Goal: Task Accomplishment & Management: Manage account settings

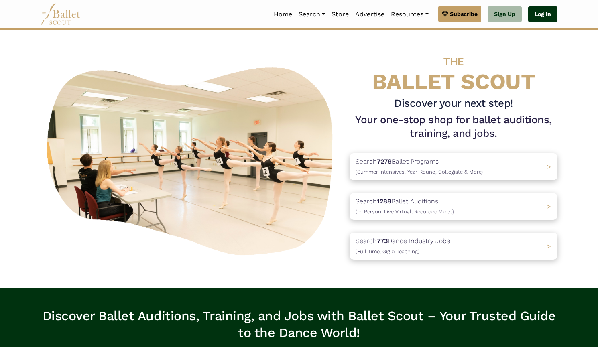
click at [545, 12] on link "Log In" at bounding box center [542, 14] width 29 height 16
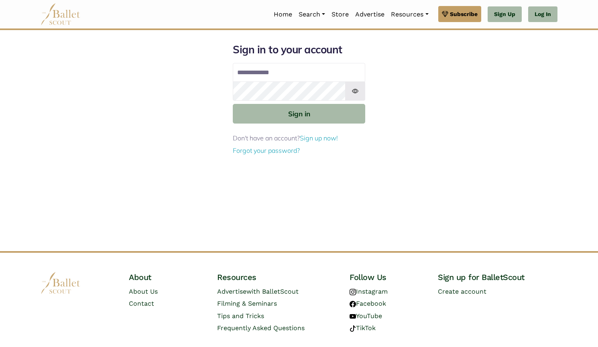
type input "**********"
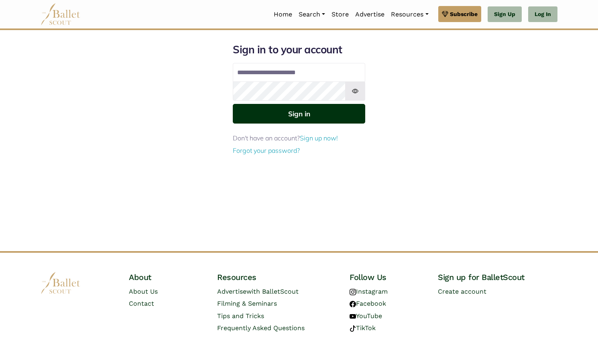
click at [293, 117] on button "Sign in" at bounding box center [299, 114] width 133 height 20
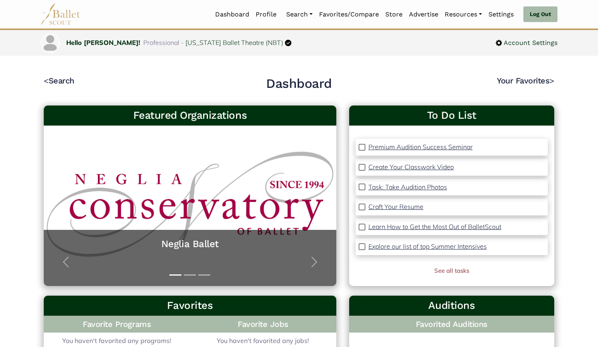
click at [294, 35] on link "Organizations" at bounding box center [321, 41] width 77 height 12
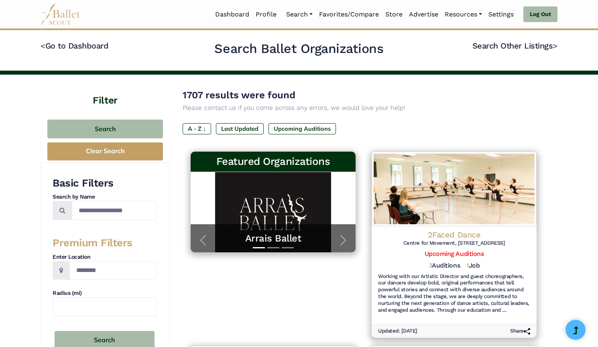
click at [300, 47] on link "Programs" at bounding box center [321, 53] width 77 height 12
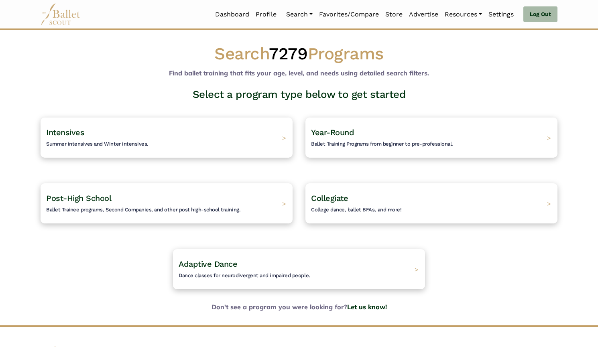
click at [247, 202] on div "Post-High School Ballet Trainee programs, Second Companies, and other post high…" at bounding box center [167, 204] width 252 height 40
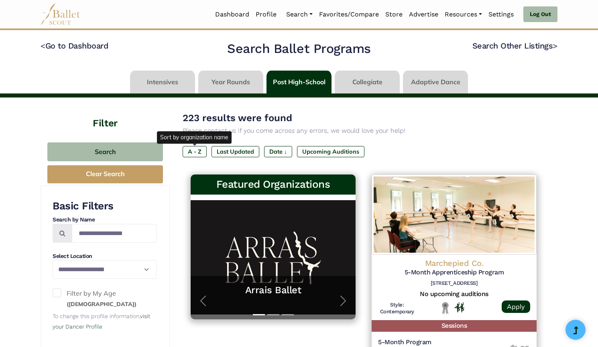
click at [198, 153] on label "A - Z" at bounding box center [195, 151] width 24 height 11
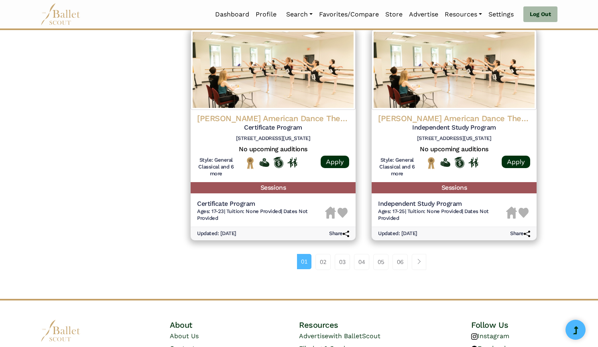
scroll to position [1085, 0]
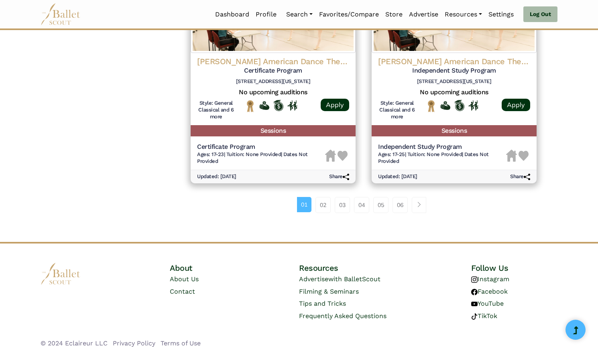
click at [398, 199] on link "06" at bounding box center [400, 205] width 15 height 16
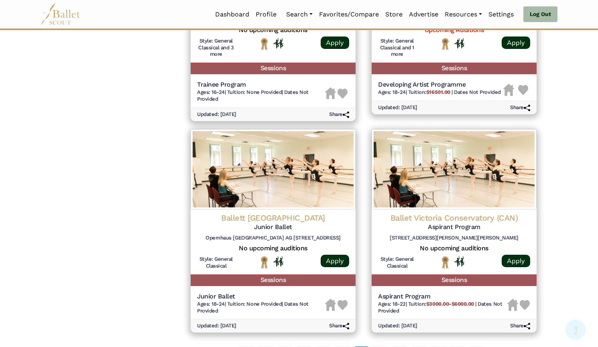
scroll to position [1071, 0]
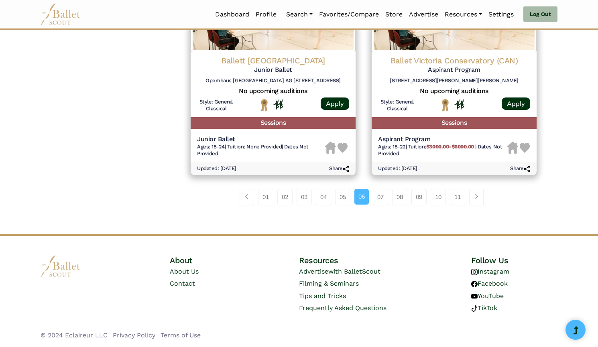
click at [459, 200] on link "11" at bounding box center [457, 197] width 15 height 16
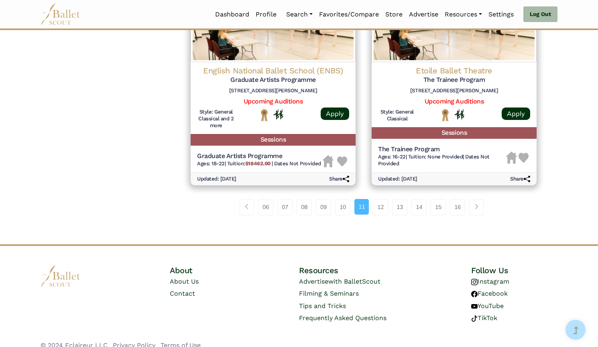
scroll to position [1065, 0]
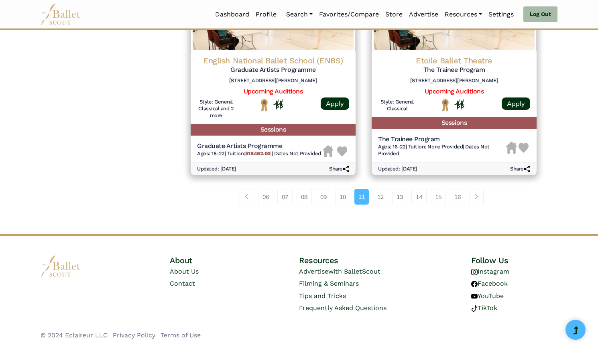
click at [439, 198] on link "15" at bounding box center [438, 197] width 15 height 16
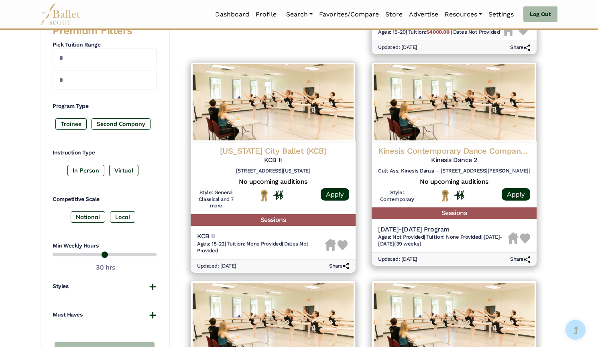
scroll to position [323, 0]
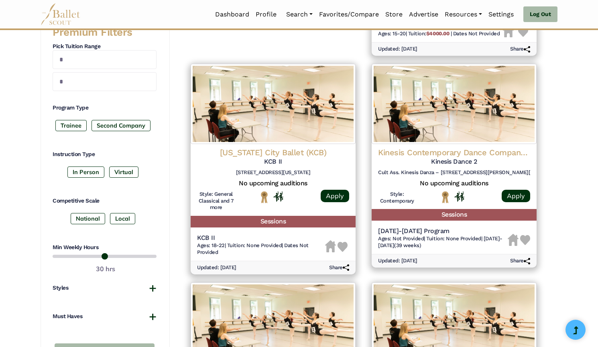
click at [416, 119] on img at bounding box center [454, 104] width 165 height 80
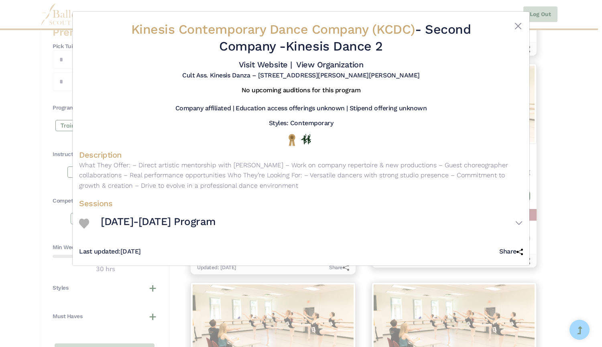
click at [246, 63] on link "Visit Website |" at bounding box center [265, 65] width 53 height 10
click at [327, 65] on link "View Organization" at bounding box center [329, 65] width 67 height 10
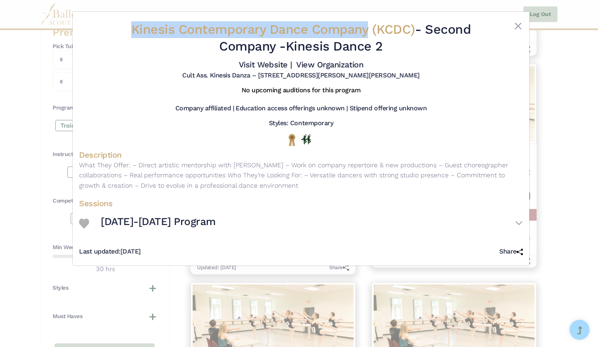
drag, startPoint x: 130, startPoint y: 31, endPoint x: 365, endPoint y: 32, distance: 234.9
click at [365, 32] on span "Kinesis Contemporary Dance Company (KCDC)" at bounding box center [273, 29] width 284 height 15
copy span "Kinesis Contemporary Dance Company"
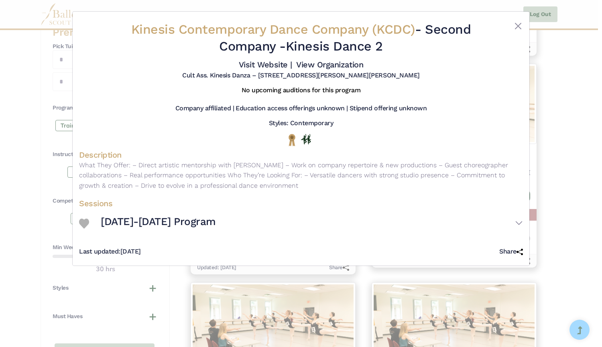
click at [37, 68] on div "Kinesis Contemporary Dance Company (KCDC) - Second Company - Kinesis Dance 2 Vi…" at bounding box center [301, 173] width 602 height 347
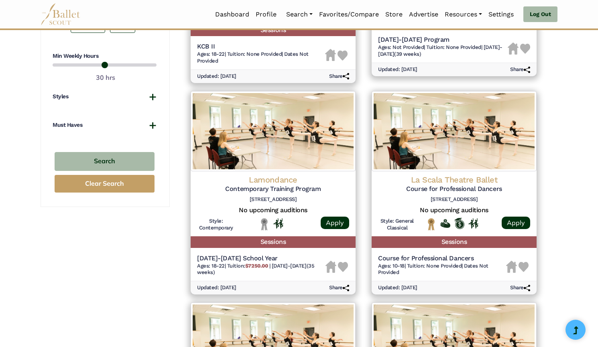
scroll to position [516, 0]
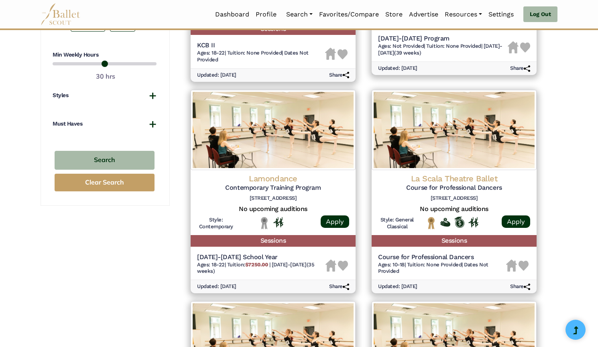
click at [295, 141] on img at bounding box center [273, 130] width 165 height 80
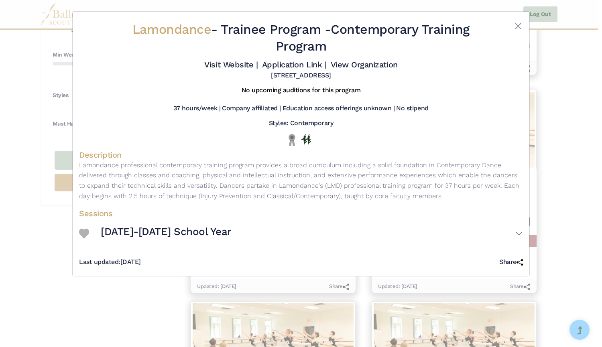
click at [30, 123] on div "Lamondance - Trainee Program - Contemporary Training Program Visit Website | Ap…" at bounding box center [301, 173] width 602 height 347
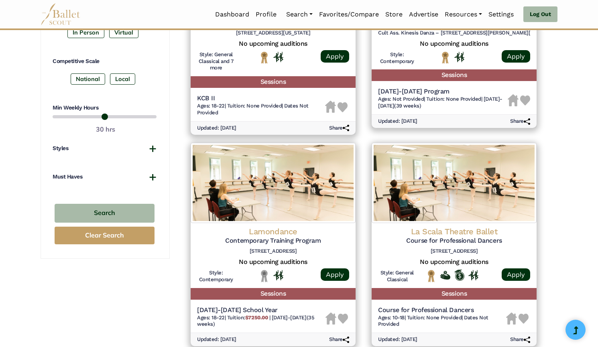
scroll to position [443, 0]
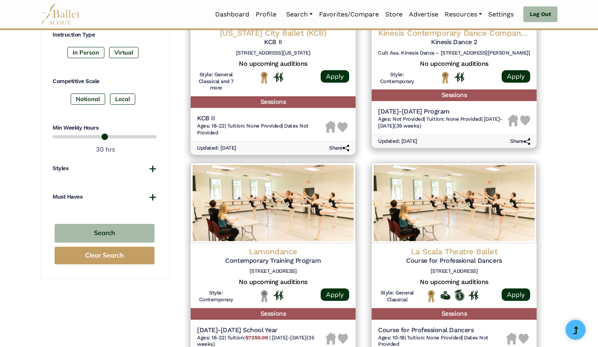
click at [429, 78] on div at bounding box center [454, 77] width 63 height 12
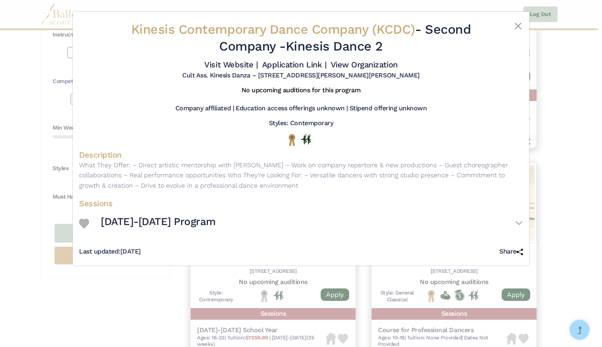
click at [357, 67] on link "View Organization" at bounding box center [364, 65] width 67 height 10
click at [20, 202] on div "Kinesis Contemporary Dance Company (KCDC) - Second Company - Kinesis Dance 2 Vi…" at bounding box center [301, 173] width 602 height 347
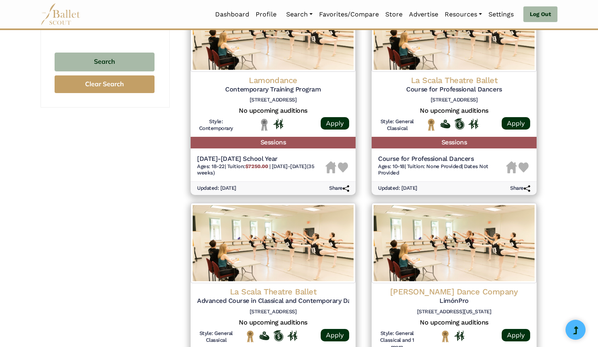
scroll to position [543, 0]
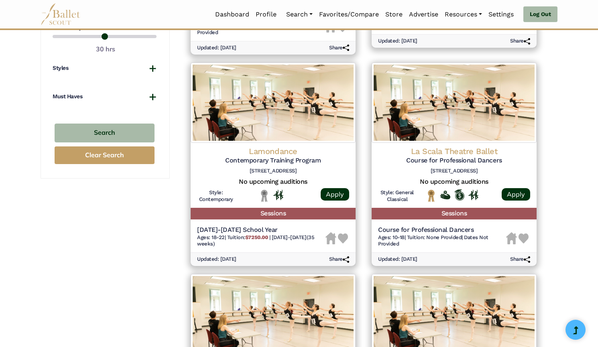
click at [259, 142] on img at bounding box center [273, 103] width 165 height 80
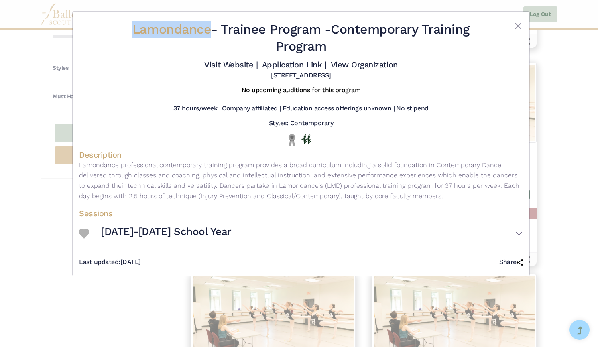
drag, startPoint x: 118, startPoint y: 28, endPoint x: 208, endPoint y: 33, distance: 90.1
click at [208, 33] on h2 "Lamondance - Trainee Program - Contemporary Training Program" at bounding box center [301, 37] width 370 height 33
copy span "Lamondance"
click at [238, 61] on link "Visit Website |" at bounding box center [230, 65] width 53 height 10
click at [287, 64] on link "Application Link |" at bounding box center [294, 65] width 64 height 10
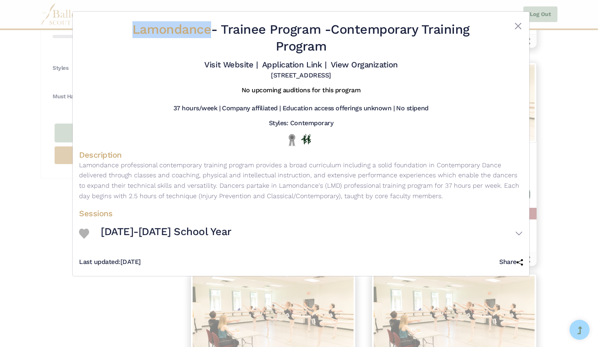
click at [347, 69] on link "View Organization" at bounding box center [364, 65] width 67 height 10
click at [0, 116] on div "Lamondance - Trainee Program - Contemporary Training Program Visit Website | Ap…" at bounding box center [301, 173] width 602 height 347
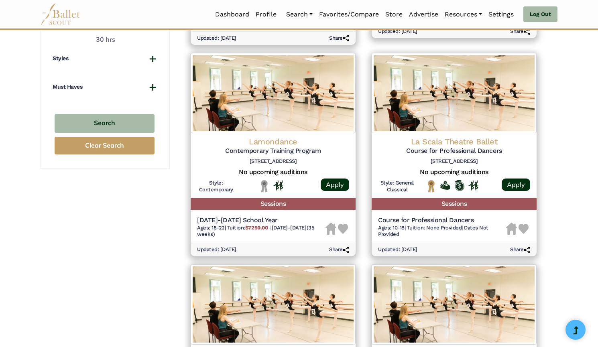
scroll to position [554, 0]
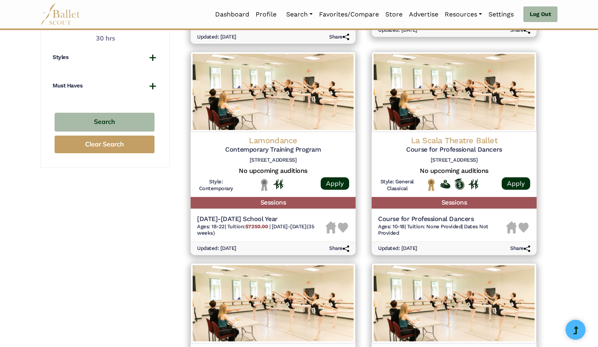
click at [442, 90] on img at bounding box center [454, 92] width 165 height 80
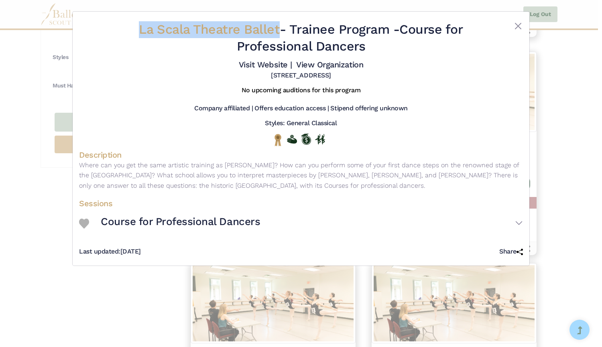
drag, startPoint x: 154, startPoint y: 33, endPoint x: 275, endPoint y: 32, distance: 121.3
click at [275, 32] on h2 "La Scala Theatre Ballet - Trainee Program - Course for Professional Dancers" at bounding box center [301, 37] width 370 height 33
copy span "La Scala Theatre Ballet"
click at [273, 65] on link "Visit Website |" at bounding box center [265, 65] width 53 height 10
click at [322, 65] on link "View Organization" at bounding box center [329, 65] width 67 height 10
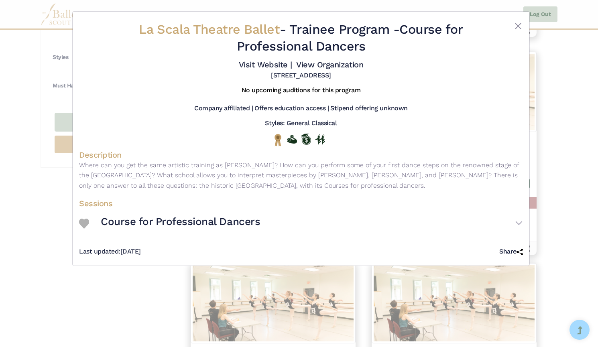
click at [45, 209] on div "La Scala Theatre Ballet - Trainee Program - Course for Professional Dancers Vis…" at bounding box center [301, 173] width 602 height 347
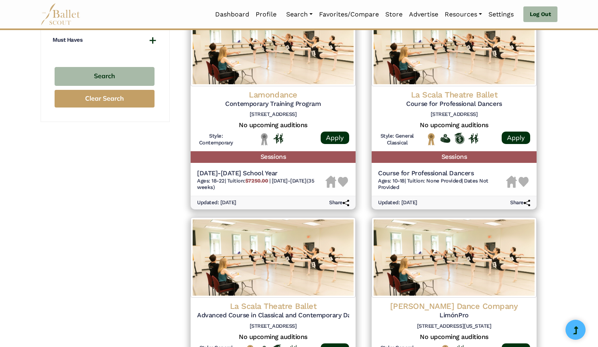
scroll to position [599, 0]
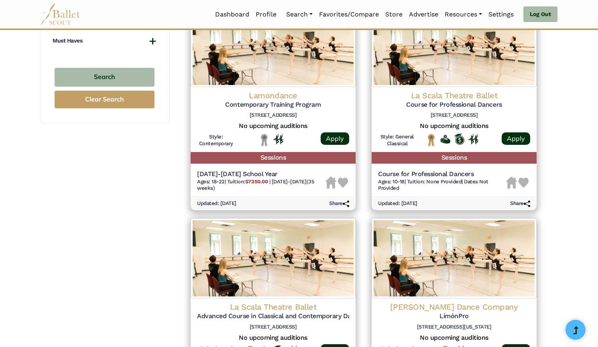
click at [450, 87] on div "La Scala Theatre Ballet Course for Professional Dancers Via Filodrammatici, 2, …" at bounding box center [454, 119] width 165 height 65
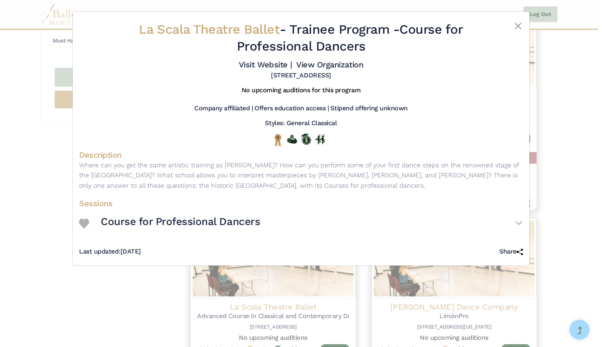
drag, startPoint x: 407, startPoint y: 33, endPoint x: 411, endPoint y: 46, distance: 13.8
click at [411, 46] on h2 "La Scala Theatre Ballet - Trainee Program - Course for Professional Dancers" at bounding box center [301, 37] width 370 height 33
copy h2 "Course for Professional Dancers"
click at [62, 134] on div "La Scala Theatre Ballet - Trainee Program - Course for Professional Dancers Vis…" at bounding box center [301, 173] width 602 height 347
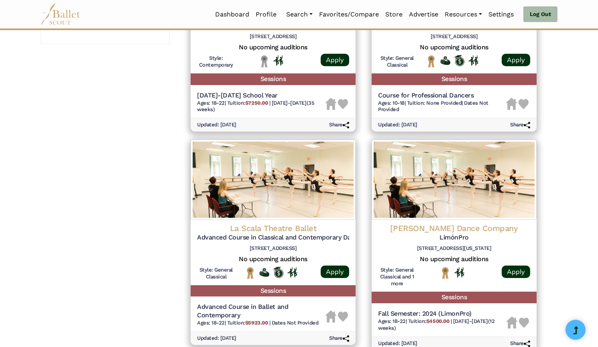
scroll to position [719, 0]
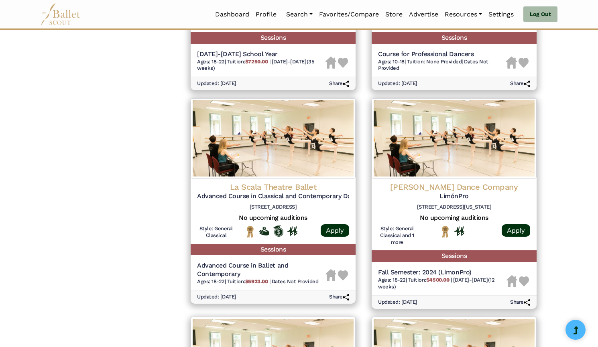
click at [263, 172] on img at bounding box center [273, 138] width 165 height 80
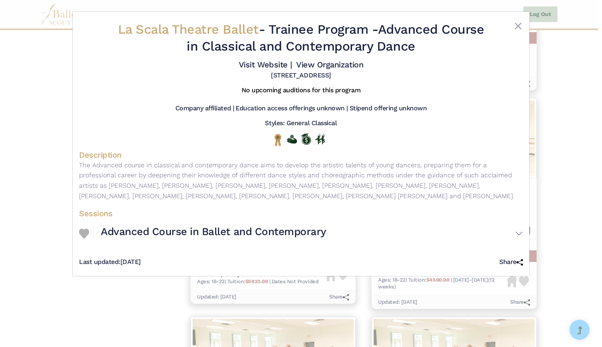
click at [261, 68] on link "Visit Website |" at bounding box center [265, 65] width 53 height 10
drag, startPoint x: 407, startPoint y: 29, endPoint x: 440, endPoint y: 49, distance: 38.0
click at [440, 49] on h2 "La Scala Theatre Ballet - Trainee Program - Advanced Course in Classical and Co…" at bounding box center [301, 37] width 370 height 33
copy h2 "Advanced Course in Classical and Contemporary Dance"
click at [66, 123] on div "La Scala Theatre Ballet - Trainee Program - Advanced Course in Classical and Co…" at bounding box center [301, 173] width 602 height 347
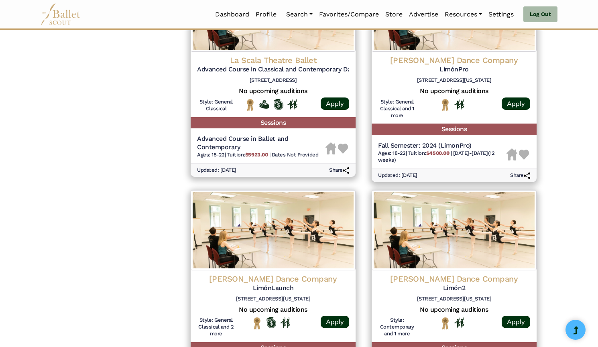
scroll to position [804, 0]
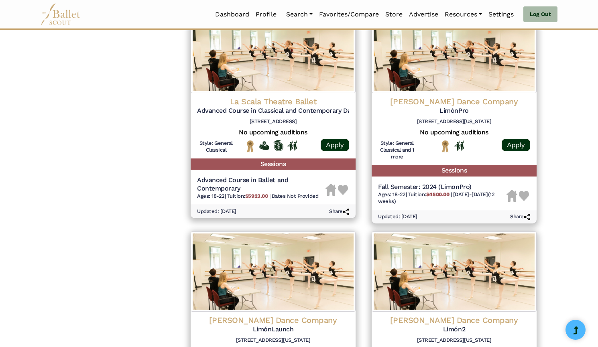
click at [431, 73] on img at bounding box center [454, 53] width 165 height 80
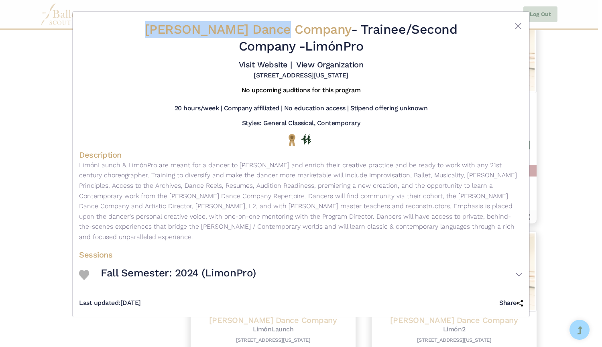
drag, startPoint x: 145, startPoint y: 31, endPoint x: 280, endPoint y: 29, distance: 135.4
click at [280, 29] on h2 "Limon Dance Company - Trainee/Second Company - LimónPro" at bounding box center [301, 37] width 370 height 33
copy span "Limon Dance Company"
click at [274, 66] on link "Visit Website |" at bounding box center [265, 65] width 53 height 10
click at [312, 66] on link "View Organization" at bounding box center [329, 65] width 67 height 10
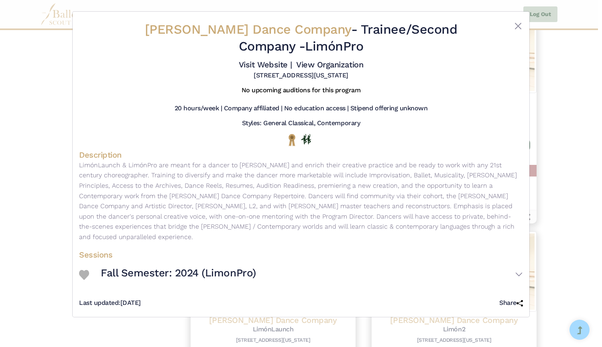
click at [13, 188] on div "Limon Dance Company - Trainee/Second Company - LimónPro Visit Website | View Or…" at bounding box center [301, 173] width 602 height 347
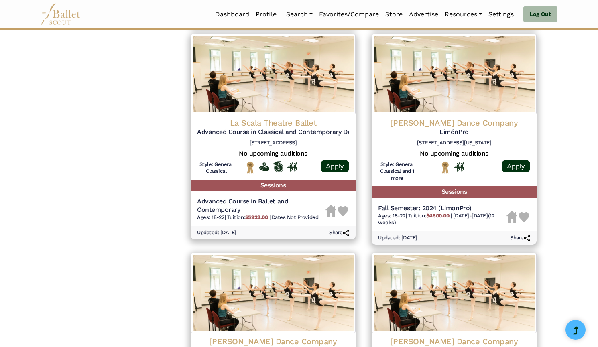
scroll to position [782, 0]
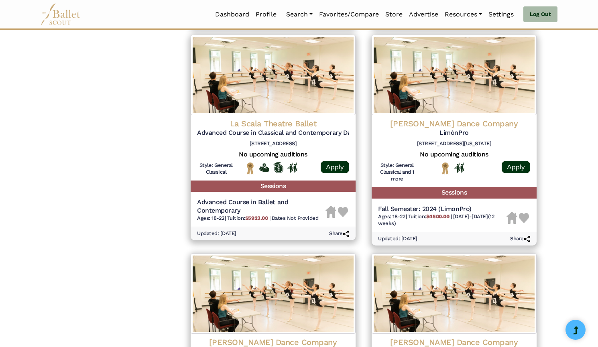
click at [449, 120] on h4 "Limon Dance Company" at bounding box center [454, 123] width 152 height 10
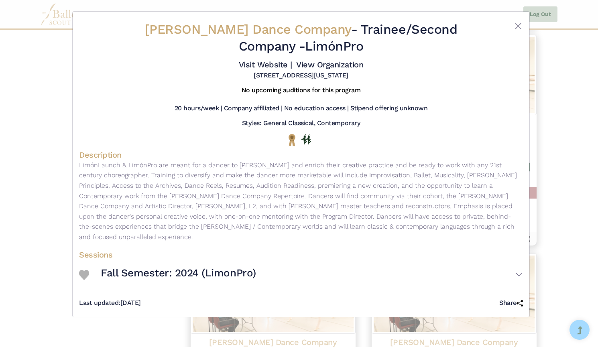
drag, startPoint x: 309, startPoint y: 47, endPoint x: 364, endPoint y: 48, distance: 55.4
click at [364, 48] on h2 "Limon Dance Company - Trainee/Second Company - LimónPro" at bounding box center [301, 37] width 370 height 33
copy h2 "LimónPro"
click at [51, 190] on div "Limon Dance Company - Trainee/Second Company - LimónPro Visit Website | View Or…" at bounding box center [301, 173] width 602 height 347
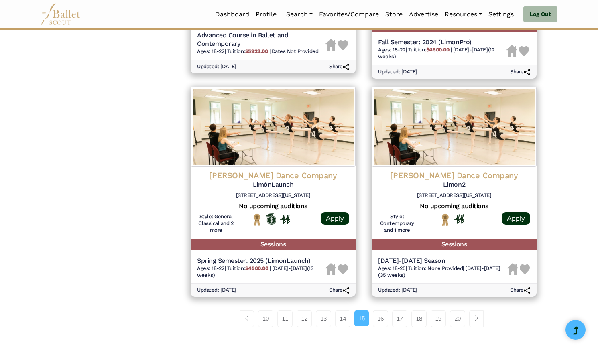
scroll to position [973, 0]
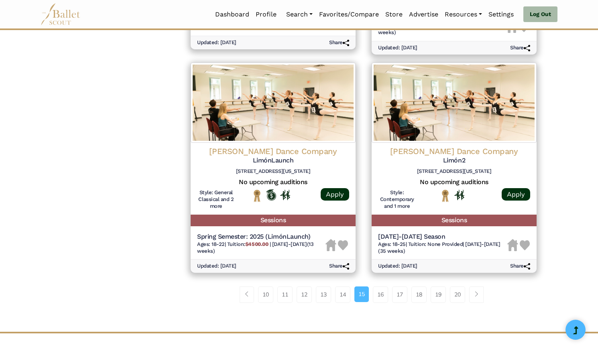
click at [283, 149] on h4 "Limon Dance Company" at bounding box center [273, 151] width 152 height 10
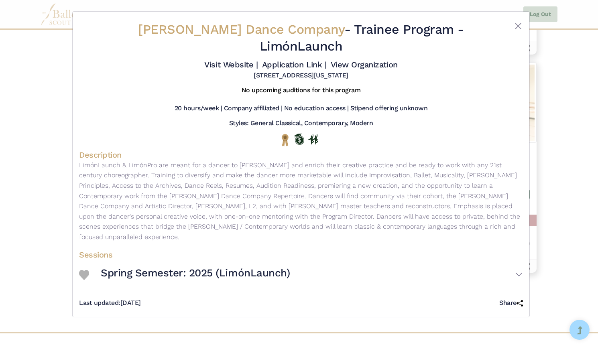
click at [245, 60] on link "Visit Website |" at bounding box center [230, 65] width 53 height 10
click at [286, 60] on link "Application Link |" at bounding box center [294, 65] width 64 height 10
drag, startPoint x: 396, startPoint y: 31, endPoint x: 494, endPoint y: 29, distance: 98.4
click at [494, 29] on div "Limon Dance Company - Trainee Program - LimónLaunch Visit Website | Application…" at bounding box center [301, 50] width 444 height 65
copy div "LimónLaunch"
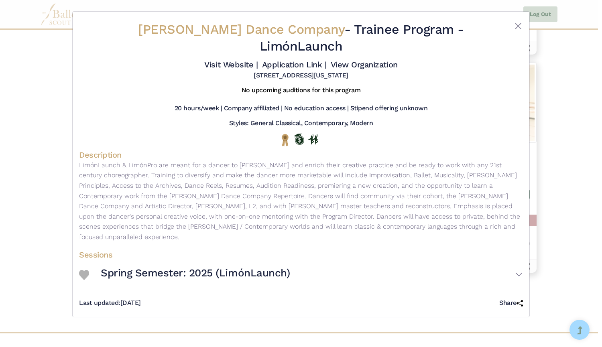
click at [38, 143] on div "Limon Dance Company - Trainee Program - LimónLaunch Visit Website | Application…" at bounding box center [301, 173] width 602 height 347
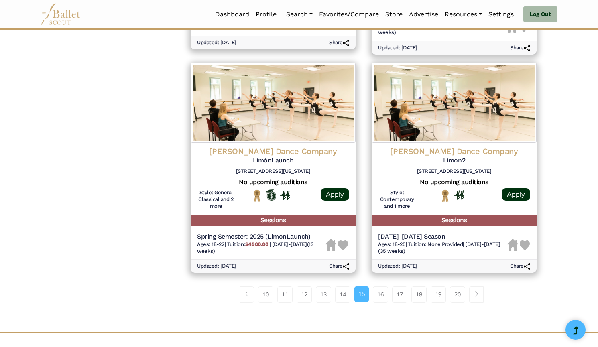
click at [442, 122] on img at bounding box center [454, 103] width 165 height 80
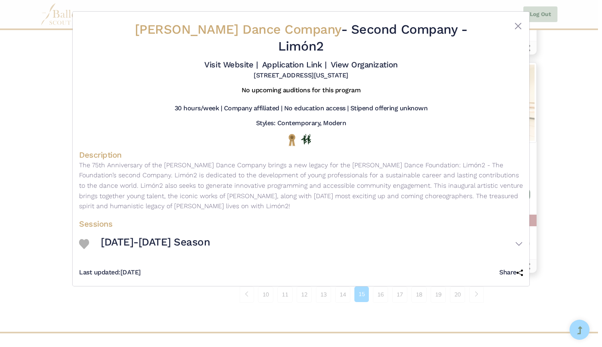
click at [241, 60] on link "Visit Website |" at bounding box center [230, 65] width 53 height 10
click at [275, 60] on link "Application Link |" at bounding box center [294, 65] width 64 height 10
drag, startPoint x: 418, startPoint y: 31, endPoint x: 464, endPoint y: 37, distance: 46.5
click at [464, 37] on h2 "Limon Dance Company - Second Company - Limón2" at bounding box center [301, 37] width 370 height 33
click at [12, 78] on div "Limon Dance Company - Second Company - Limón2 Visit Website | Application Link …" at bounding box center [301, 173] width 602 height 347
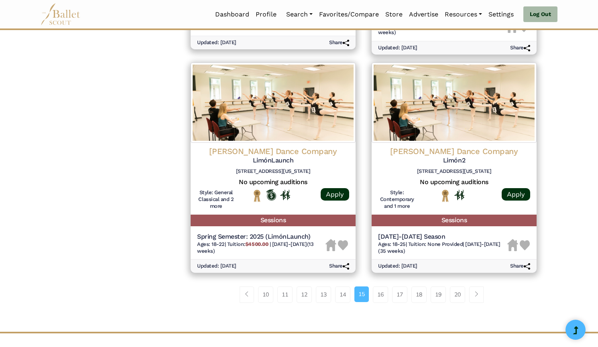
click at [293, 128] on img at bounding box center [273, 103] width 165 height 80
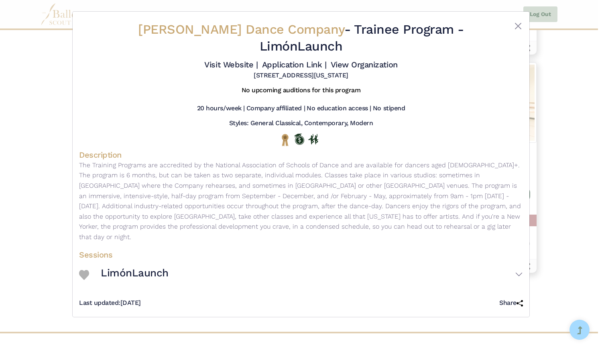
click at [295, 60] on link "Application Link |" at bounding box center [294, 65] width 64 height 10
click at [0, 141] on div "Limon Dance Company - Trainee Program - LimónLaunch Visit Website | Application…" at bounding box center [301, 173] width 602 height 347
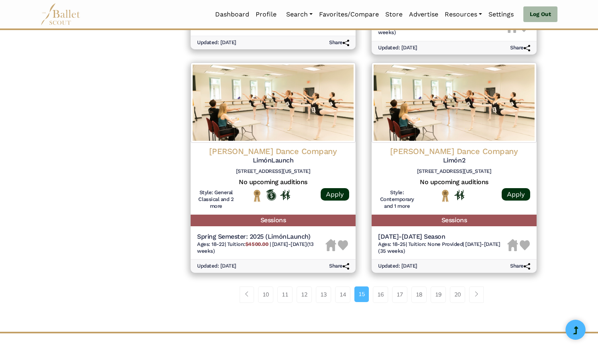
click at [380, 294] on link "16" at bounding box center [380, 295] width 15 height 16
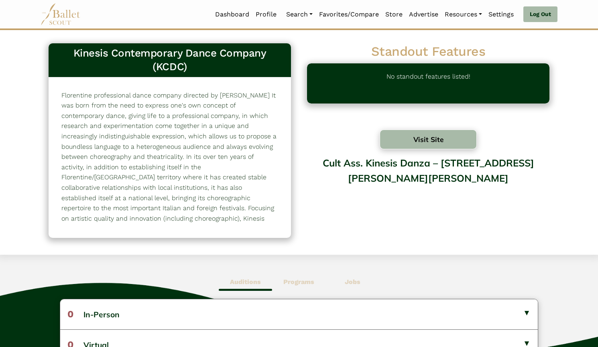
click at [408, 140] on button "Visit Site" at bounding box center [428, 140] width 97 height 20
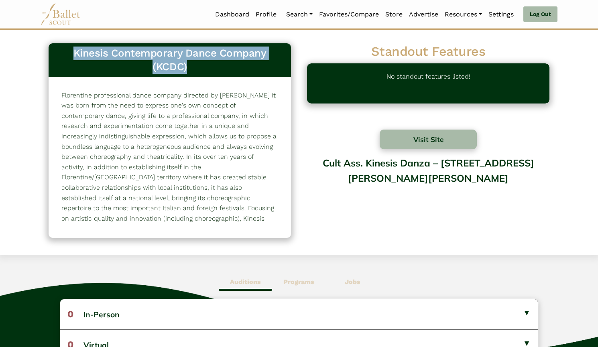
drag, startPoint x: 65, startPoint y: 59, endPoint x: 292, endPoint y: 45, distance: 227.3
click at [292, 45] on div "Kinesis Contemporary Dance Company (KCDC) 1138" at bounding box center [170, 145] width 259 height 212
copy h3 "Kinesis Contemporary Dance Company (KCDC)"
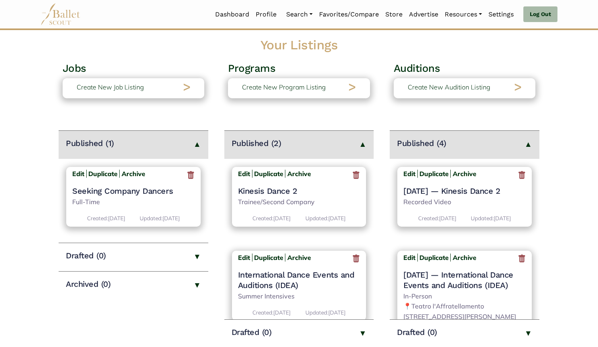
scroll to position [41, 0]
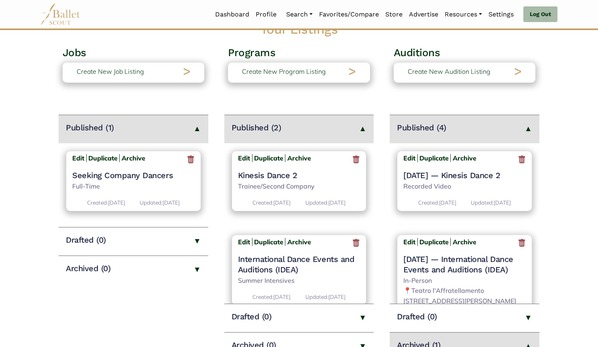
click at [518, 162] on icon at bounding box center [522, 160] width 8 height 10
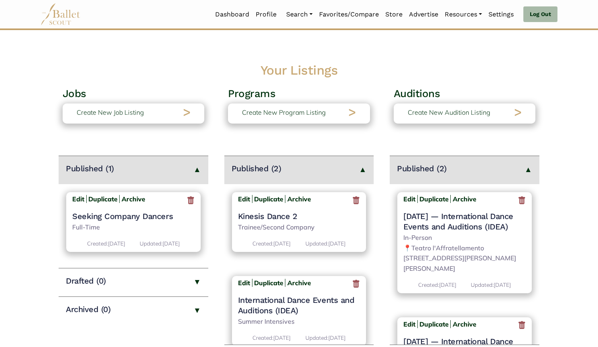
click at [519, 202] on icon at bounding box center [522, 201] width 8 height 10
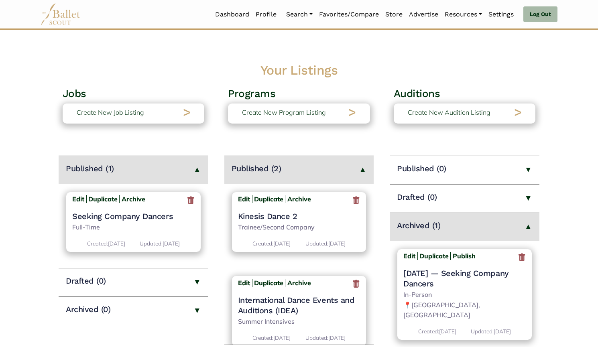
click at [523, 257] on icon at bounding box center [522, 258] width 8 height 10
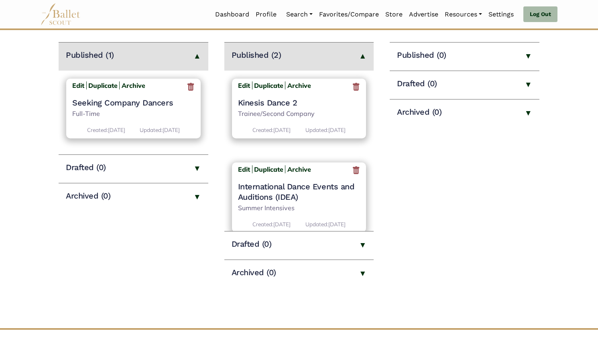
click at [282, 106] on h4 "Kinesis Dance 2" at bounding box center [299, 103] width 122 height 10
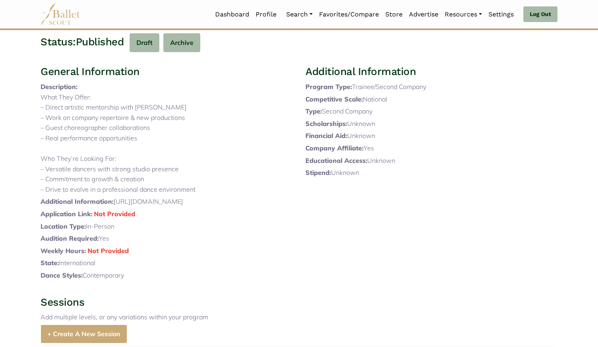
scroll to position [97, 0]
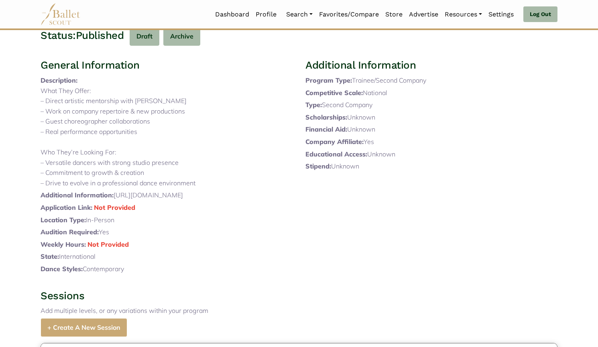
click at [263, 201] on p "Additional Information: [URL][DOMAIN_NAME]" at bounding box center [167, 195] width 252 height 10
drag, startPoint x: 263, startPoint y: 225, endPoint x: 114, endPoint y: 225, distance: 149.4
click at [114, 201] on p "Additional Information: [URL][DOMAIN_NAME]" at bounding box center [167, 195] width 252 height 10
copy p "[URL][DOMAIN_NAME]"
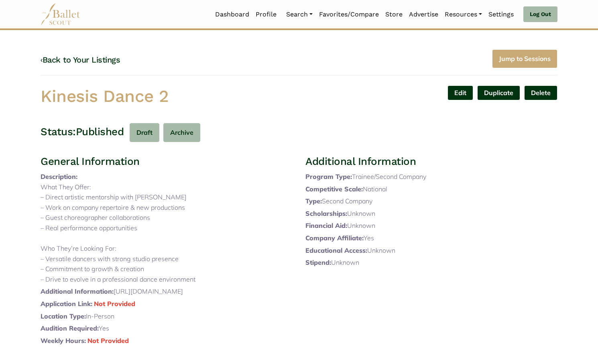
scroll to position [0, 0]
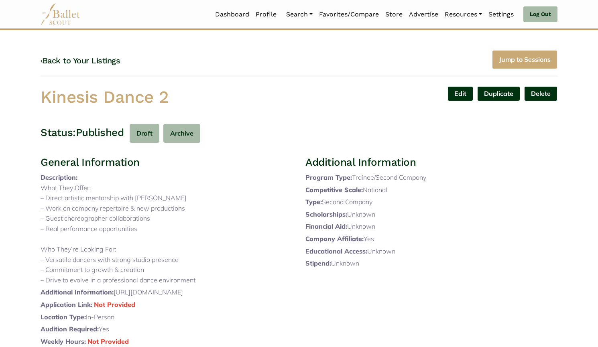
click at [460, 93] on link "Edit" at bounding box center [461, 93] width 26 height 15
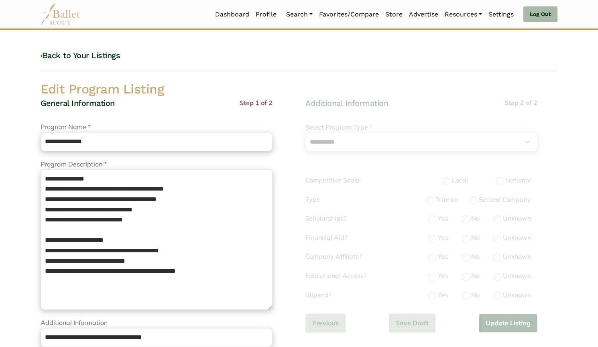
select select "**"
select select "*"
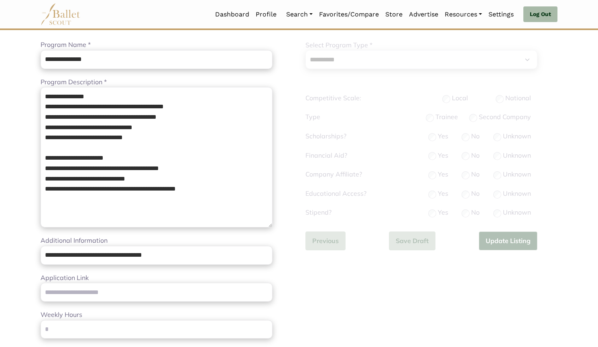
scroll to position [83, 0]
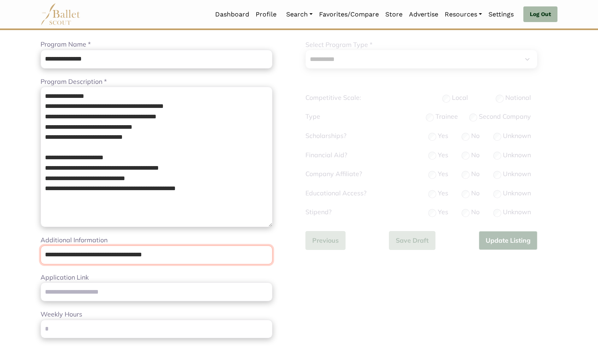
drag, startPoint x: 200, startPoint y: 262, endPoint x: 0, endPoint y: 241, distance: 201.6
click at [0, 241] on body "Loading... Please Wait Dashboard Profile" at bounding box center [299, 308] width 598 height 783
paste input "**********"
paste input "url"
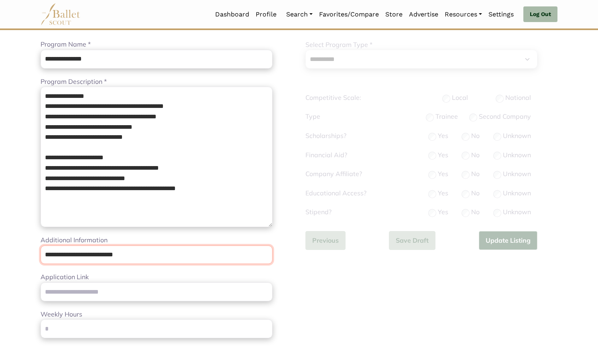
type input "**********"
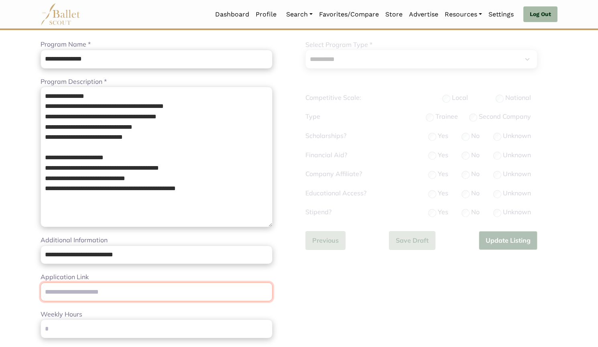
click at [161, 295] on input "Application Link" at bounding box center [157, 292] width 232 height 19
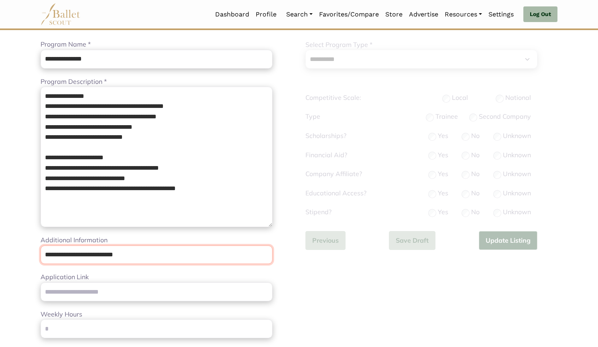
click at [189, 260] on input "**********" at bounding box center [157, 255] width 232 height 19
drag, startPoint x: 191, startPoint y: 255, endPoint x: 21, endPoint y: 236, distance: 171.0
click at [21, 236] on body "Loading... Please Wait Dashboard Profile" at bounding box center [299, 308] width 598 height 783
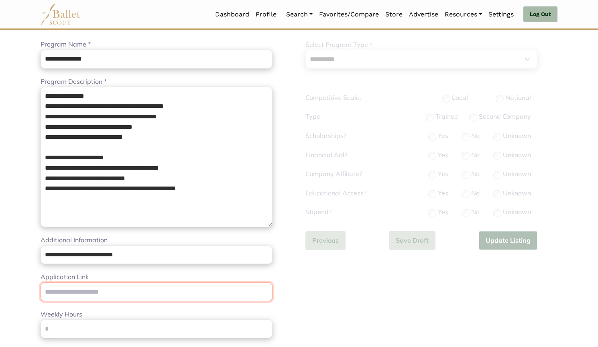
click at [98, 284] on input "Application Link" at bounding box center [157, 292] width 232 height 19
paste input "**********"
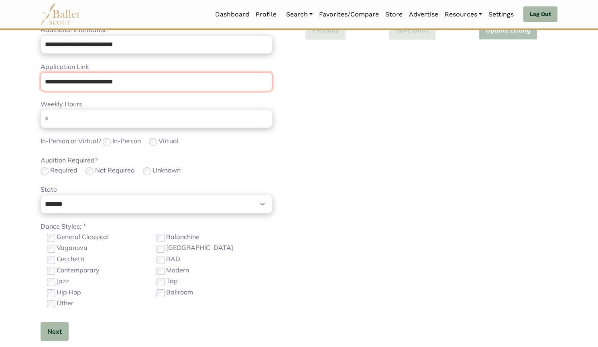
scroll to position [294, 0]
type input "**********"
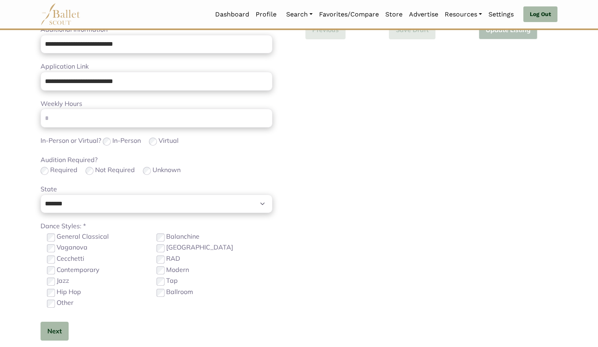
click at [60, 321] on div "**********" at bounding box center [157, 78] width 232 height 549
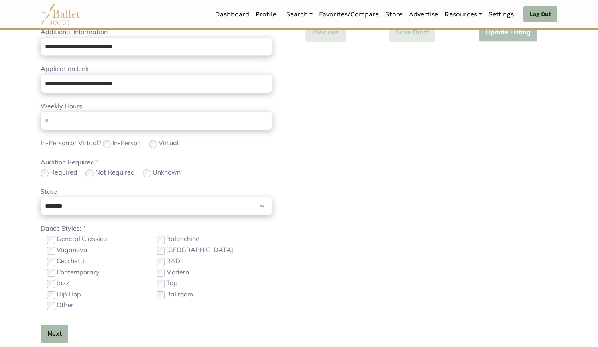
click at [61, 327] on button "Next" at bounding box center [55, 333] width 28 height 19
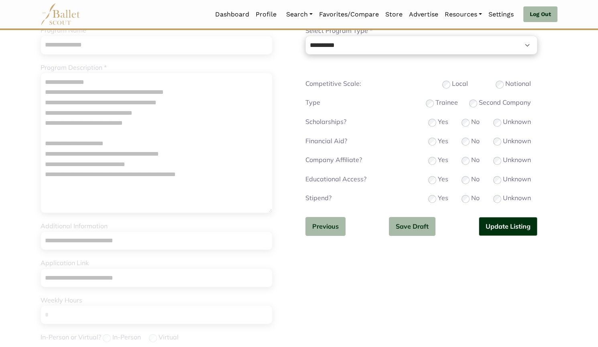
scroll to position [85, 0]
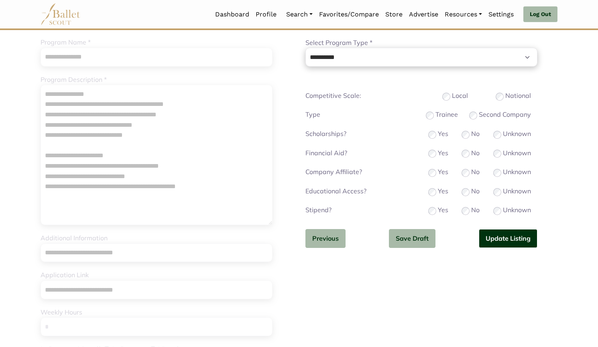
click at [508, 241] on button "Update Listing" at bounding box center [508, 238] width 59 height 19
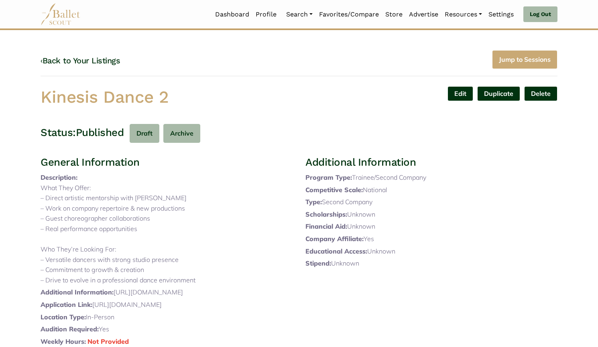
drag, startPoint x: 171, startPoint y: 93, endPoint x: 16, endPoint y: 76, distance: 155.6
click at [16, 76] on body "Loading... Please Wait Dashboard Profile" at bounding box center [299, 295] width 598 height 590
copy h1 "Kinesis Dance 2"
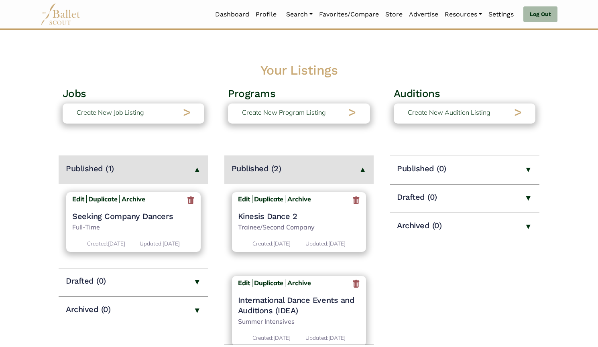
click at [288, 216] on h4 "Kinesis Dance 2" at bounding box center [299, 216] width 122 height 10
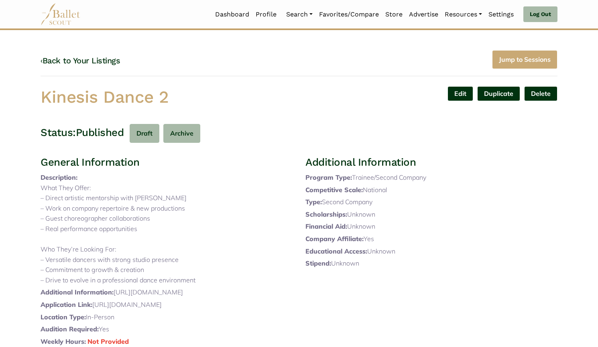
drag, startPoint x: 180, startPoint y: 93, endPoint x: 0, endPoint y: 122, distance: 182.2
click at [0, 122] on body "Loading... Please Wait Dashboard Profile" at bounding box center [299, 295] width 598 height 590
drag, startPoint x: 2, startPoint y: 87, endPoint x: 198, endPoint y: 91, distance: 196.0
click at [198, 91] on body "Loading... Please Wait Dashboard Profile" at bounding box center [299, 295] width 598 height 590
copy h1 "Kinesis Dance 2"
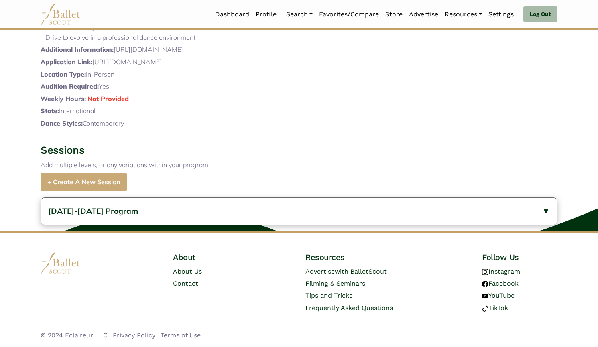
scroll to position [273, 0]
click at [171, 211] on button "2025-2026 Program" at bounding box center [299, 211] width 516 height 27
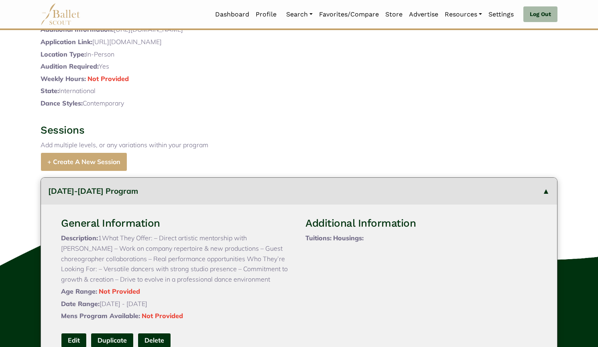
scroll to position [428, 0]
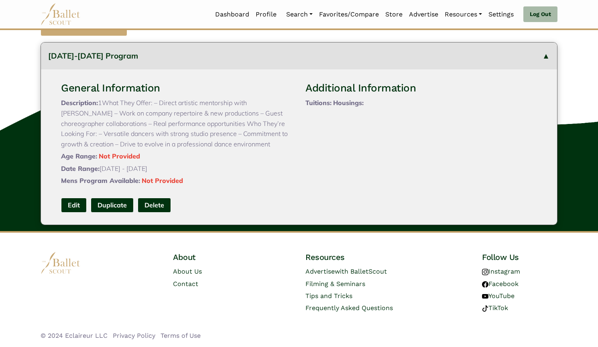
click at [69, 203] on link "Edit" at bounding box center [74, 205] width 26 height 15
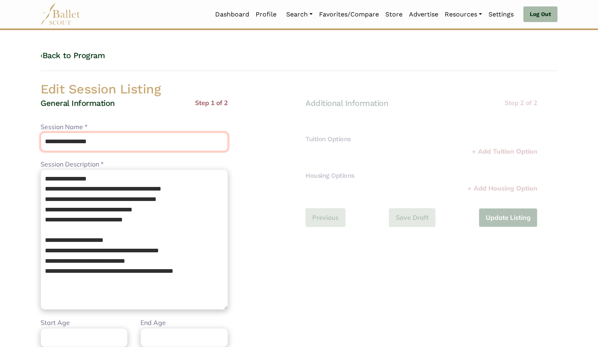
drag, startPoint x: 122, startPoint y: 140, endPoint x: 17, endPoint y: 132, distance: 106.0
click at [17, 132] on body "Loading... Please Wait Dashboard Profile" at bounding box center [299, 292] width 598 height 584
paste input "text"
type input "**********"
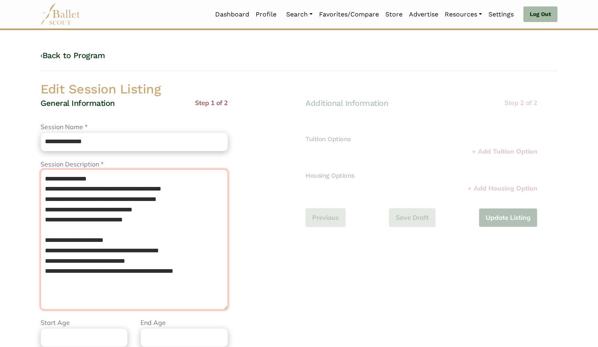
click at [49, 174] on textarea "**********" at bounding box center [135, 239] width 188 height 141
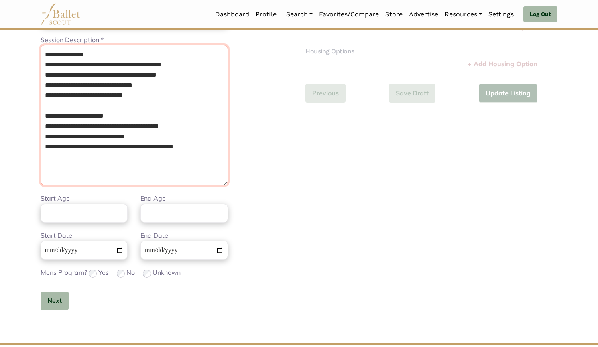
scroll to position [131, 0]
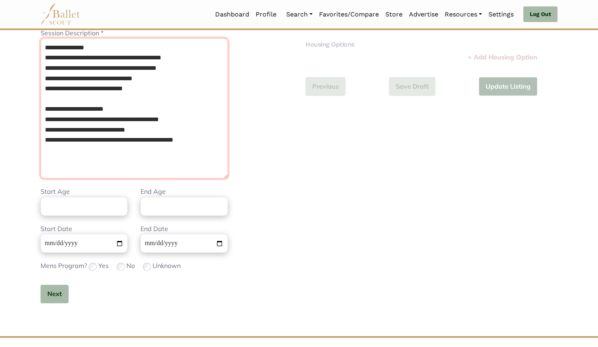
type textarea "**********"
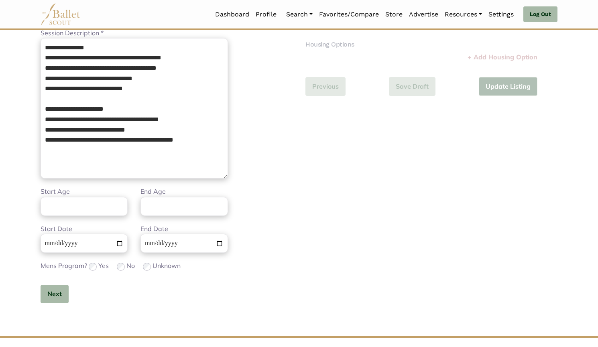
click at [74, 221] on div "Start Age End Age" at bounding box center [134, 205] width 200 height 37
type input "**"
click at [51, 244] on input "**********" at bounding box center [84, 243] width 87 height 19
click at [58, 296] on button "Next" at bounding box center [55, 294] width 28 height 19
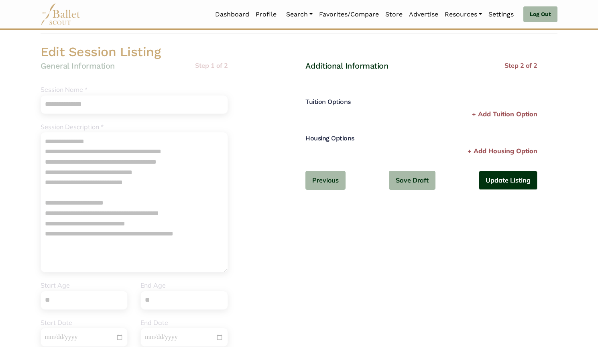
scroll to position [37, 0]
click at [518, 184] on button "Update Listing" at bounding box center [508, 180] width 59 height 19
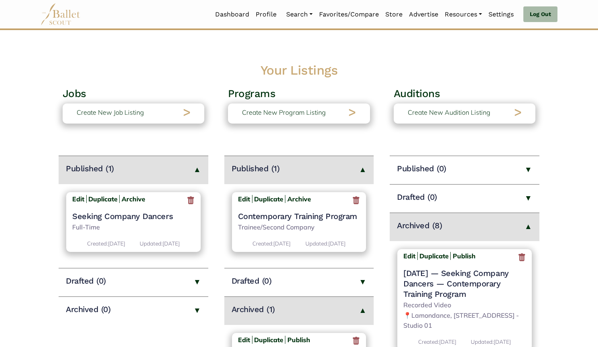
scroll to position [9, 0]
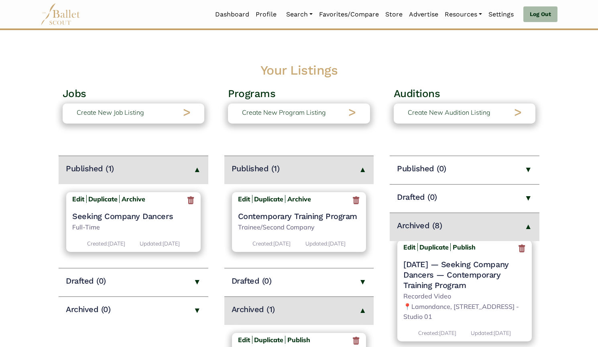
click at [518, 248] on icon at bounding box center [522, 249] width 8 height 10
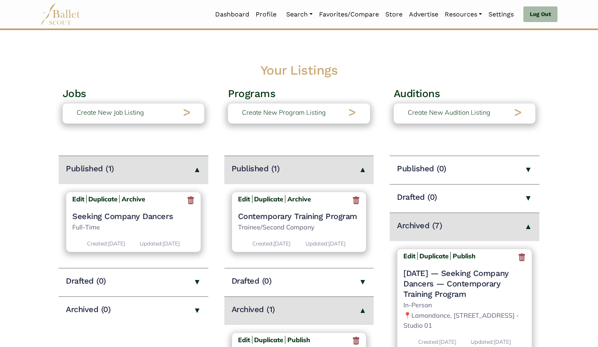
click at [518, 255] on icon at bounding box center [522, 258] width 8 height 10
click at [519, 261] on icon at bounding box center [522, 258] width 8 height 10
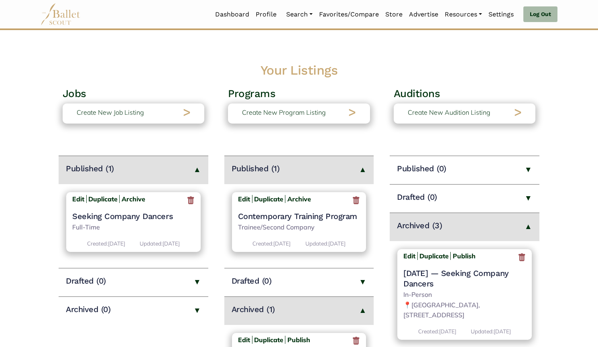
click at [519, 261] on icon at bounding box center [522, 258] width 8 height 10
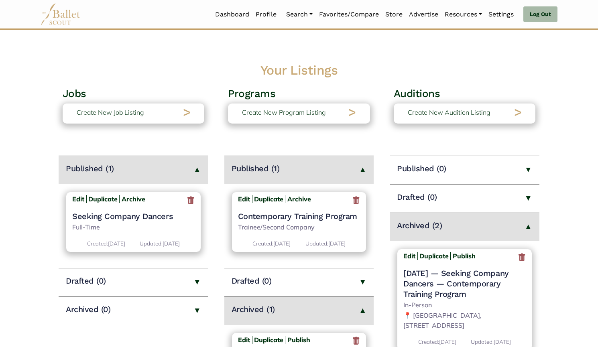
click at [518, 258] on icon at bounding box center [522, 258] width 8 height 10
click at [522, 261] on icon at bounding box center [522, 258] width 8 height 10
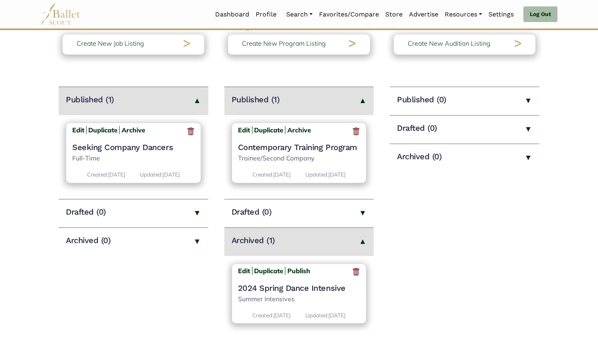
scroll to position [69, 0]
click at [333, 148] on h4 "Contemporary Training Program" at bounding box center [299, 148] width 122 height 10
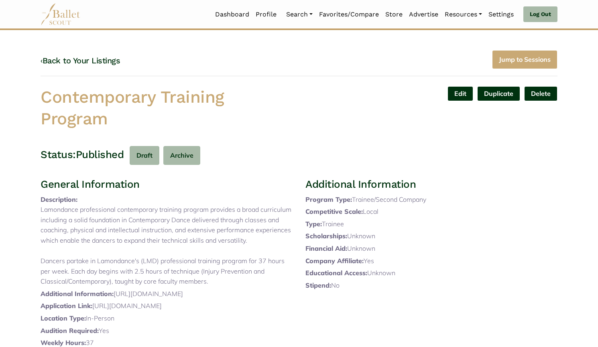
drag, startPoint x: 135, startPoint y: 114, endPoint x: 27, endPoint y: 92, distance: 110.6
click at [27, 92] on body "Loading... Please Wait Dashboard Profile" at bounding box center [299, 296] width 598 height 592
copy h1 "Contemporary Training Program"
click at [450, 95] on link "Edit" at bounding box center [461, 93] width 26 height 15
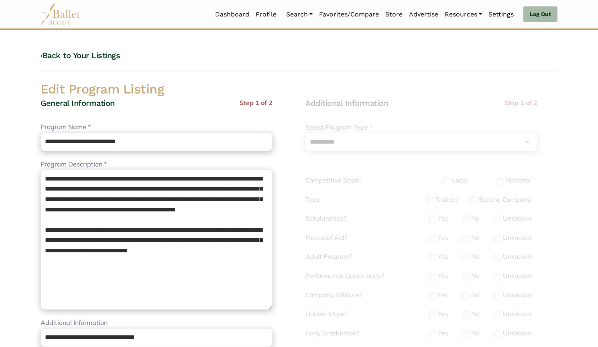
select select "**"
select select "*"
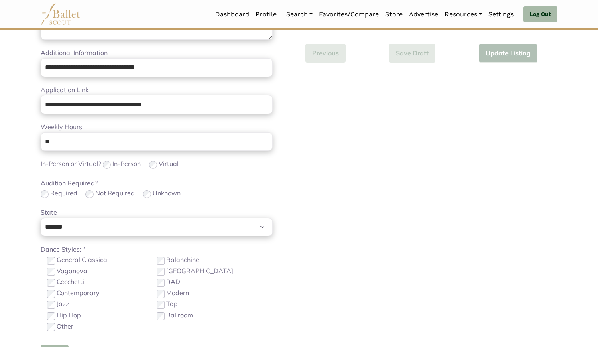
scroll to position [283, 0]
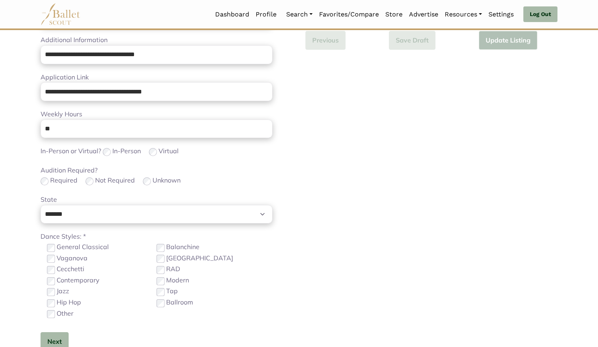
click at [57, 310] on label "Other" at bounding box center [65, 314] width 17 height 10
click at [57, 251] on label "General Classical" at bounding box center [83, 247] width 52 height 10
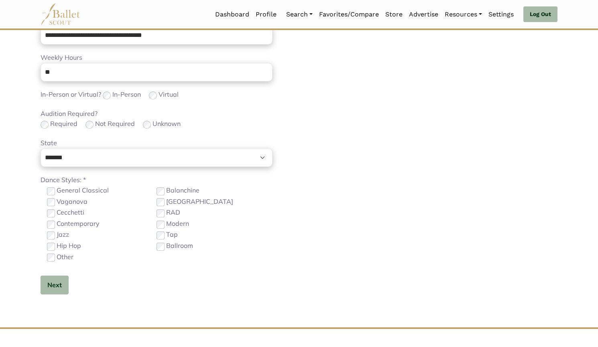
click at [59, 297] on div "**********" at bounding box center [157, 32] width 232 height 549
click at [52, 287] on button "Next" at bounding box center [55, 285] width 28 height 19
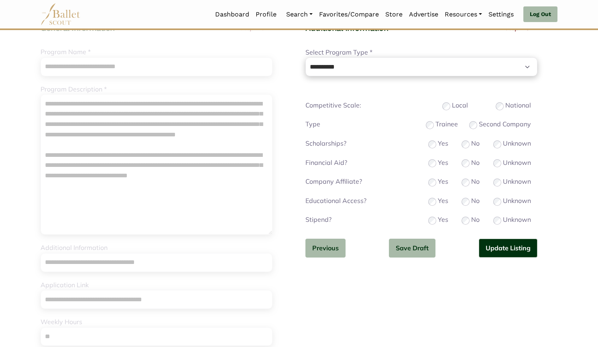
scroll to position [39, 0]
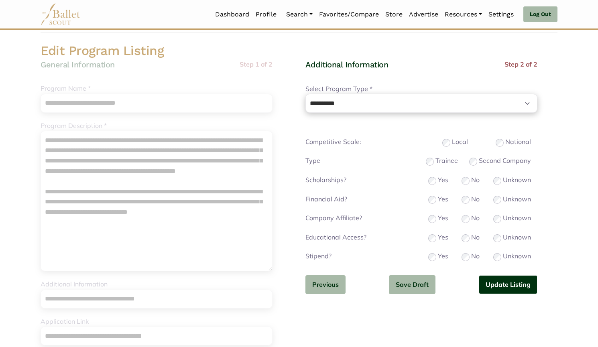
click at [497, 286] on button "Update Listing" at bounding box center [508, 284] width 59 height 19
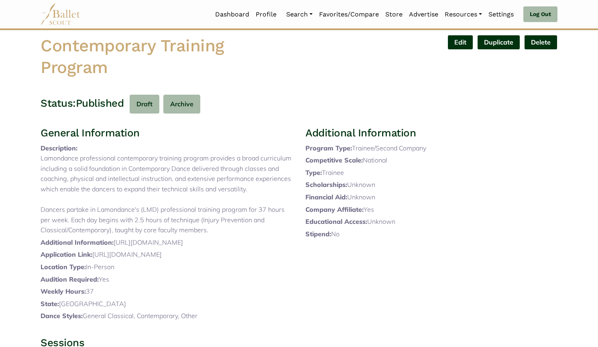
scroll to position [50, 0]
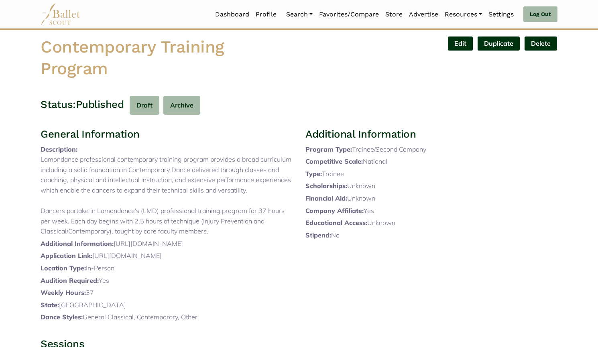
drag, startPoint x: 116, startPoint y: 77, endPoint x: 26, endPoint y: 45, distance: 95.4
click at [26, 45] on body "Loading... Please Wait Dashboard Profile" at bounding box center [299, 246] width 598 height 592
copy h1 "Contemporary Training Program"
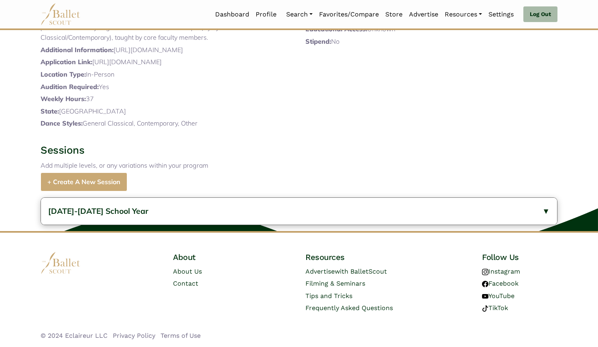
scroll to position [260, 0]
click at [83, 211] on span "2023-2024 School Year" at bounding box center [98, 211] width 100 height 10
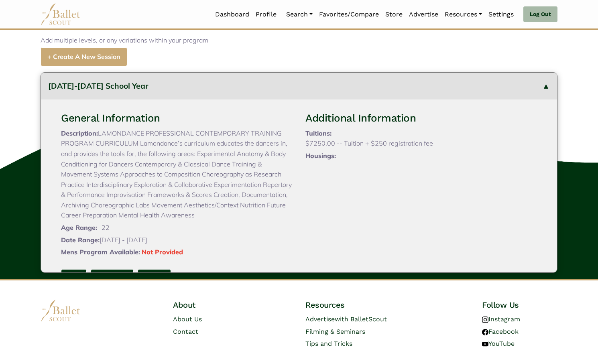
scroll to position [19, 0]
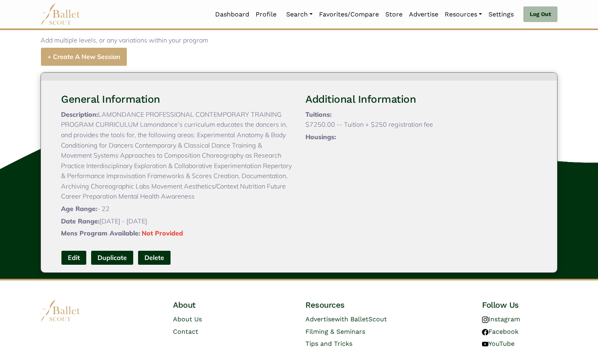
click at [73, 265] on link "Edit" at bounding box center [74, 258] width 26 height 15
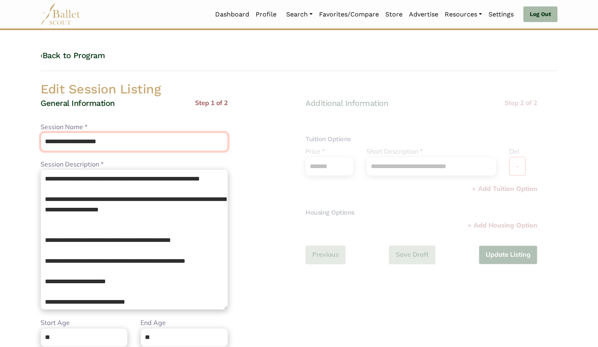
drag, startPoint x: 131, startPoint y: 143, endPoint x: 8, endPoint y: 141, distance: 123.3
click at [8, 141] on body "Loading... Please Wait Dashboard Profile" at bounding box center [299, 292] width 598 height 584
paste input "********"
type input "**********"
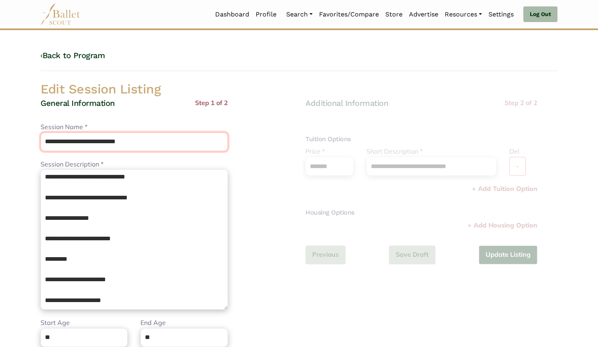
scroll to position [237, 0]
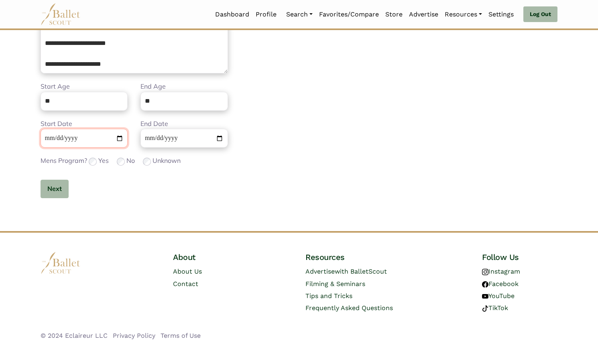
click at [53, 139] on input "**********" at bounding box center [84, 138] width 87 height 19
click at [51, 194] on button "Next" at bounding box center [55, 189] width 28 height 19
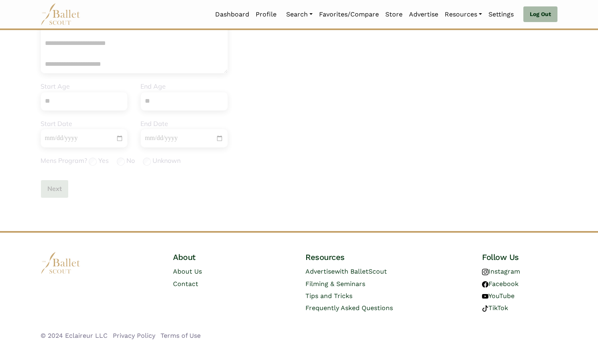
scroll to position [0, 0]
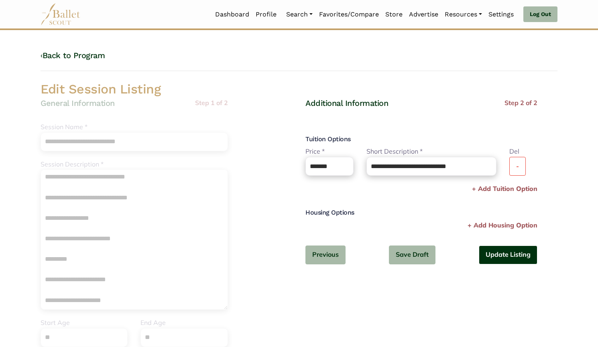
click at [514, 261] on button "Update Listing" at bounding box center [508, 255] width 59 height 19
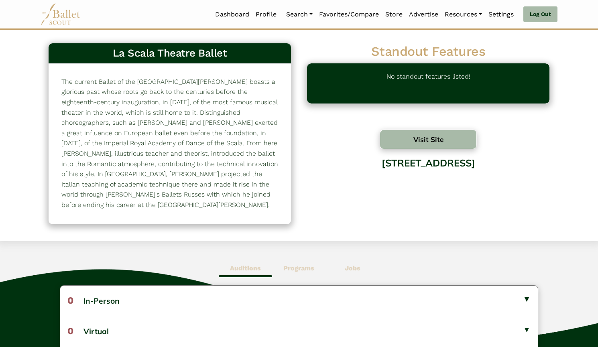
click at [400, 135] on button "Visit Site" at bounding box center [428, 140] width 97 height 20
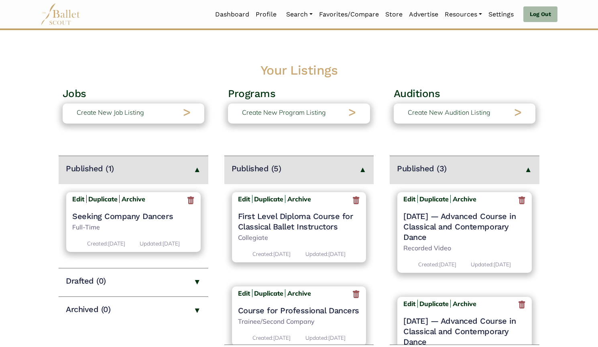
click at [519, 200] on icon at bounding box center [522, 201] width 8 height 10
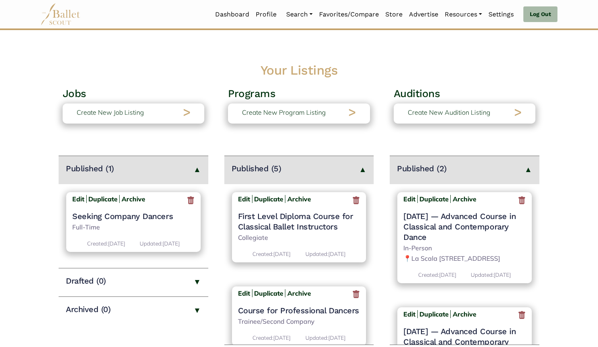
click at [519, 200] on icon at bounding box center [522, 201] width 8 height 10
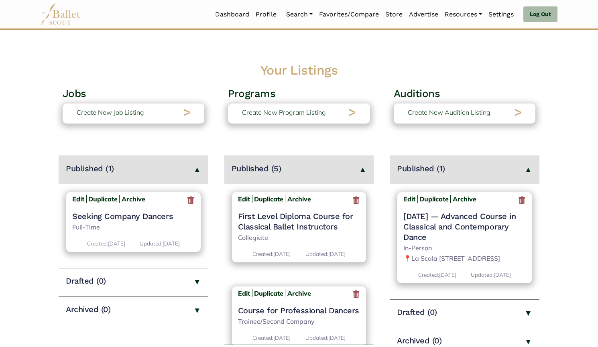
click at [522, 202] on icon at bounding box center [522, 201] width 8 height 10
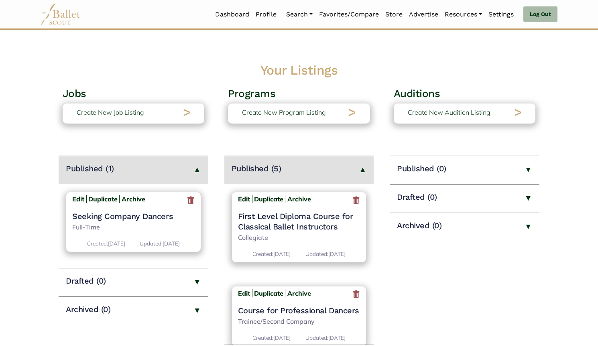
drag, startPoint x: 521, startPoint y: 202, endPoint x: 514, endPoint y: 258, distance: 56.2
click at [514, 258] on div "Auditions Create New Audition Listing > Published (0) Drafted (0) Archived (0)" at bounding box center [465, 244] width 150 height 315
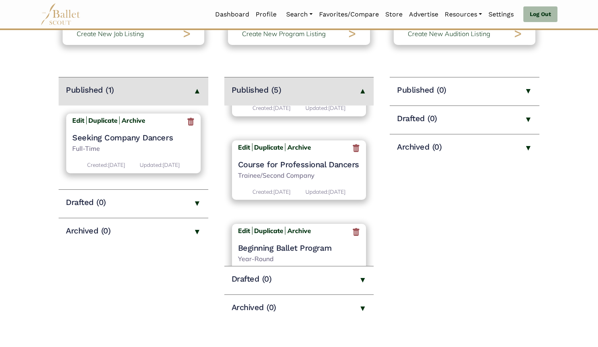
scroll to position [67, 0]
click at [265, 167] on h4 "Course for Professional Dancers" at bounding box center [299, 165] width 122 height 10
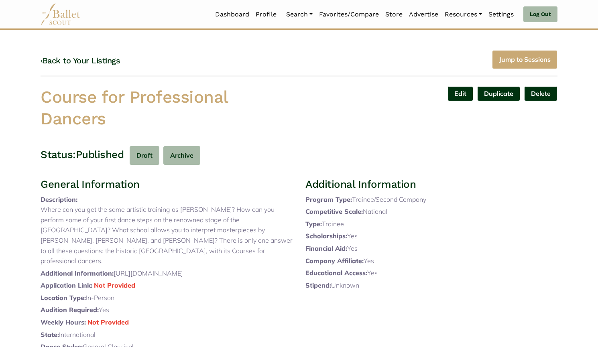
drag, startPoint x: 116, startPoint y: 288, endPoint x: 210, endPoint y: 288, distance: 93.6
click at [210, 279] on p "Additional Information: https://www.accademialascala.it/en/dance/professional-d…" at bounding box center [167, 274] width 252 height 10
copy p "https://www.accademialascala.it"
click at [457, 94] on link "Edit" at bounding box center [461, 93] width 26 height 15
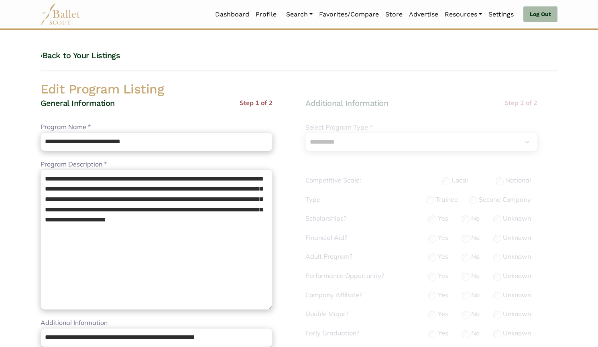
select select "**"
select select "*"
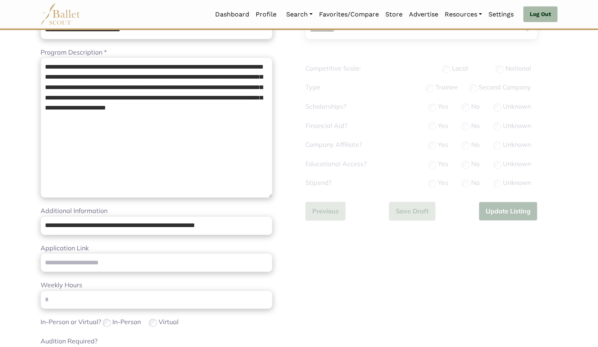
scroll to position [114, 0]
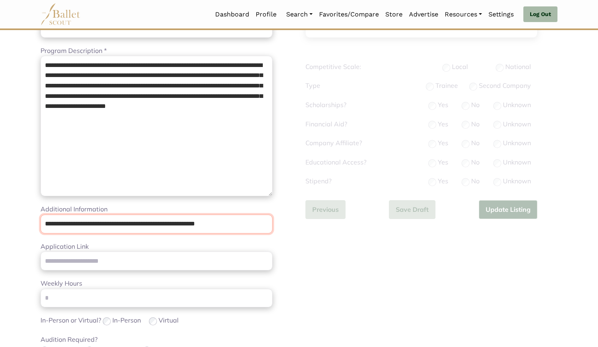
drag, startPoint x: 91, startPoint y: 217, endPoint x: 3, endPoint y: 234, distance: 89.6
click at [3, 234] on body "Loading... Please Wait Dashboard Profile" at bounding box center [299, 277] width 598 height 783
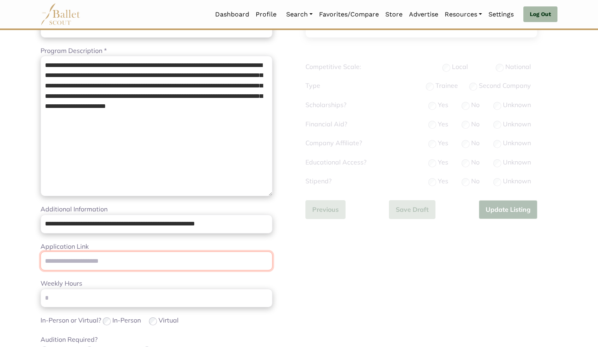
click at [142, 261] on input "Application Link" at bounding box center [157, 261] width 232 height 19
paste input "**********"
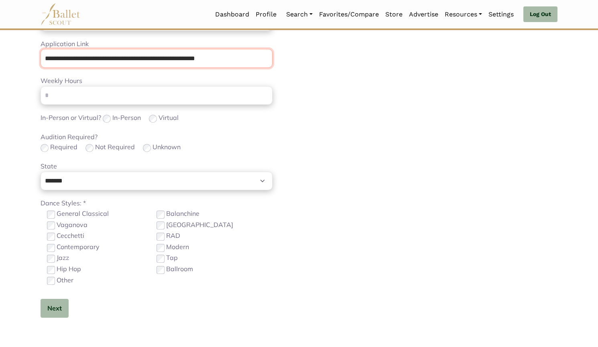
type input "**********"
click at [56, 312] on button "Next" at bounding box center [55, 308] width 28 height 19
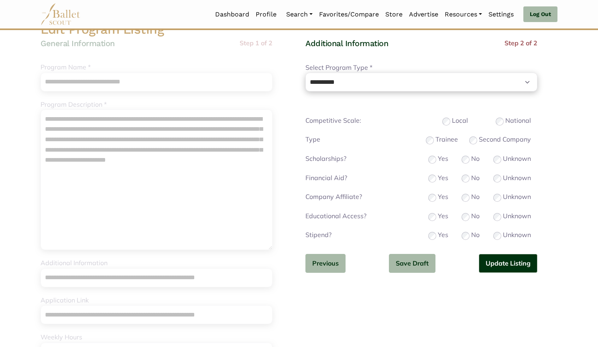
scroll to position [59, 0]
click at [506, 261] on button "Update Listing" at bounding box center [508, 264] width 59 height 19
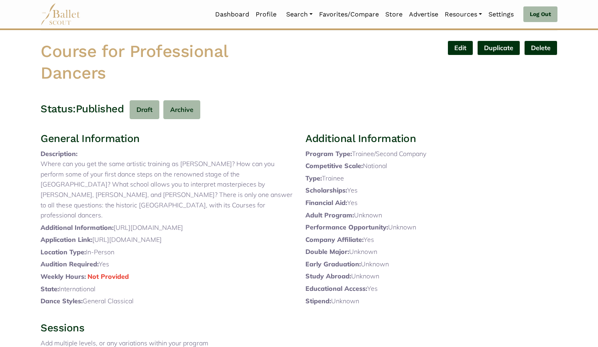
scroll to position [243, 0]
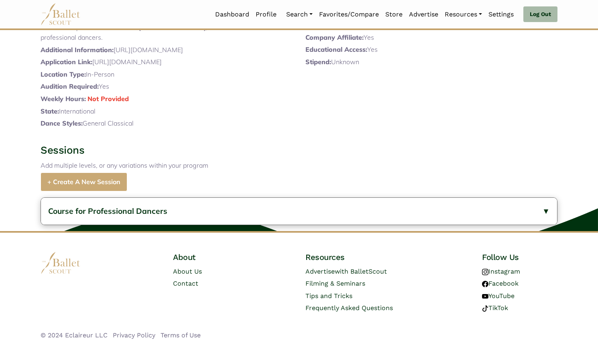
click at [232, 193] on div "Course for Professional Dancers General Information Description: The full Balle…" at bounding box center [299, 212] width 598 height 40
click at [231, 206] on button "Course for Professional Dancers" at bounding box center [299, 211] width 516 height 27
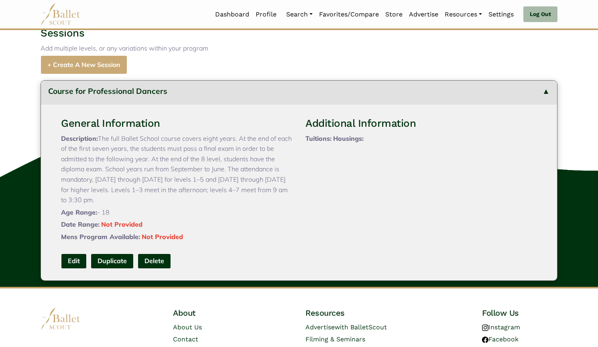
scroll to position [342, 0]
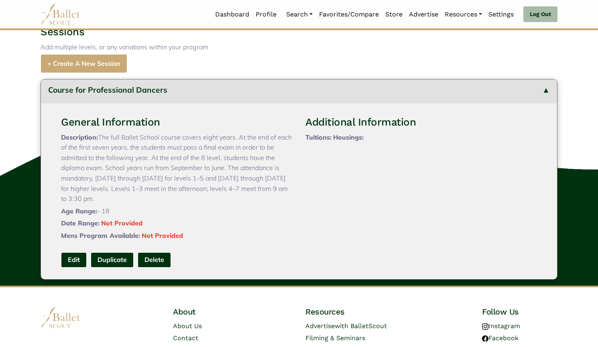
click at [82, 267] on link "Edit" at bounding box center [74, 260] width 26 height 15
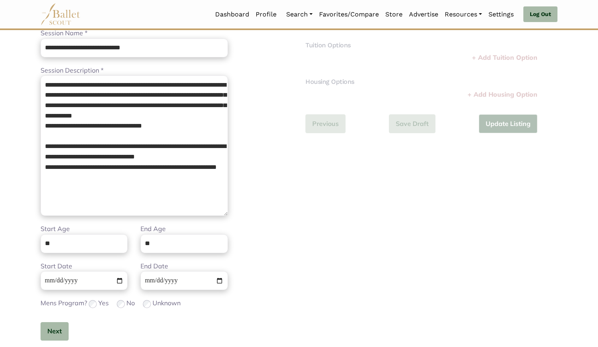
scroll to position [98, 0]
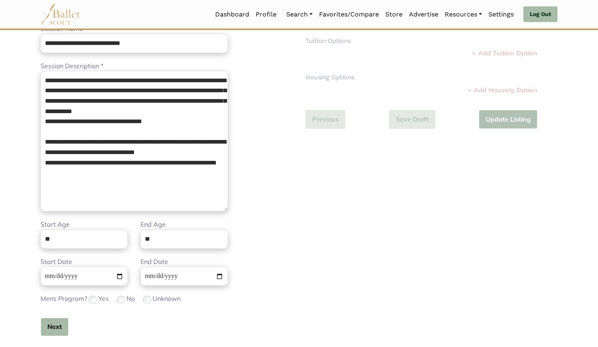
click at [59, 320] on button "Next" at bounding box center [55, 327] width 28 height 19
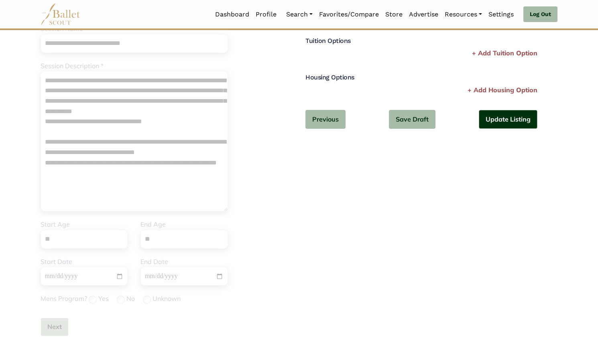
scroll to position [56, 0]
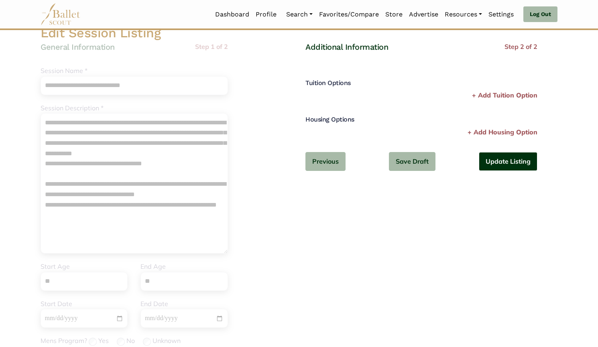
click at [514, 157] on button "Update Listing" at bounding box center [508, 161] width 59 height 19
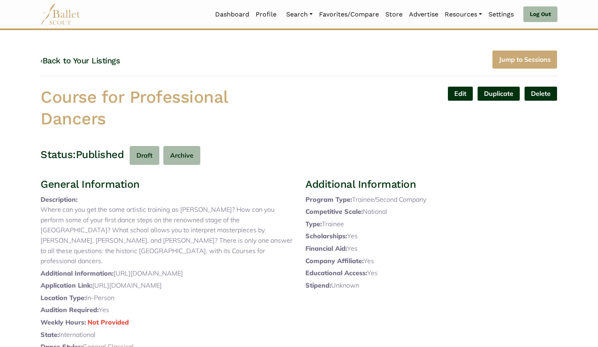
click at [75, 68] on div "‹ Back to Your Listings Jump to Sessions" at bounding box center [299, 63] width 517 height 27
click at [73, 62] on link "‹ Back to Your Listings" at bounding box center [81, 61] width 80 height 10
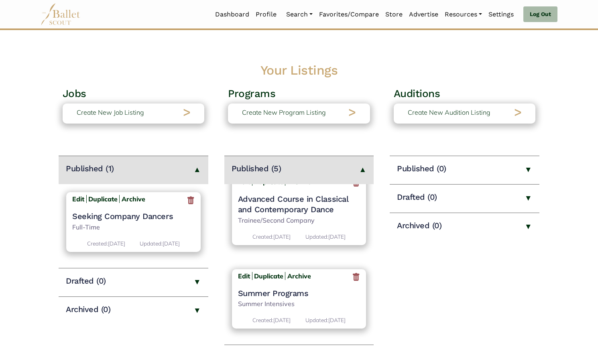
scroll to position [261, 0]
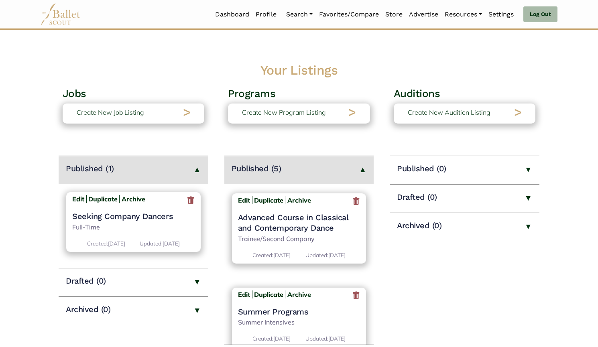
click at [266, 233] on h4 "Advanced Course in Classical and Contemporary Dance" at bounding box center [299, 222] width 122 height 21
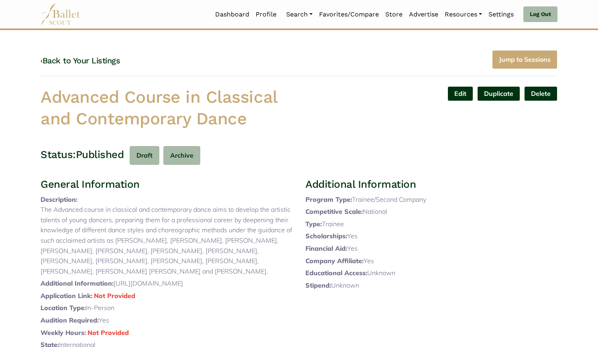
click at [467, 92] on link "Edit" at bounding box center [461, 93] width 26 height 15
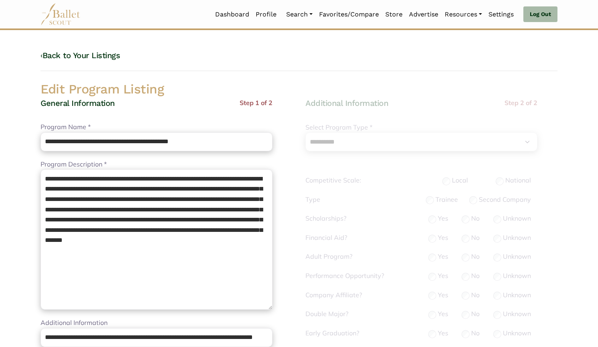
select select "**"
select select "*"
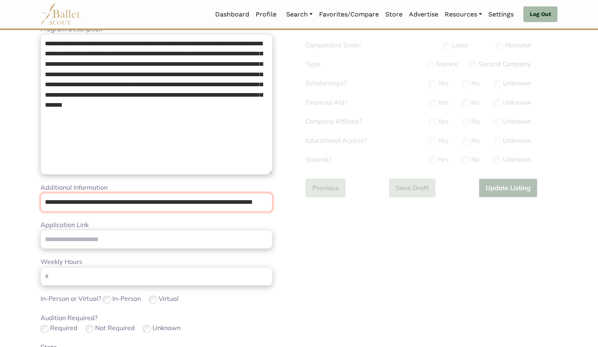
scroll to position [0, 52]
drag, startPoint x: 44, startPoint y: 202, endPoint x: 308, endPoint y: 197, distance: 263.9
click at [308, 197] on div "**********" at bounding box center [299, 239] width 530 height 586
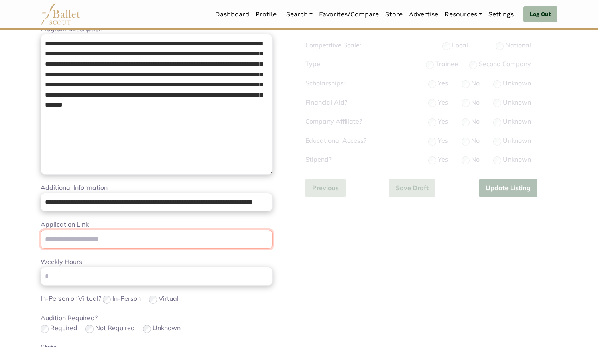
click at [208, 244] on input "Application Link" at bounding box center [157, 239] width 232 height 19
paste input "**********"
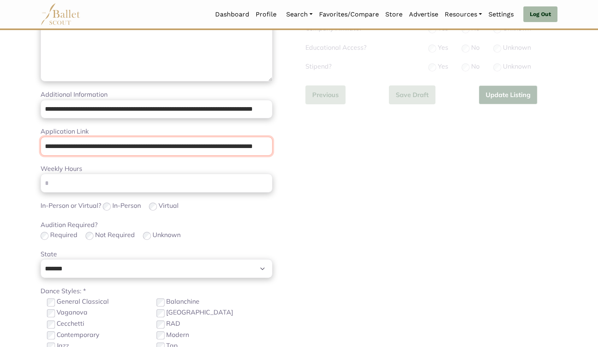
scroll to position [292, 0]
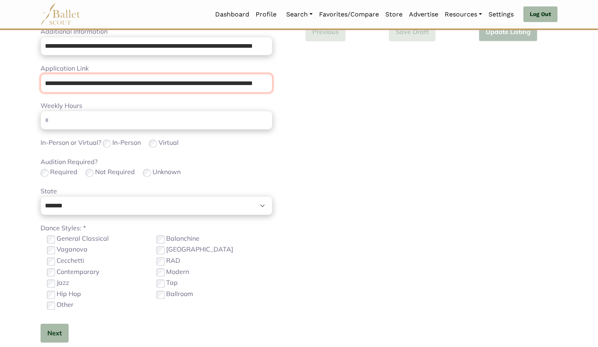
type input "**********"
click at [69, 276] on label "Contemporary" at bounding box center [78, 272] width 43 height 10
click at [55, 339] on button "Next" at bounding box center [55, 333] width 28 height 19
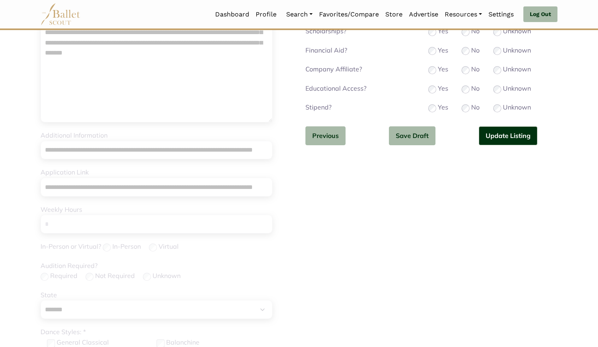
scroll to position [146, 0]
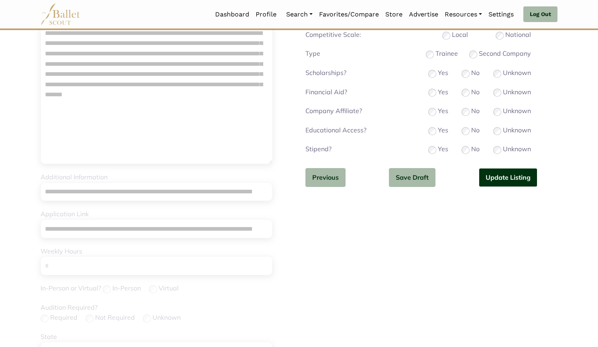
click at [511, 178] on button "Update Listing" at bounding box center [508, 177] width 59 height 19
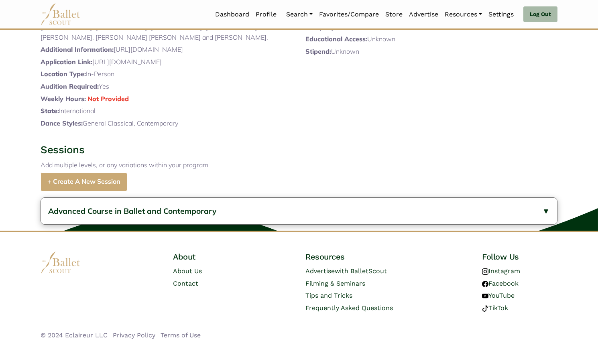
scroll to position [272, 0]
click at [181, 216] on span "Advanced Course in Ballet and Contemporary" at bounding box center [132, 211] width 168 height 10
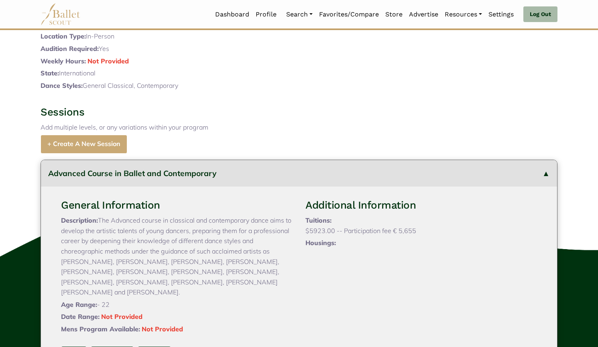
scroll to position [458, 0]
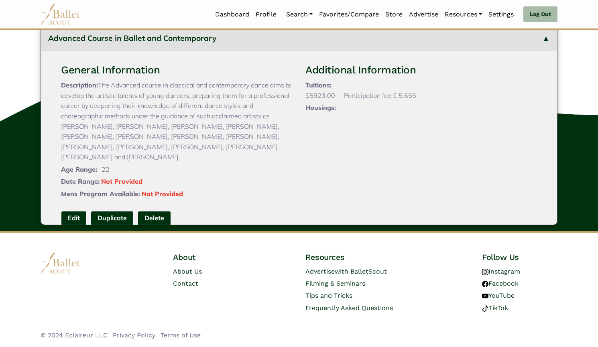
click at [79, 216] on link "Edit" at bounding box center [74, 218] width 26 height 15
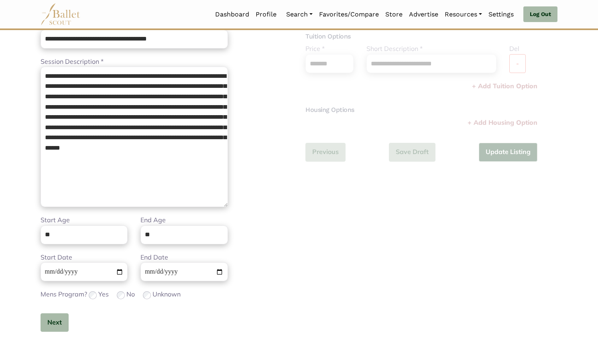
scroll to position [103, 0]
click at [49, 323] on button "Next" at bounding box center [55, 322] width 28 height 19
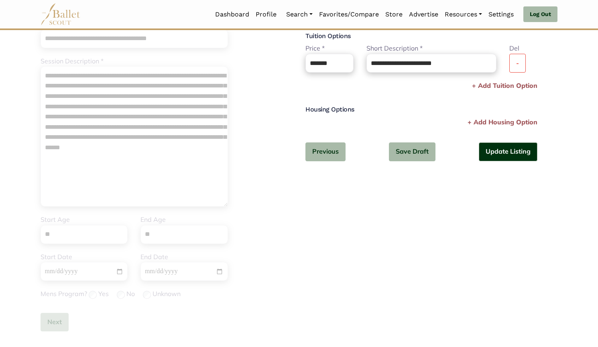
click at [510, 67] on button "-" at bounding box center [518, 63] width 16 height 19
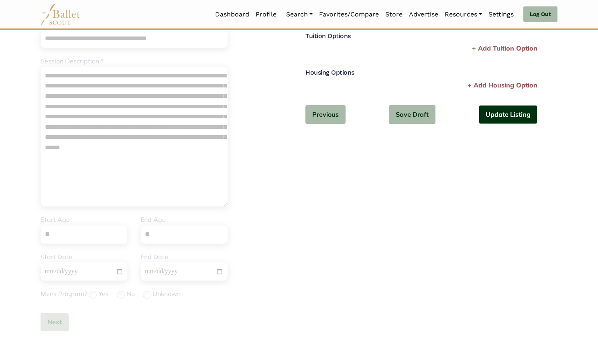
click at [507, 116] on button "Update Listing" at bounding box center [508, 114] width 59 height 19
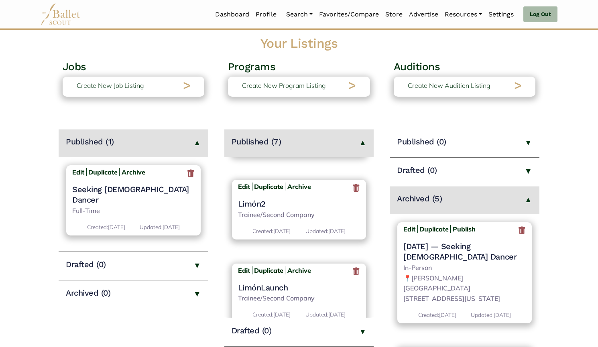
scroll to position [27, 0]
click at [518, 230] on icon at bounding box center [522, 230] width 8 height 10
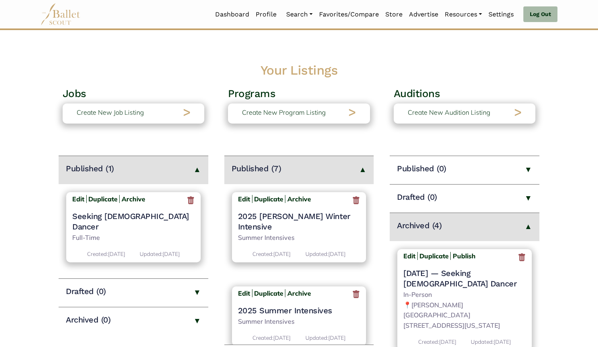
click at [518, 258] on icon at bounding box center [522, 258] width 8 height 10
click at [518, 259] on icon at bounding box center [522, 258] width 8 height 10
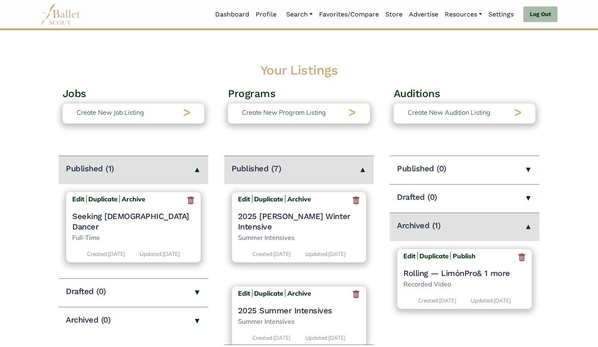
click at [523, 258] on icon at bounding box center [522, 258] width 8 height 10
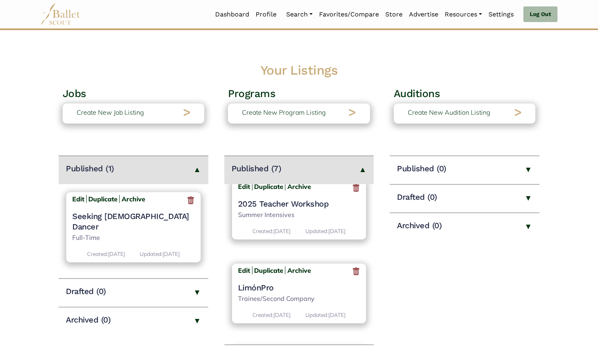
scroll to position [207, 0]
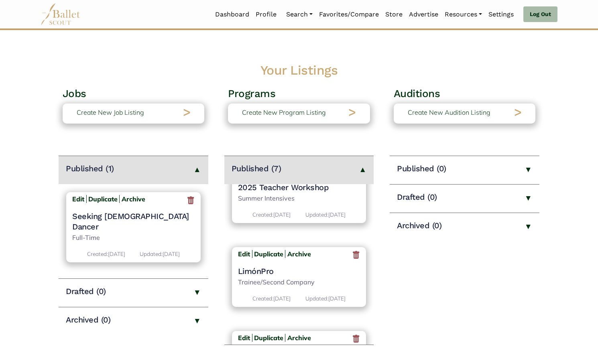
click at [259, 266] on h4 "LimónPro" at bounding box center [299, 271] width 122 height 10
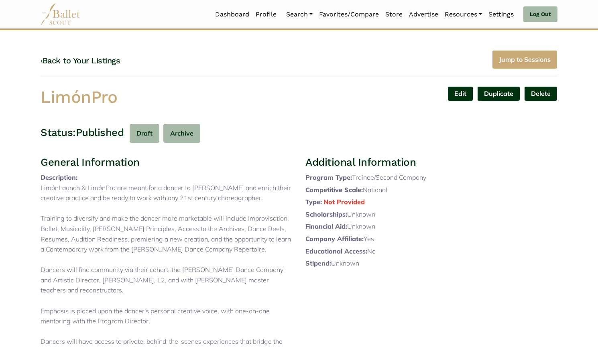
click at [460, 90] on link "Edit" at bounding box center [461, 93] width 26 height 15
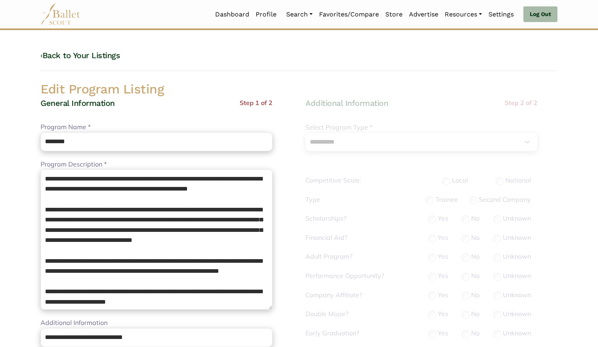
select select "**"
select select "*"
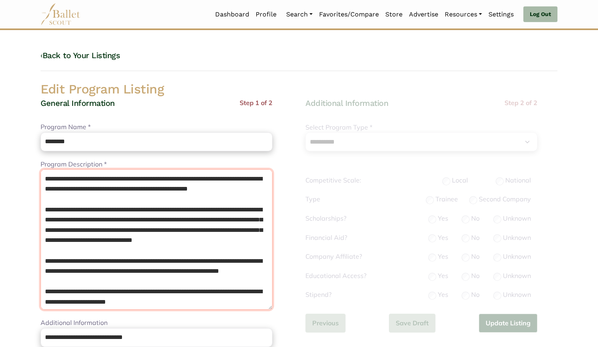
drag, startPoint x: 95, startPoint y: 301, endPoint x: 0, endPoint y: 93, distance: 228.6
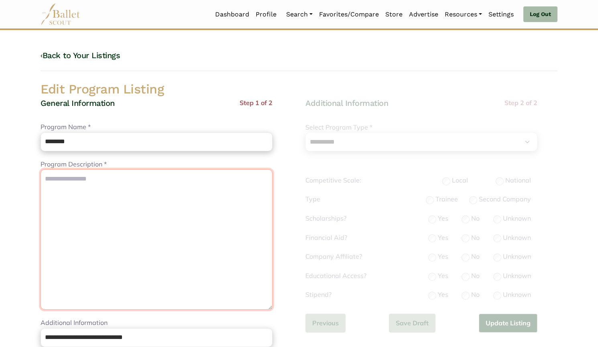
paste textarea "**********"
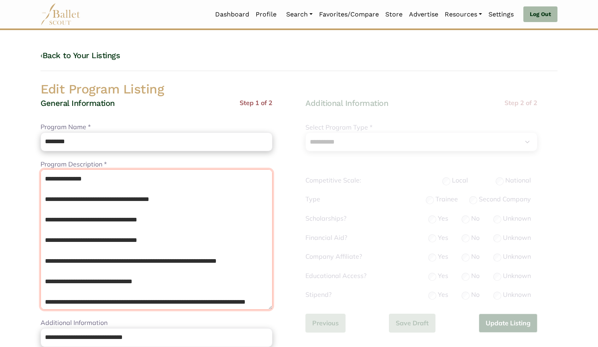
click at [43, 175] on textarea "**********" at bounding box center [157, 239] width 232 height 141
click at [55, 175] on textarea "**********" at bounding box center [157, 239] width 232 height 141
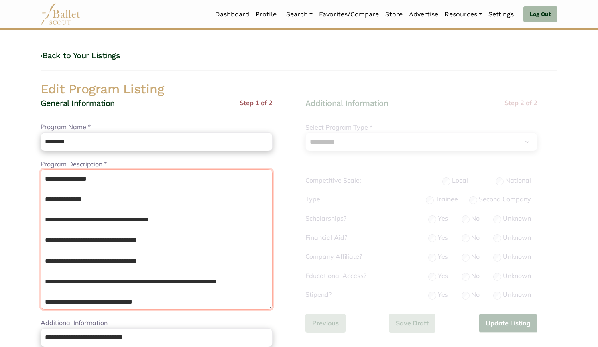
click at [83, 190] on textarea "**********" at bounding box center [157, 239] width 232 height 141
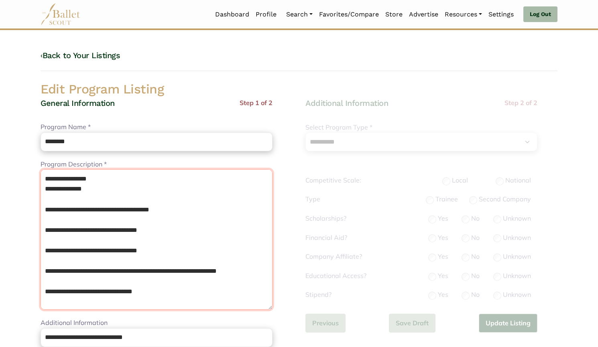
click at [82, 198] on textarea "**********" at bounding box center [157, 239] width 232 height 141
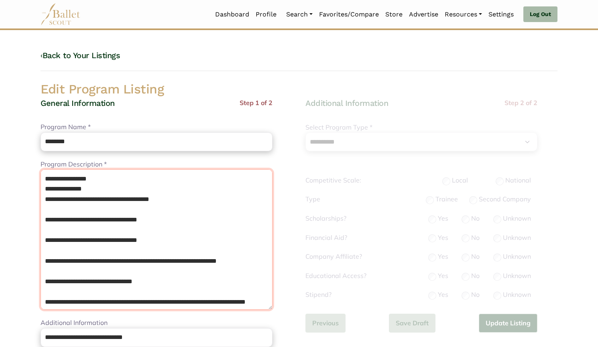
click at [93, 209] on textarea "**********" at bounding box center [157, 239] width 232 height 141
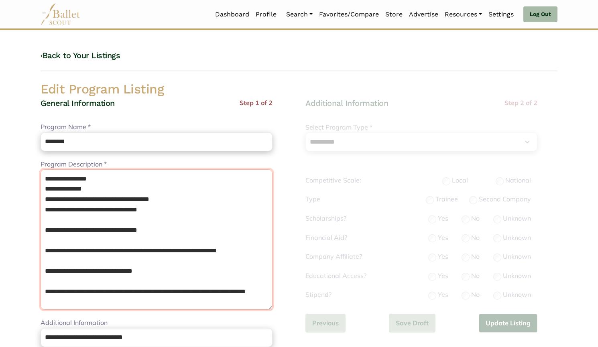
click at [99, 220] on textarea "**********" at bounding box center [157, 239] width 232 height 141
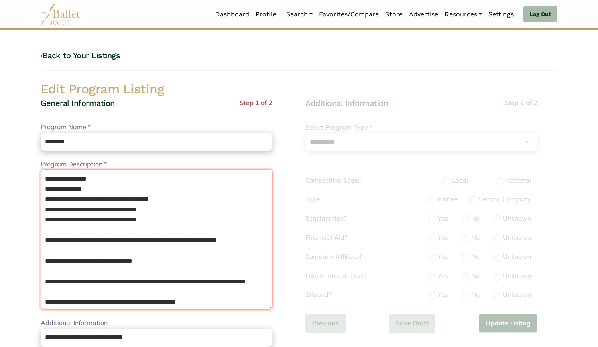
click at [97, 233] on textarea "**********" at bounding box center [157, 239] width 232 height 141
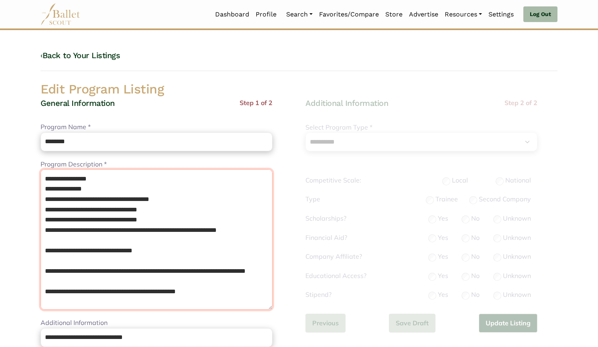
click at [43, 258] on textarea "**********" at bounding box center [157, 239] width 232 height 141
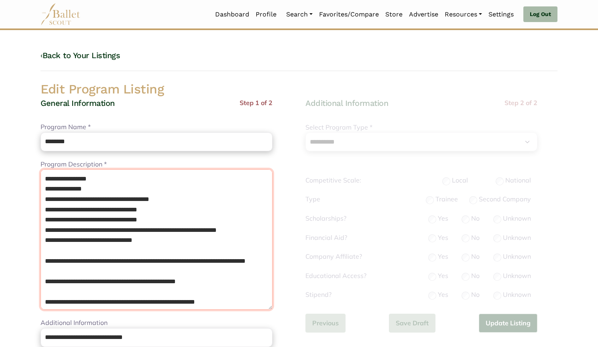
click at [45, 274] on textarea "**********" at bounding box center [157, 239] width 232 height 141
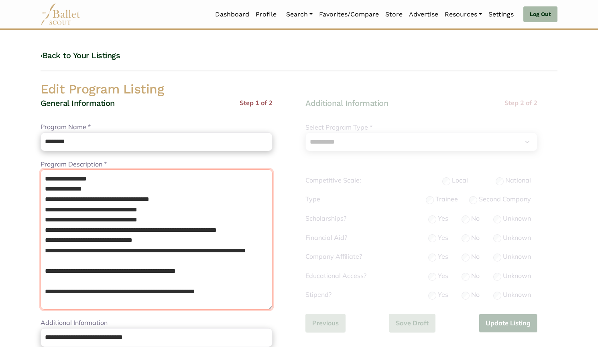
scroll to position [12, 0]
click at [61, 269] on textarea "**********" at bounding box center [157, 239] width 232 height 141
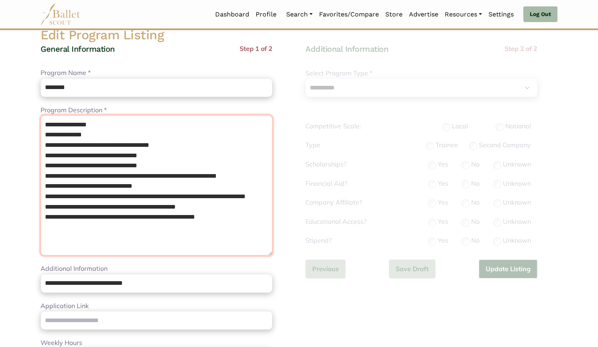
scroll to position [55, 0]
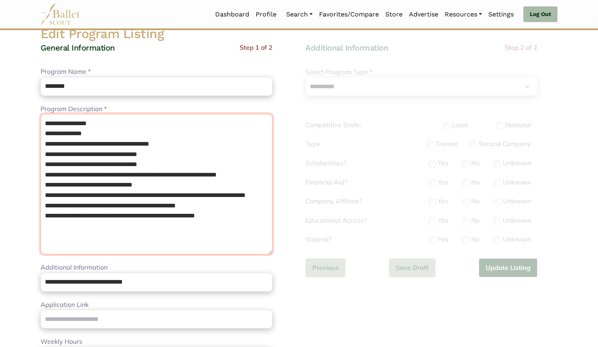
type textarea "**********"
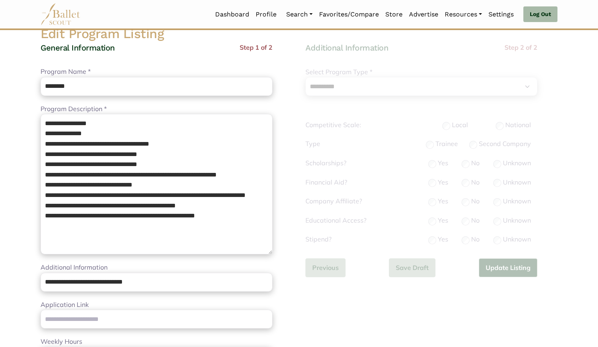
click at [139, 308] on div "Application Link Please enter a valid url" at bounding box center [157, 314] width 232 height 29
click at [142, 317] on input "Application Link" at bounding box center [157, 319] width 232 height 19
paste input "**********"
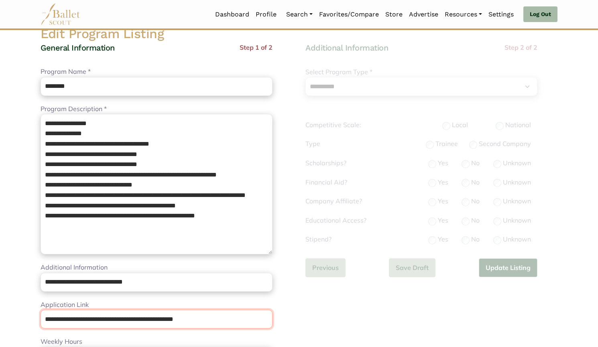
scroll to position [215, 0]
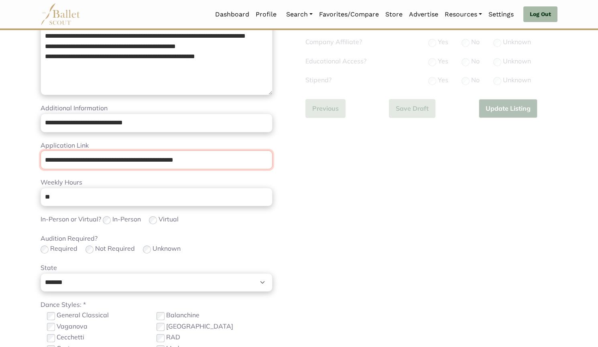
type input "**********"
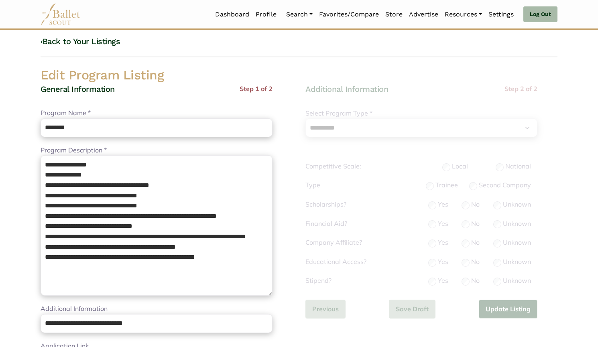
scroll to position [13, 0]
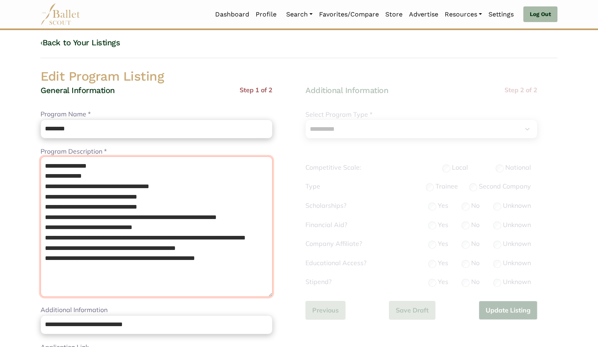
drag, startPoint x: 261, startPoint y: 284, endPoint x: 0, endPoint y: 82, distance: 329.6
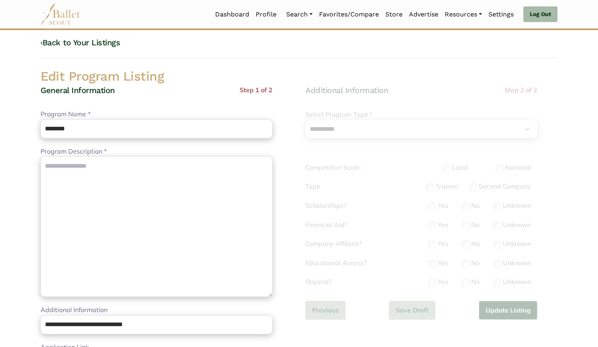
click at [90, 45] on link "‹ Back to Your Listings" at bounding box center [81, 43] width 80 height 10
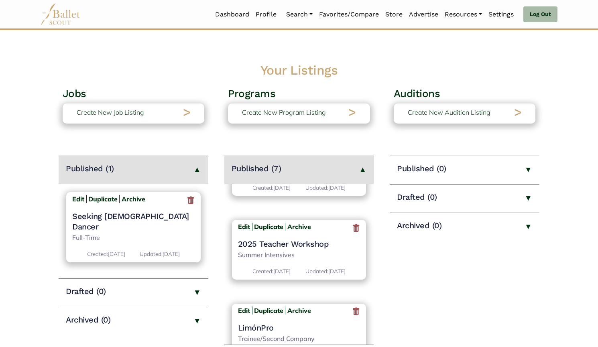
scroll to position [199, 0]
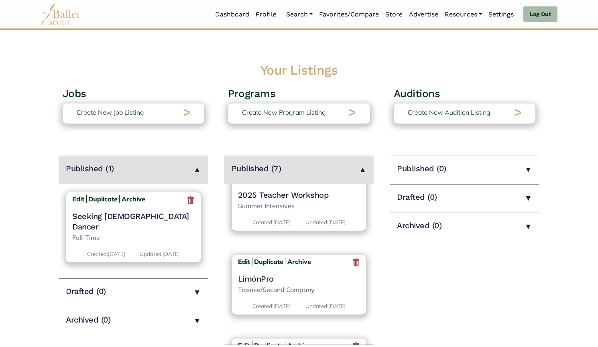
click at [263, 274] on h4 "LimónPro" at bounding box center [299, 279] width 122 height 10
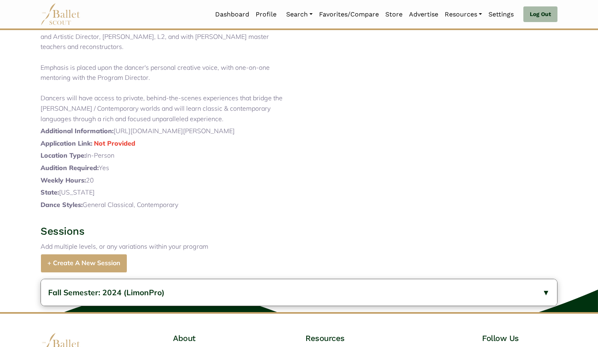
scroll to position [244, 0]
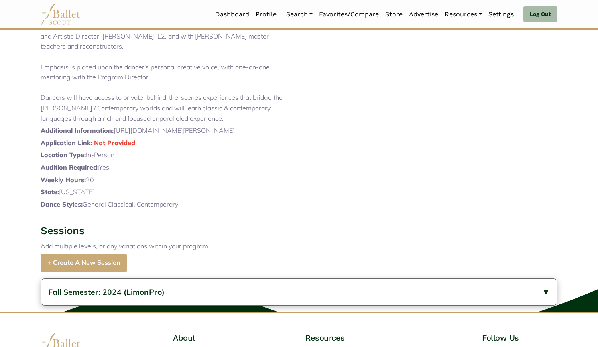
click at [207, 305] on button "Fall Semester: 2024 (LimonPro)" at bounding box center [299, 292] width 516 height 27
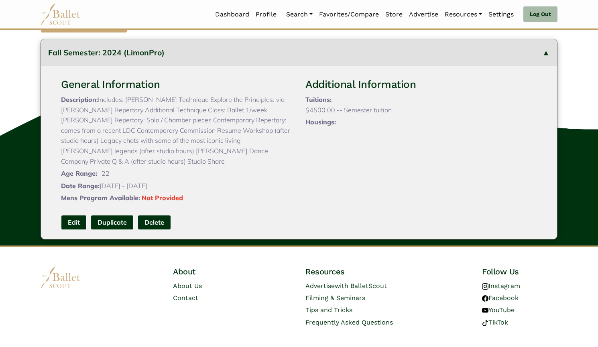
scroll to position [484, 0]
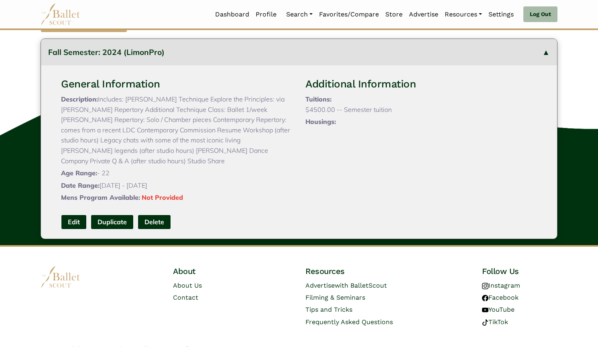
click at [82, 227] on link "Edit" at bounding box center [74, 222] width 26 height 15
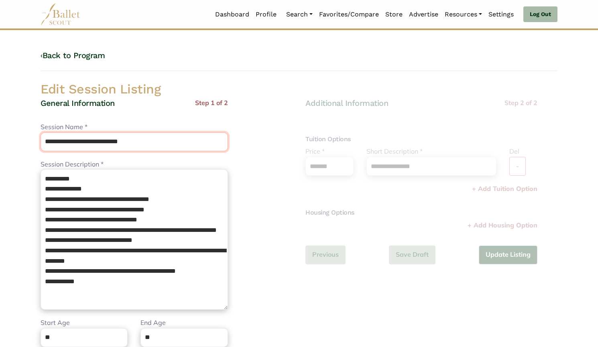
drag, startPoint x: 171, startPoint y: 149, endPoint x: 0, endPoint y: 157, distance: 170.9
click at [0, 157] on body "Loading... Please Wait Dashboard Profile" at bounding box center [299, 292] width 598 height 584
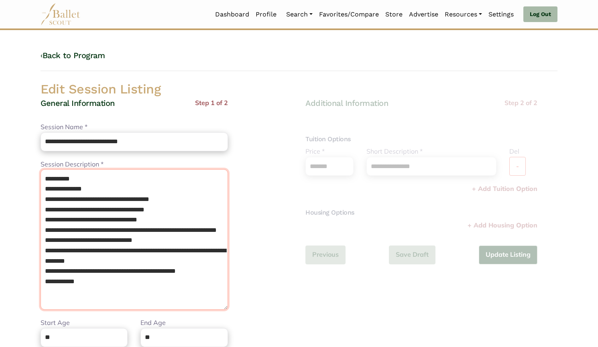
drag, startPoint x: 106, startPoint y: 296, endPoint x: 0, endPoint y: 119, distance: 205.9
click at [0, 119] on body "Loading... Please Wait Dashboard Profile" at bounding box center [299, 292] width 598 height 584
paste textarea "**********"
type textarea "**********"
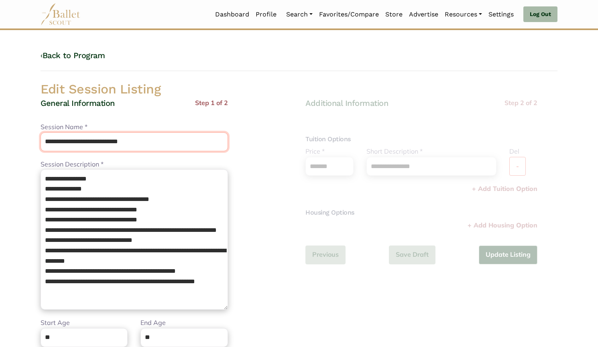
drag, startPoint x: 106, startPoint y: 143, endPoint x: 0, endPoint y: 147, distance: 106.5
click at [0, 147] on body "Loading... Please Wait Dashboard Profile" at bounding box center [299, 292] width 598 height 584
click at [85, 143] on input "*********" at bounding box center [135, 142] width 188 height 19
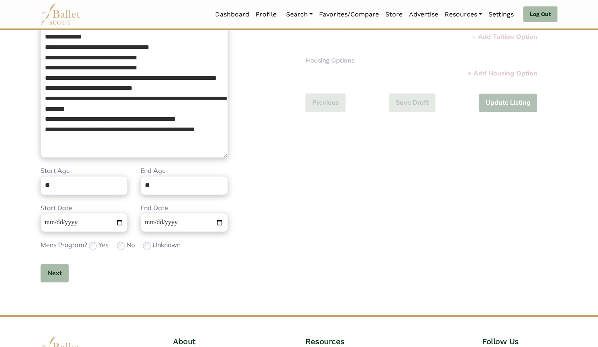
type input "********"
click at [46, 217] on input "**********" at bounding box center [84, 222] width 87 height 19
click at [68, 273] on button "Next" at bounding box center [55, 273] width 28 height 19
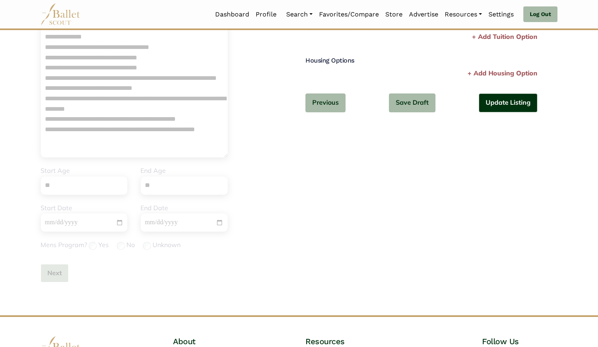
scroll to position [0, 0]
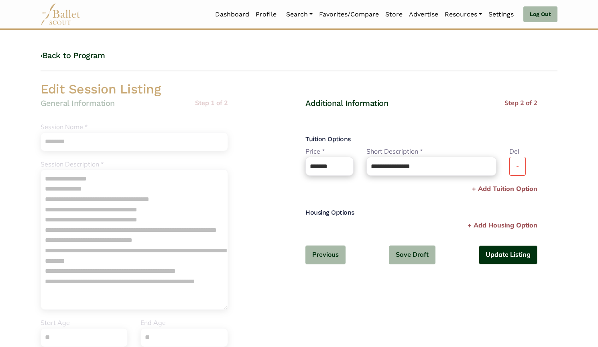
click at [512, 167] on button "-" at bounding box center [518, 166] width 16 height 19
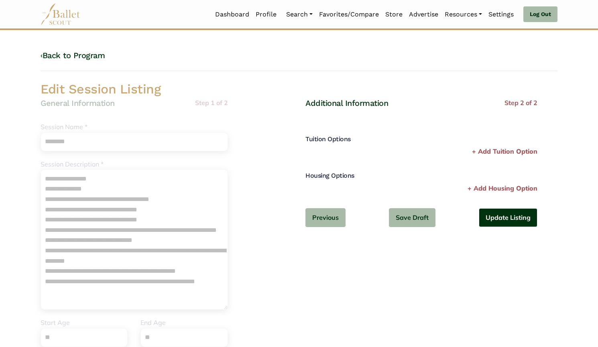
click at [514, 219] on button "Update Listing" at bounding box center [508, 217] width 59 height 19
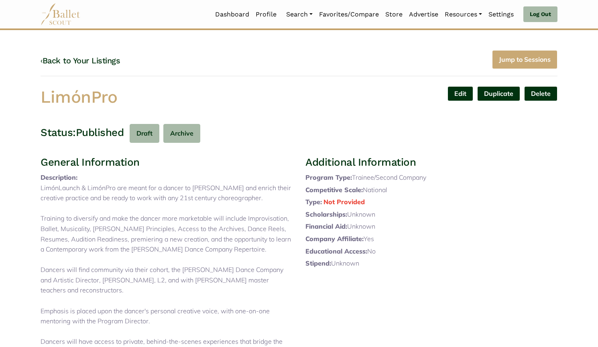
click at [462, 95] on link "Edit" at bounding box center [461, 93] width 26 height 15
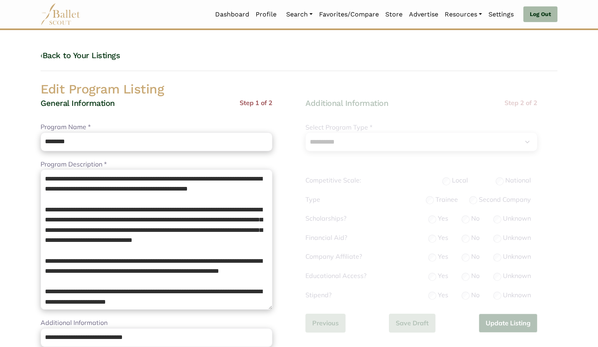
select select "**"
select select "*"
drag, startPoint x: 0, startPoint y: 0, endPoint x: 453, endPoint y: 94, distance: 462.7
click at [453, 94] on h2 "Edit Program Listing" at bounding box center [299, 89] width 530 height 17
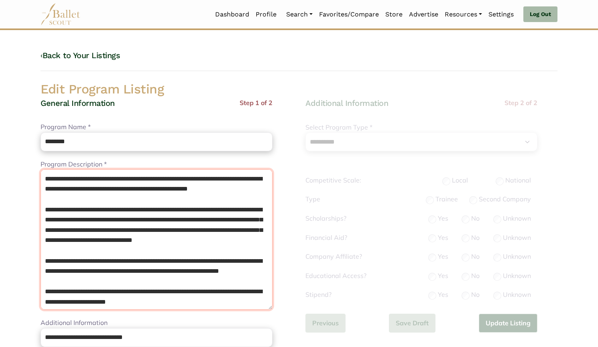
scroll to position [84, 0]
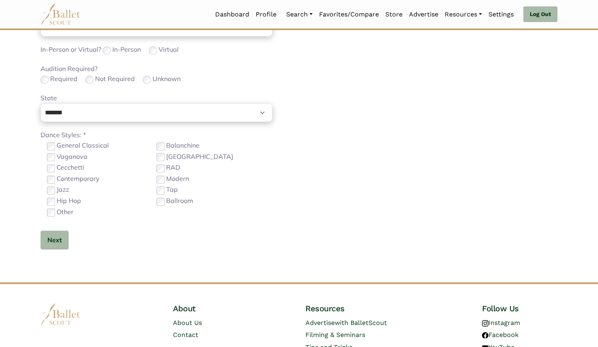
drag, startPoint x: 44, startPoint y: 176, endPoint x: 318, endPoint y: 366, distance: 333.7
click at [318, 347] on html "Loading... Please Wait Dashboard Profile Organizations" at bounding box center [299, 6] width 598 height 783
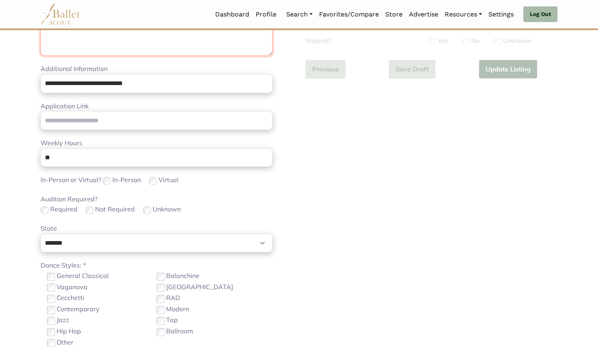
scroll to position [185, 0]
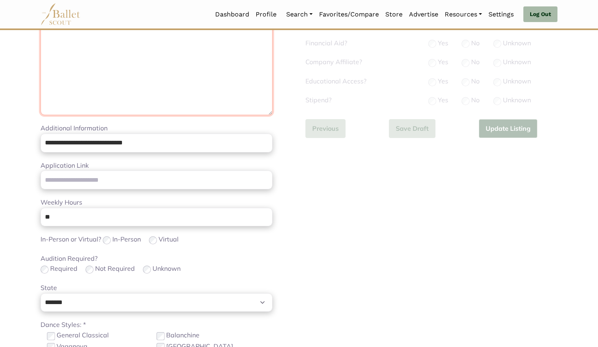
paste textarea "**********"
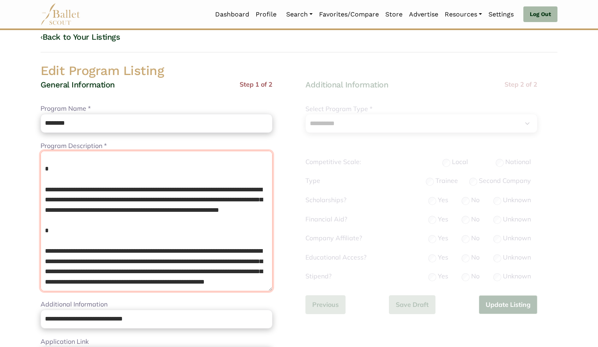
scroll to position [5, 0]
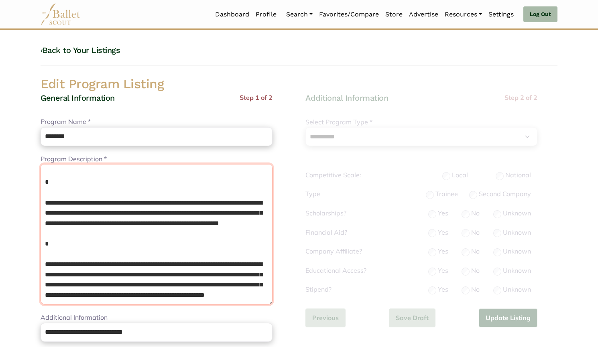
click at [83, 249] on textarea "**********" at bounding box center [157, 234] width 232 height 141
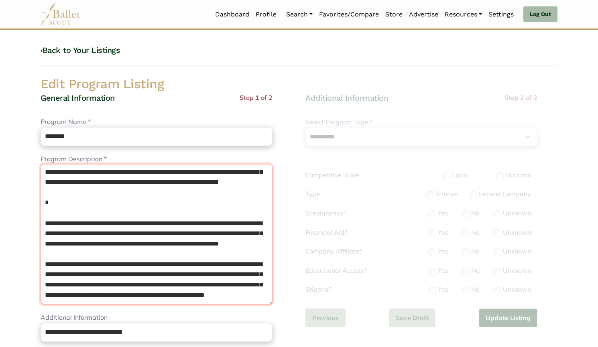
scroll to position [73, 0]
click at [61, 194] on textarea "**********" at bounding box center [157, 234] width 232 height 141
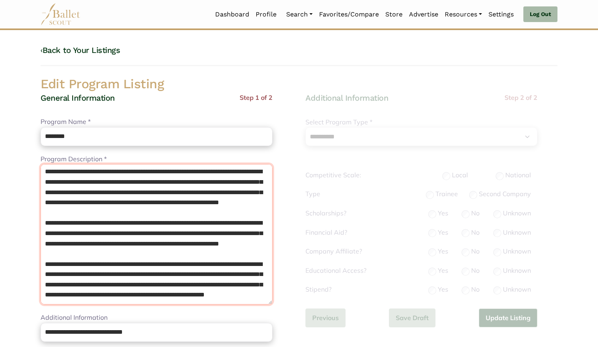
scroll to position [0, 0]
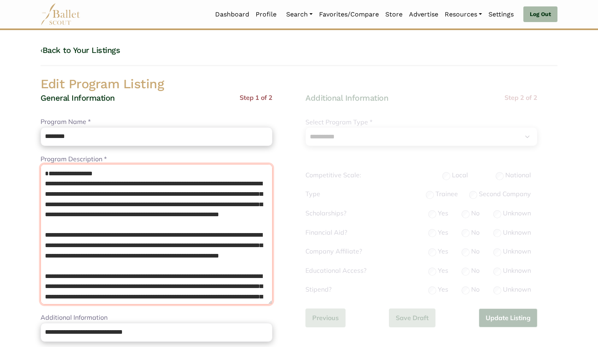
click at [44, 182] on textarea "**********" at bounding box center [157, 234] width 232 height 141
drag, startPoint x: 42, startPoint y: 186, endPoint x: 22, endPoint y: 161, distance: 32.2
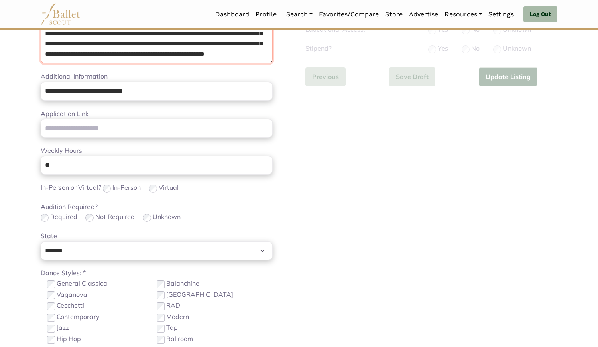
scroll to position [247, 0]
type textarea "**********"
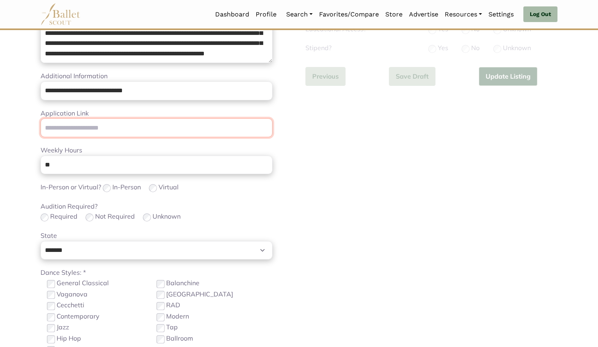
click at [149, 124] on input "Application Link" at bounding box center [157, 127] width 232 height 19
paste input "**********"
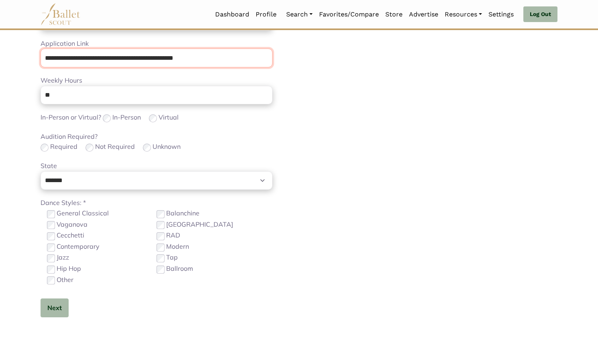
scroll to position [317, 0]
type input "**********"
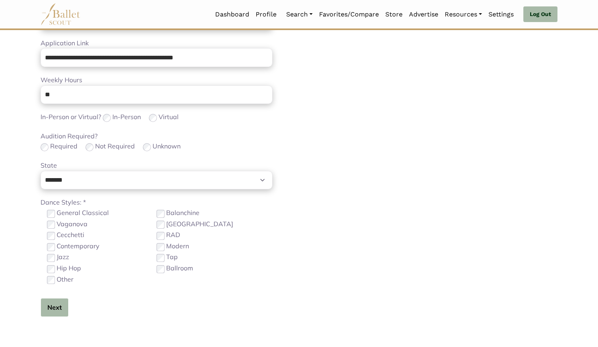
click at [57, 309] on button "Next" at bounding box center [55, 307] width 28 height 19
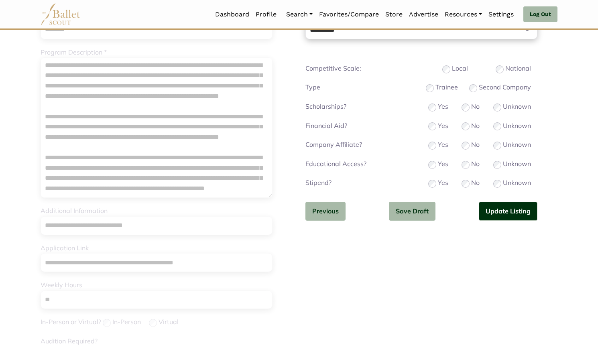
scroll to position [48, 0]
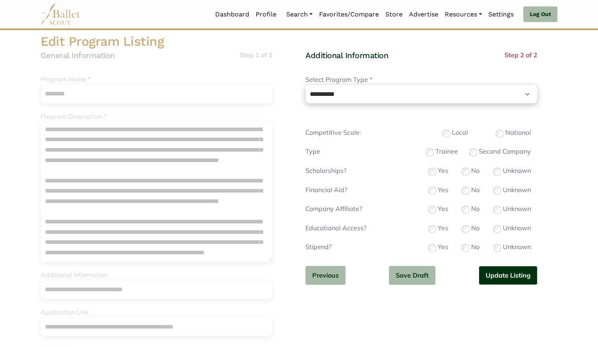
click at [425, 150] on div "Type Trainee Second Company" at bounding box center [422, 152] width 232 height 11
click at [489, 275] on button "Update Listing" at bounding box center [508, 275] width 59 height 19
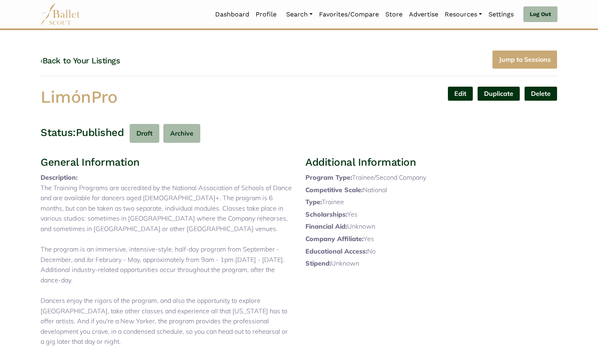
click at [470, 85] on div "‹ Back to Your Listings Jump to Sessions LimónPro Edit Duplicate Delete Are you…" at bounding box center [299, 249] width 530 height 398
click at [456, 93] on link "Edit" at bounding box center [461, 93] width 26 height 15
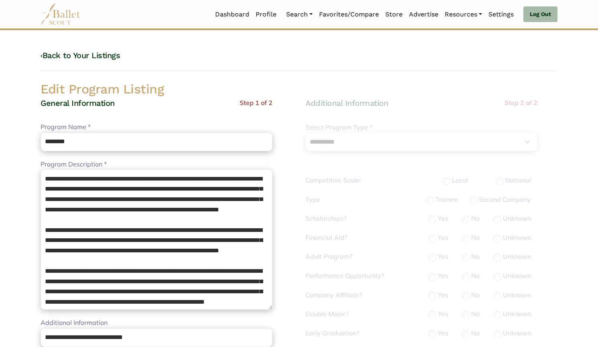
select select "**"
select select "*"
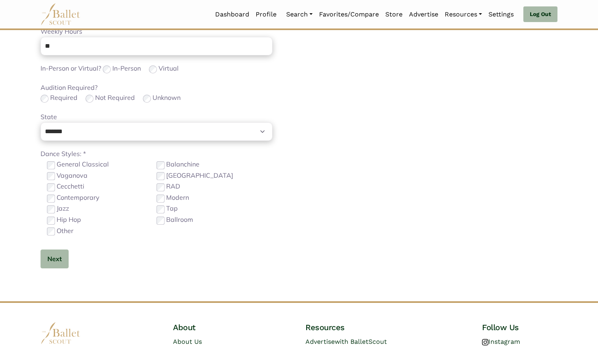
scroll to position [366, 0]
click at [58, 261] on button "Next" at bounding box center [55, 258] width 28 height 19
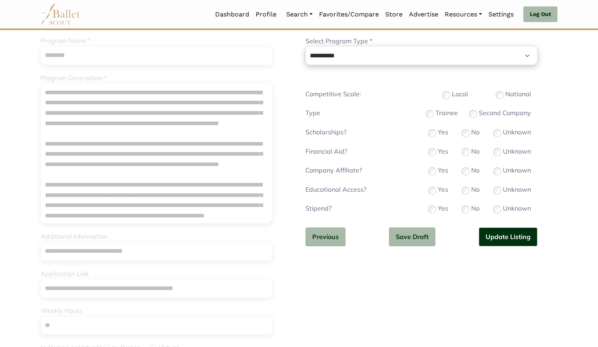
scroll to position [84, 0]
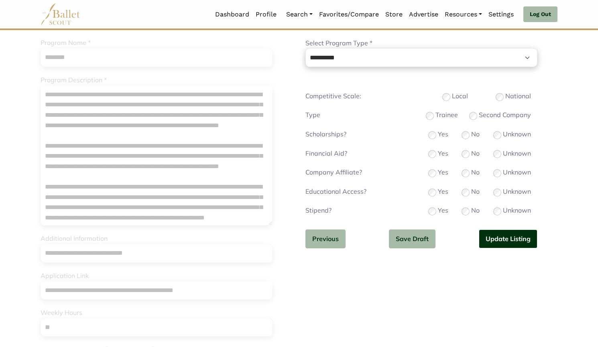
click at [514, 241] on button "Update Listing" at bounding box center [508, 239] width 59 height 19
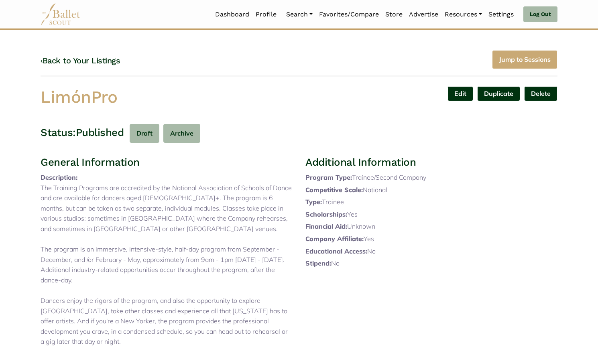
click at [108, 62] on link "‹ Back to Your Listings" at bounding box center [81, 61] width 80 height 10
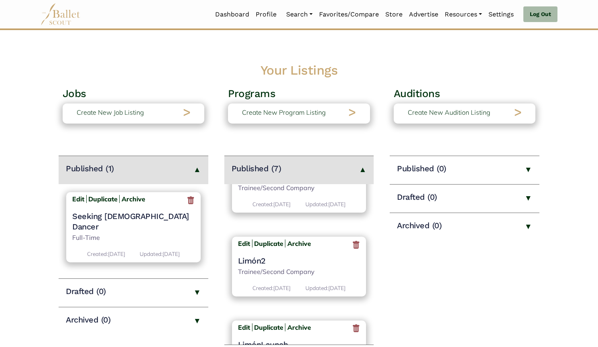
scroll to position [425, 0]
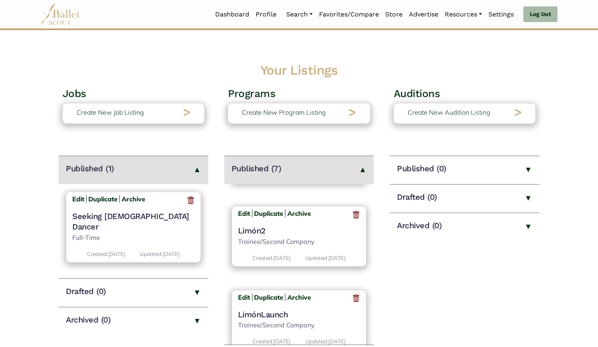
click at [271, 310] on h4 "LimónLaunch" at bounding box center [299, 315] width 122 height 10
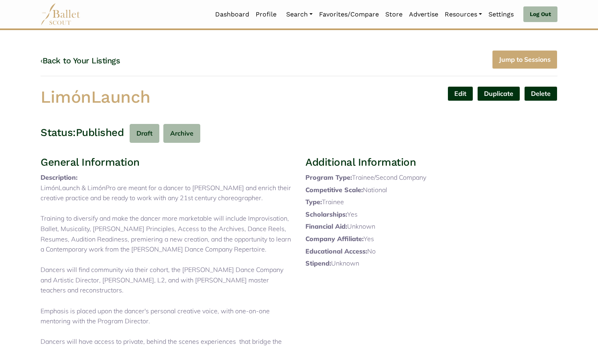
click at [465, 95] on link "Edit" at bounding box center [461, 93] width 26 height 15
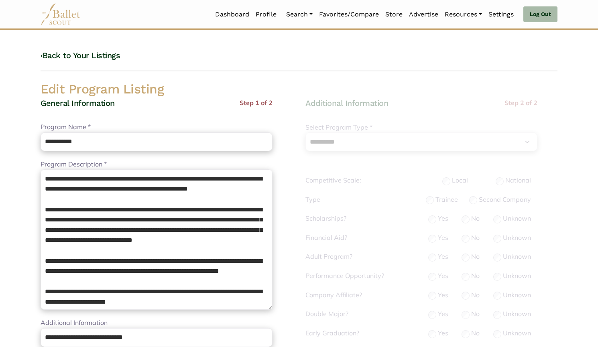
select select "**"
select select "*"
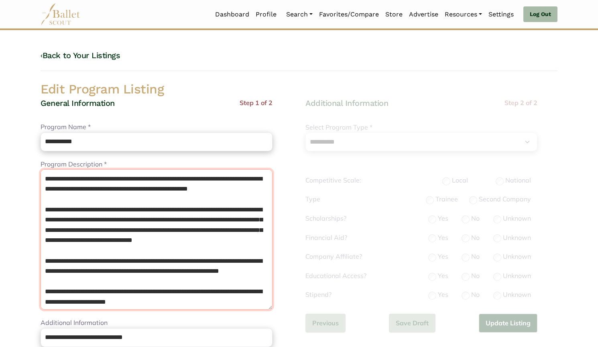
scroll to position [84, 0]
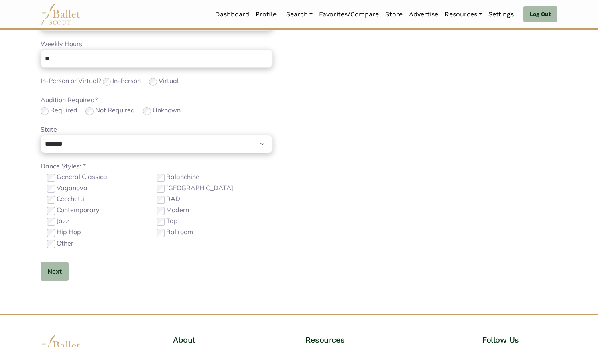
drag, startPoint x: 44, startPoint y: 177, endPoint x: 249, endPoint y: 366, distance: 279.4
click at [249, 347] on html "Loading... Please Wait Dashboard Profile Organizations" at bounding box center [299, 38] width 598 height 783
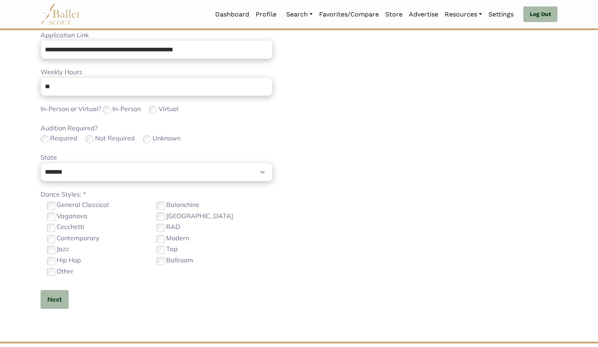
scroll to position [0, 0]
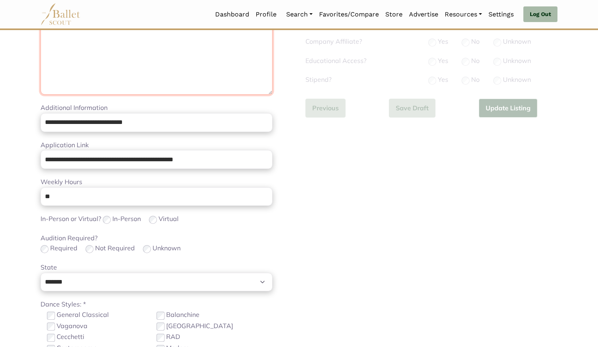
paste textarea "**********"
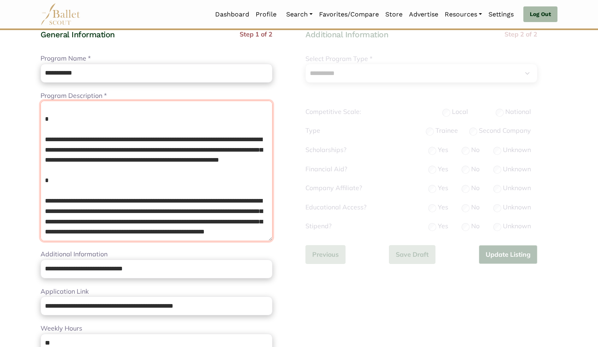
scroll to position [65, 0]
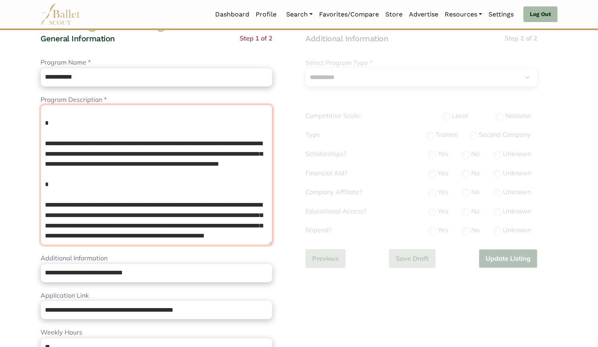
click at [93, 184] on textarea "**********" at bounding box center [157, 175] width 232 height 141
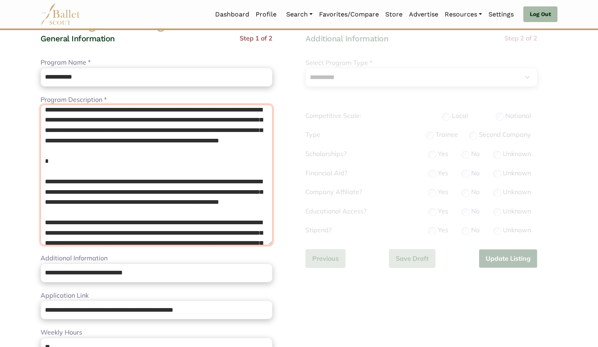
scroll to position [4, 0]
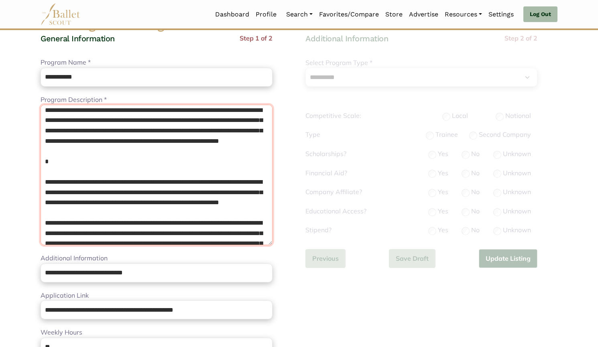
click at [75, 180] on textarea "**********" at bounding box center [157, 175] width 232 height 141
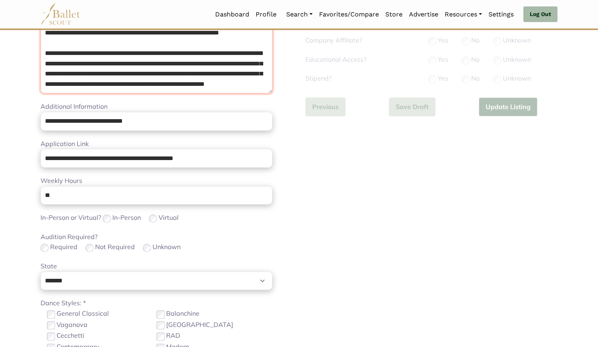
scroll to position [404, 0]
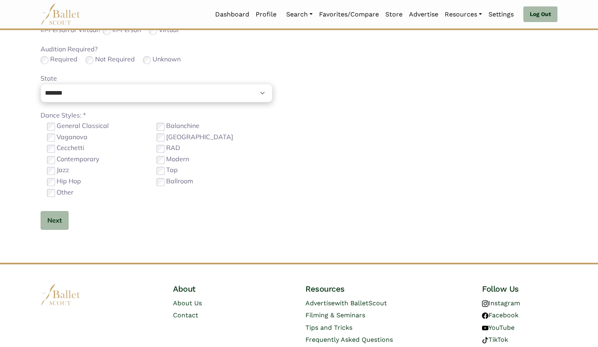
type textarea "**********"
click at [54, 224] on button "Next" at bounding box center [55, 220] width 28 height 19
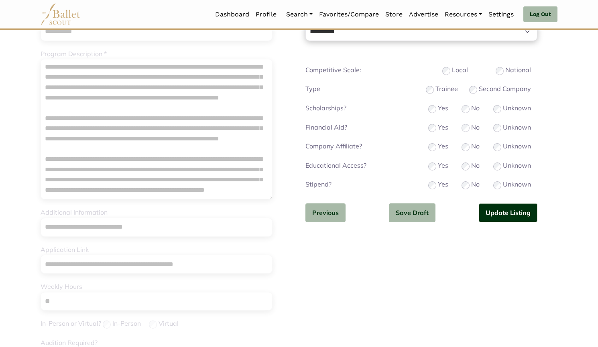
scroll to position [110, 0]
click at [494, 208] on button "Update Listing" at bounding box center [508, 213] width 59 height 19
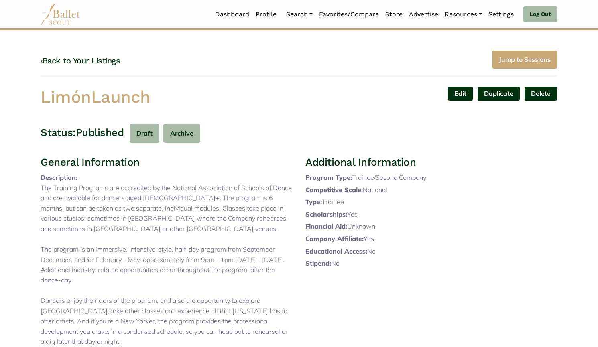
scroll to position [312, 0]
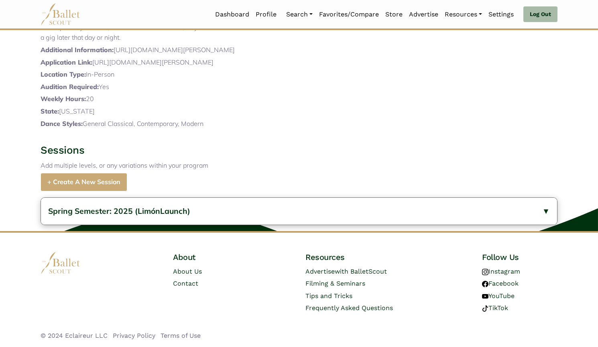
click at [228, 225] on button "Spring Semester: 2025 (LimónLaunch)" at bounding box center [299, 211] width 516 height 27
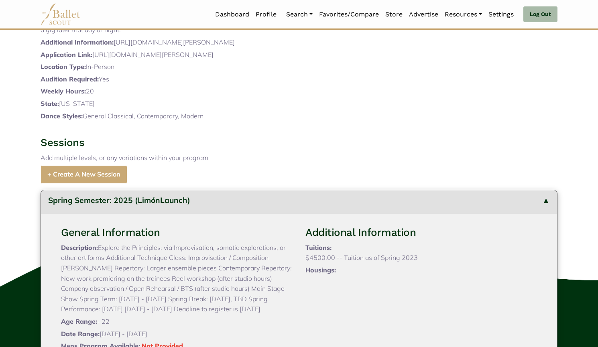
scroll to position [445, 0]
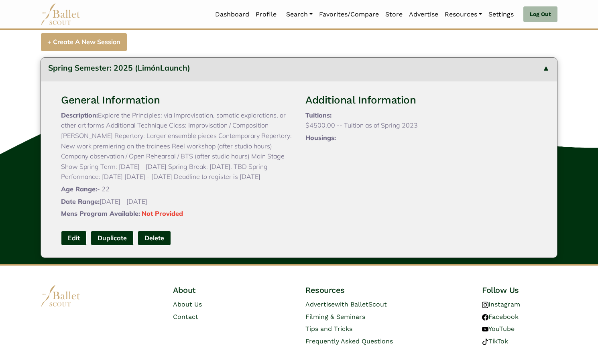
click at [78, 246] on link "Edit" at bounding box center [74, 238] width 26 height 15
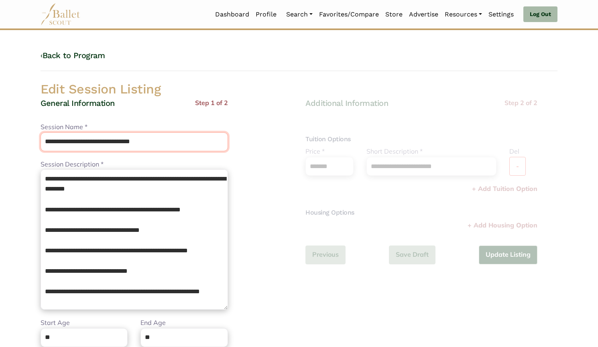
drag, startPoint x: 118, startPoint y: 144, endPoint x: 0, endPoint y: 139, distance: 118.1
click at [0, 139] on body "Loading... Please Wait Dashboard Profile" at bounding box center [299, 292] width 598 height 584
click at [110, 143] on input "**********" at bounding box center [135, 142] width 188 height 19
type input "**********"
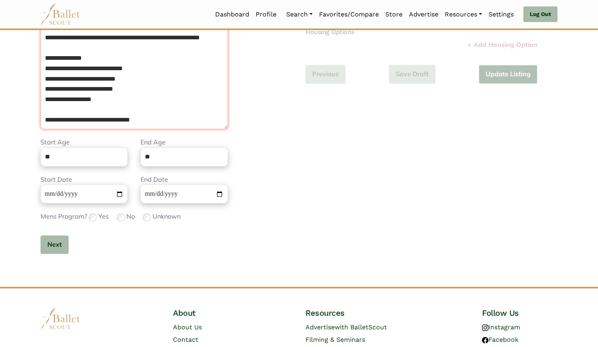
scroll to position [237, 0]
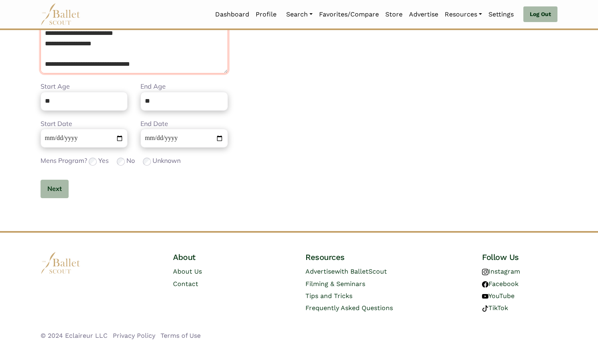
drag, startPoint x: 51, startPoint y: 183, endPoint x: 196, endPoint y: 358, distance: 227.9
click at [196, 347] on html "Loading... Please Wait Dashboard Profile Organizations" at bounding box center [299, 55] width 598 height 584
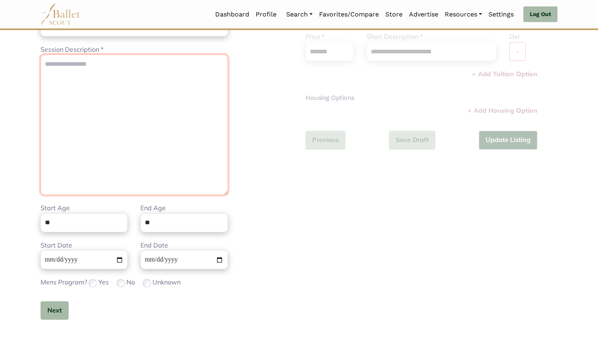
scroll to position [0, 0]
paste textarea "**********"
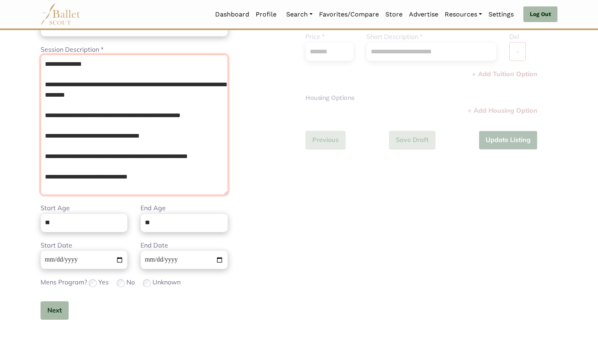
scroll to position [48, 0]
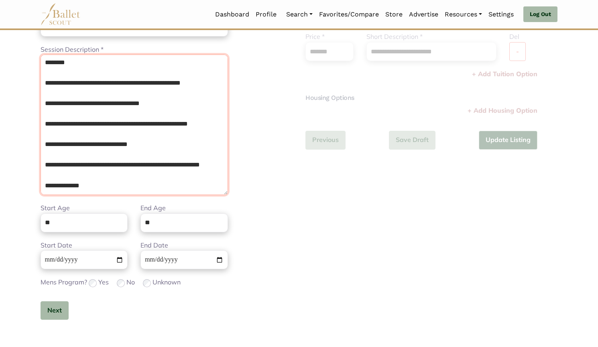
click at [62, 183] on textarea "**********" at bounding box center [135, 125] width 188 height 141
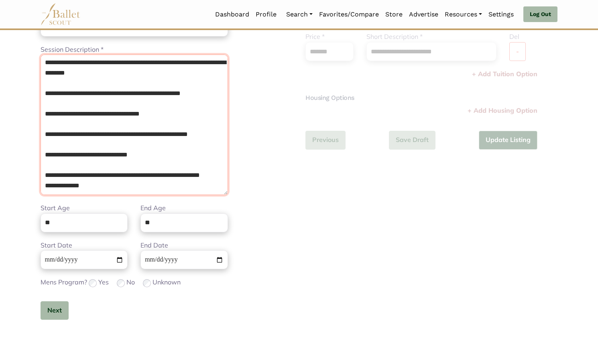
scroll to position [43, 0]
click at [59, 158] on textarea "**********" at bounding box center [135, 125] width 188 height 141
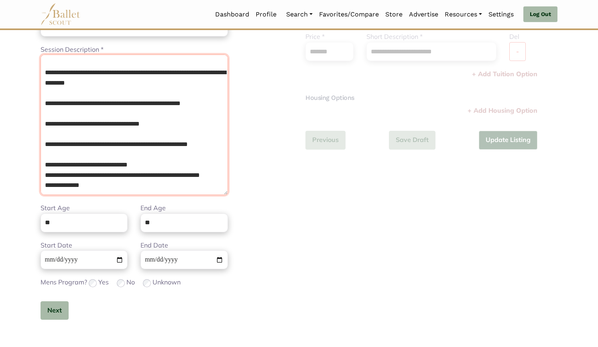
scroll to position [32, 0]
click at [50, 141] on textarea "**********" at bounding box center [135, 125] width 188 height 141
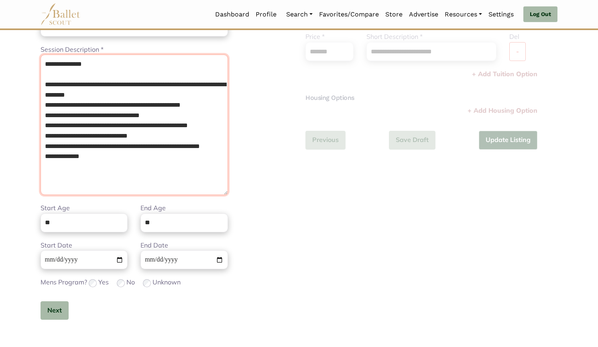
scroll to position [0, 0]
click at [64, 82] on textarea "**********" at bounding box center [135, 125] width 188 height 141
click at [60, 76] on textarea "**********" at bounding box center [135, 125] width 188 height 141
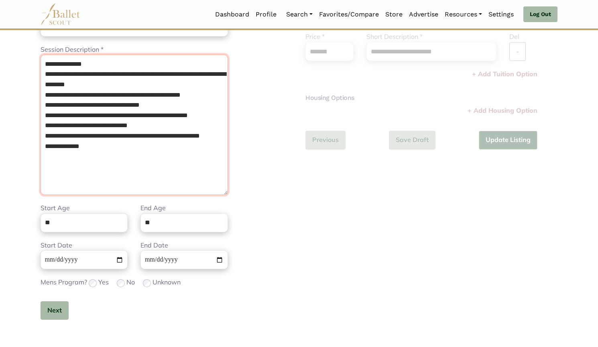
click at [44, 63] on textarea "**********" at bounding box center [135, 125] width 188 height 141
click at [49, 64] on textarea "**********" at bounding box center [135, 125] width 188 height 141
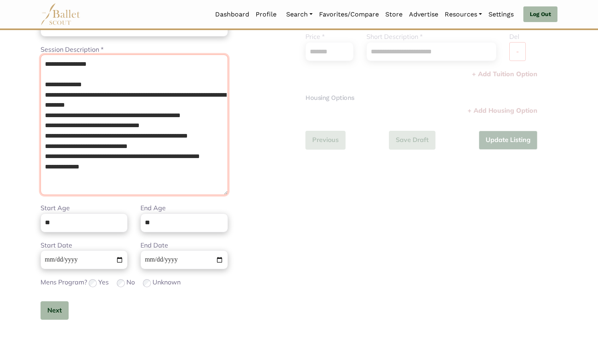
type textarea "**********"
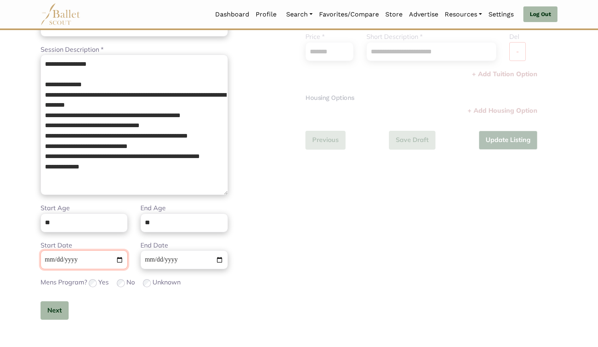
click at [46, 261] on input "**********" at bounding box center [84, 260] width 87 height 19
click at [58, 306] on button "Next" at bounding box center [55, 311] width 28 height 19
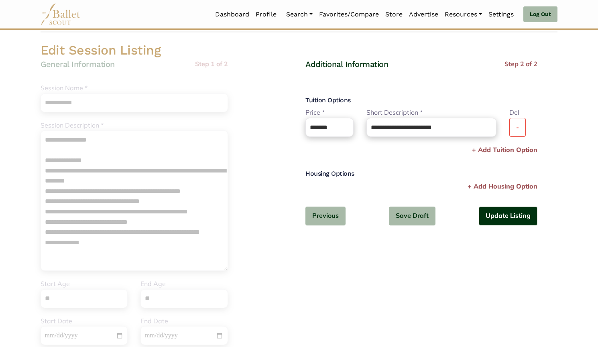
scroll to position [38, 0]
click at [519, 135] on button "-" at bounding box center [518, 128] width 16 height 19
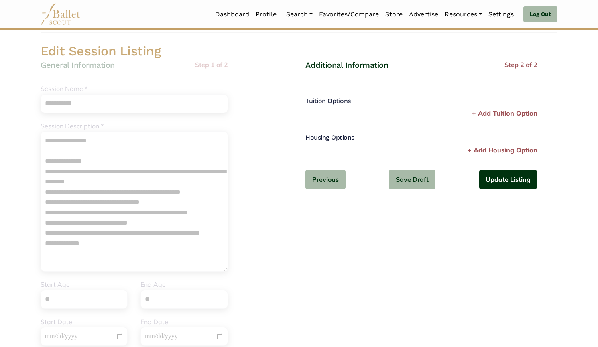
click at [512, 180] on button "Update Listing" at bounding box center [508, 179] width 59 height 19
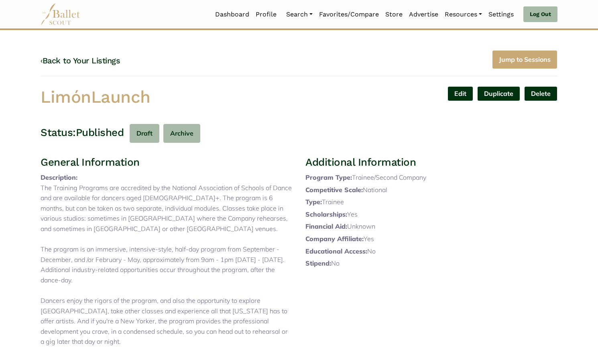
click at [84, 57] on link "‹ Back to Your Listings" at bounding box center [81, 61] width 80 height 10
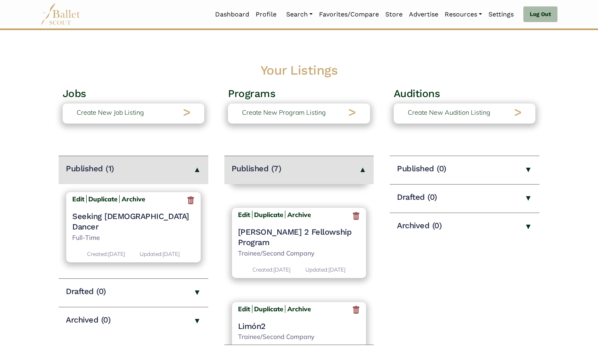
scroll to position [425, 0]
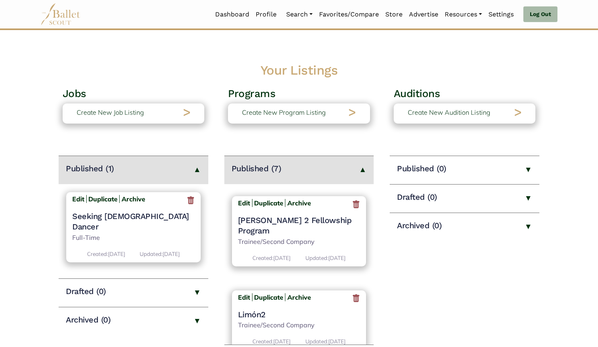
click at [247, 310] on h4 "Limón2" at bounding box center [299, 315] width 122 height 10
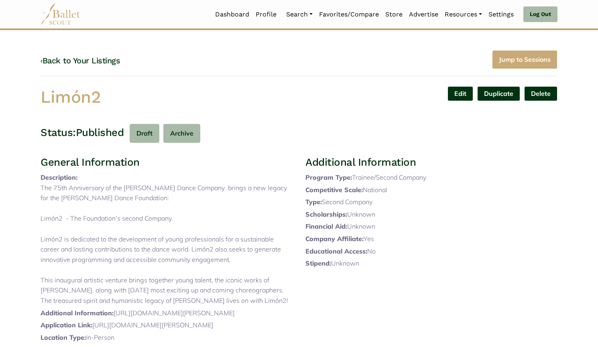
click at [462, 91] on link "Edit" at bounding box center [461, 93] width 26 height 15
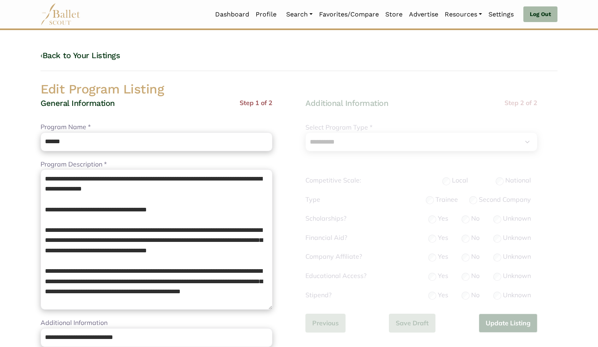
select select "**"
select select "*"
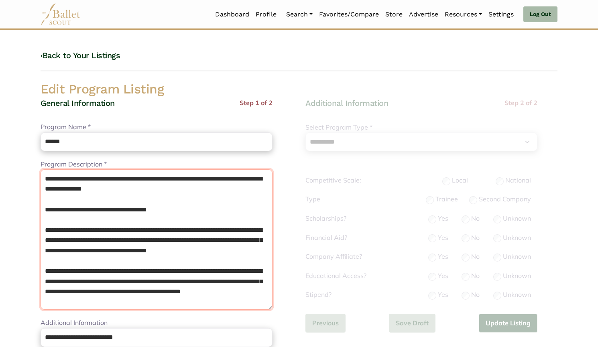
drag, startPoint x: 43, startPoint y: 230, endPoint x: 32, endPoint y: 135, distance: 95.0
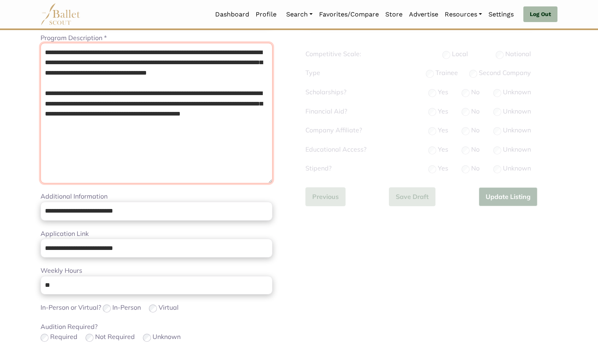
scroll to position [198, 0]
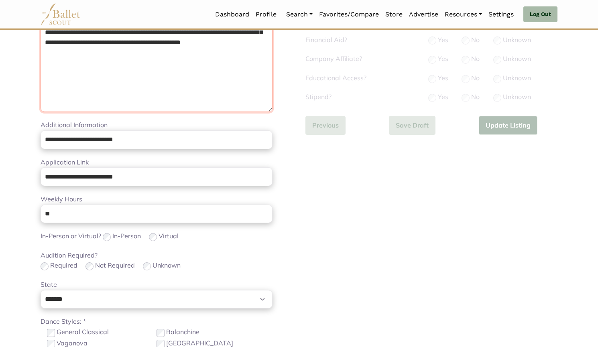
type textarea "**********"
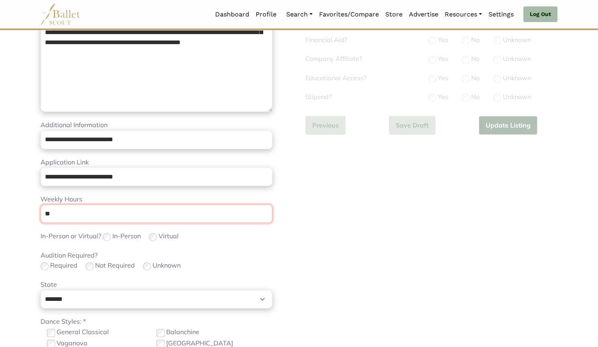
click at [63, 217] on input "**" at bounding box center [157, 214] width 232 height 19
type input "*"
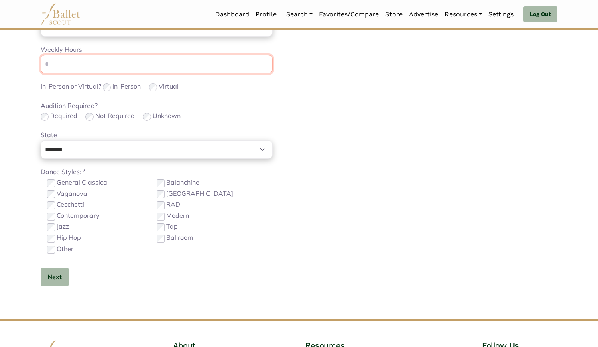
scroll to position [347, 0]
click at [75, 186] on label "General Classical" at bounding box center [83, 183] width 52 height 10
click at [57, 275] on button "Next" at bounding box center [55, 277] width 28 height 19
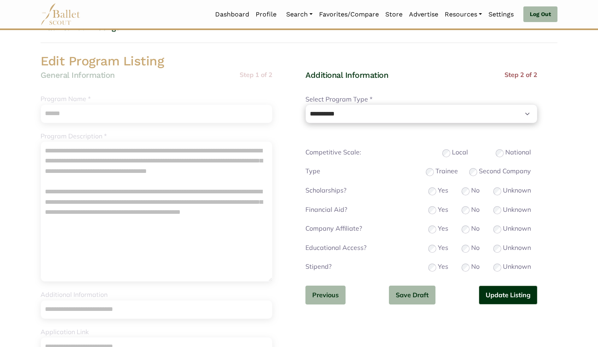
scroll to position [25, 0]
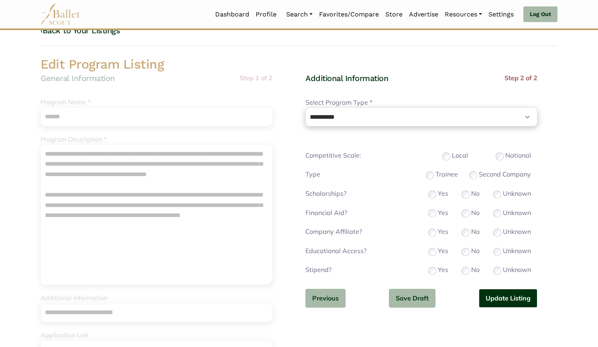
click at [499, 296] on button "Update Listing" at bounding box center [508, 298] width 59 height 19
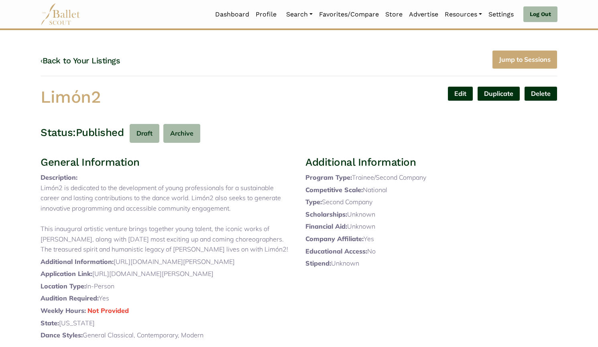
drag, startPoint x: 122, startPoint y: 97, endPoint x: 0, endPoint y: 99, distance: 121.7
click at [0, 99] on body "Loading... Please Wait Dashboard Profile" at bounding box center [299, 279] width 598 height 559
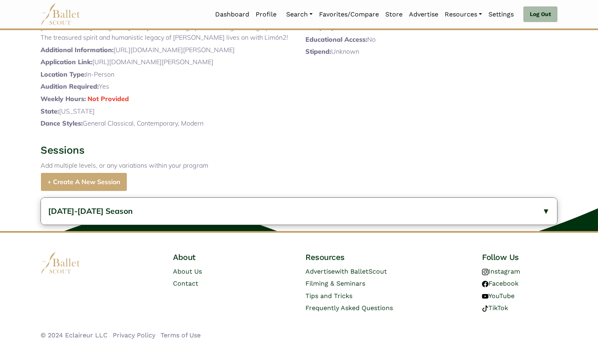
click at [171, 214] on button "[DATE]-[DATE] Season" at bounding box center [299, 211] width 516 height 27
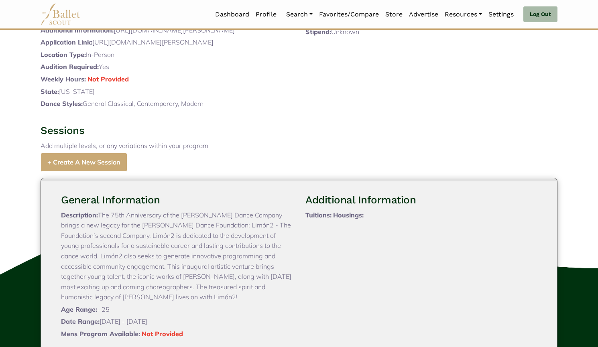
scroll to position [373, 0]
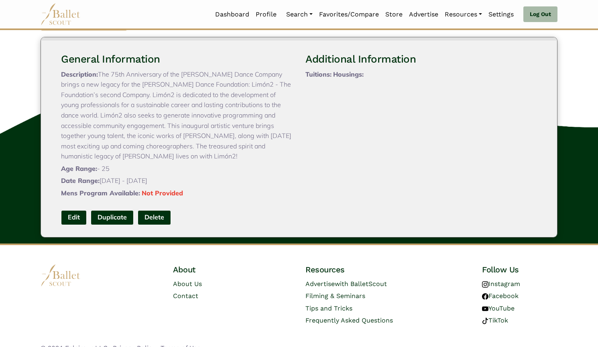
click at [72, 225] on link "Edit" at bounding box center [74, 217] width 26 height 15
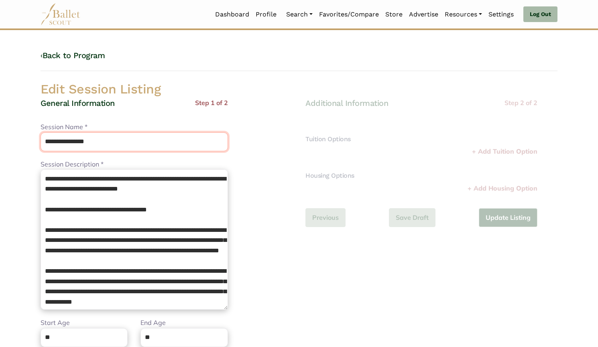
click at [0, 130] on body "Loading... Please Wait Dashboard Profile" at bounding box center [299, 292] width 598 height 584
paste input "text"
type input "******"
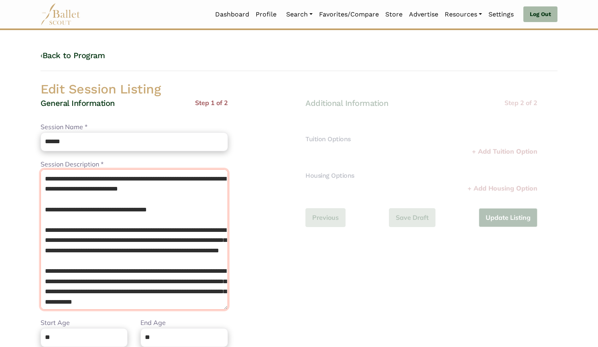
drag, startPoint x: 44, startPoint y: 231, endPoint x: 29, endPoint y: 153, distance: 79.3
click at [29, 153] on body "Loading... Please Wait Dashboard Profile" at bounding box center [299, 292] width 598 height 584
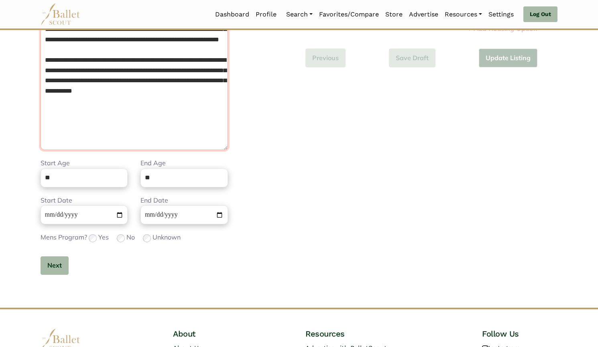
scroll to position [179, 0]
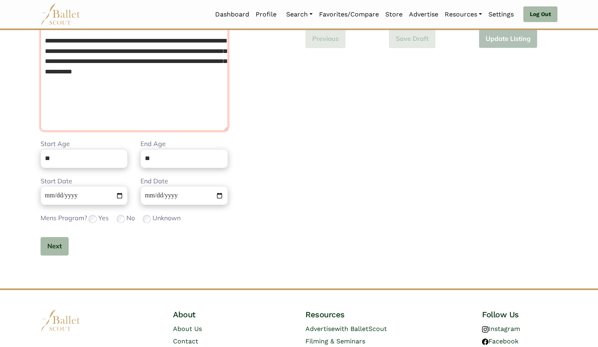
type textarea "**********"
click at [46, 196] on input "**********" at bounding box center [84, 195] width 87 height 19
click at [58, 245] on button "Next" at bounding box center [55, 246] width 28 height 19
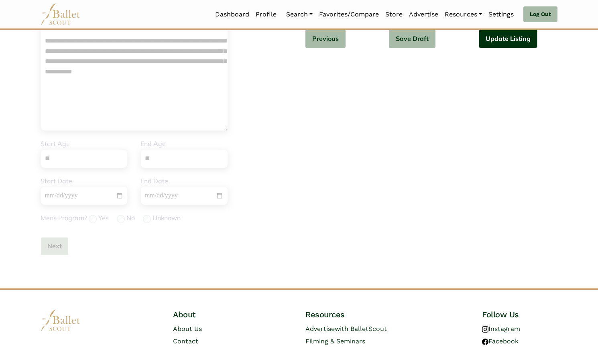
scroll to position [0, 0]
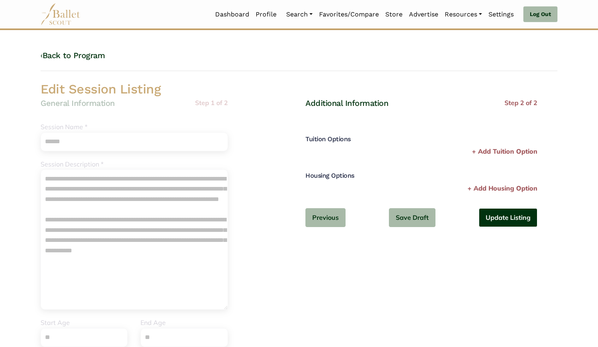
click at [494, 224] on button "Update Listing" at bounding box center [508, 217] width 59 height 19
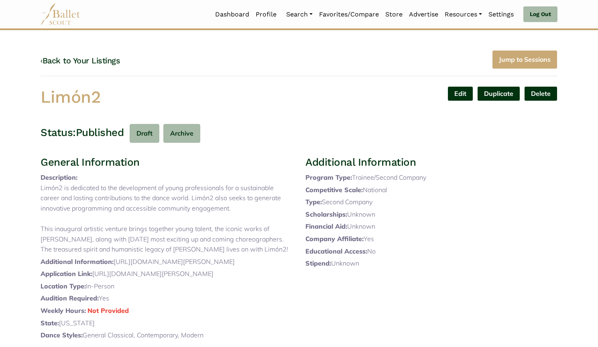
click at [86, 62] on link "‹ Back to Your Listings" at bounding box center [81, 61] width 80 height 10
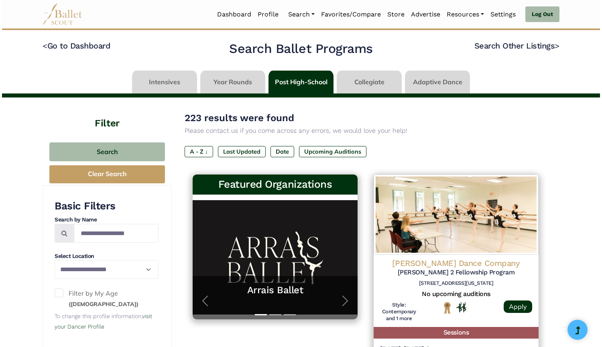
scroll to position [59, 0]
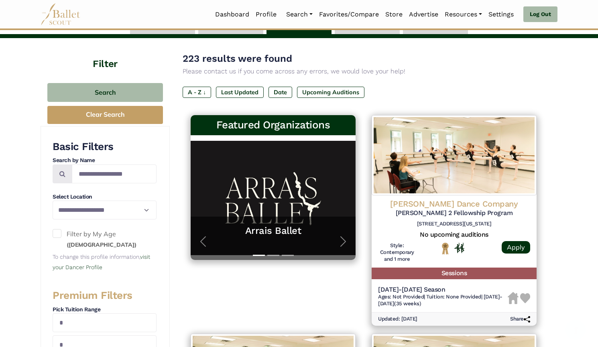
click at [453, 204] on h4 "[PERSON_NAME] Dance Company" at bounding box center [454, 204] width 152 height 10
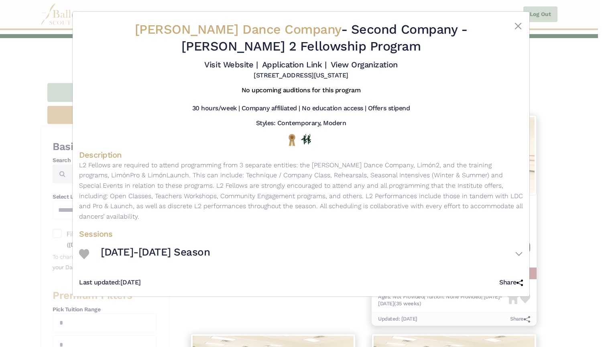
drag, startPoint x: 414, startPoint y: 31, endPoint x: 460, endPoint y: 56, distance: 51.9
click at [460, 56] on div "[PERSON_NAME] Dance Company - Second Company - [PERSON_NAME] 2 Fellowship Progr…" at bounding box center [301, 39] width 370 height 37
copy h2 "[PERSON_NAME] 2 Fellowship Program"
click at [250, 62] on link "Visit Website |" at bounding box center [230, 65] width 53 height 10
click at [279, 67] on link "Application Link |" at bounding box center [294, 65] width 64 height 10
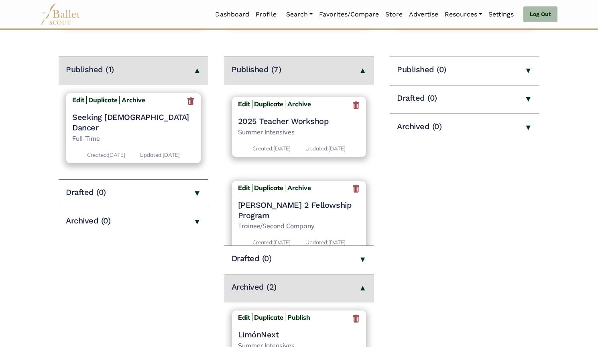
scroll to position [82, 0]
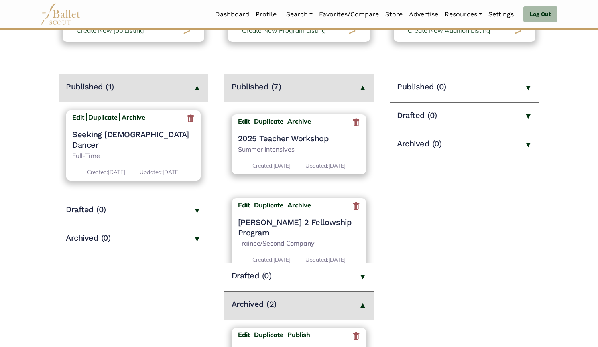
click at [296, 217] on h4 "[PERSON_NAME] 2 Fellowship Program" at bounding box center [299, 227] width 122 height 21
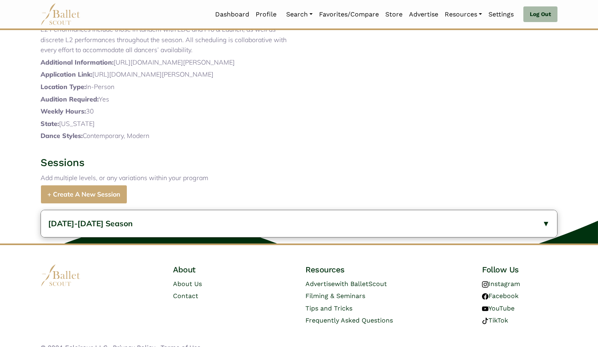
scroll to position [283, 0]
click at [233, 224] on button "[DATE]-[DATE] Season" at bounding box center [299, 224] width 516 height 27
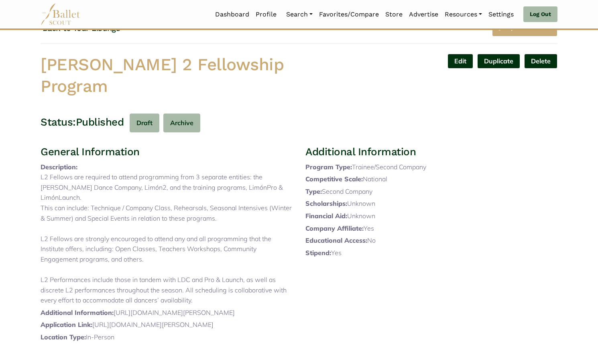
scroll to position [0, 0]
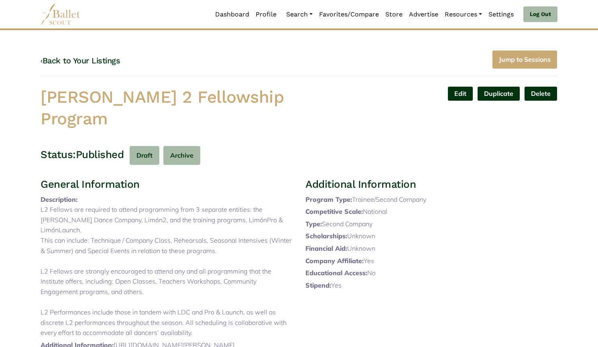
click at [544, 92] on button "Delete" at bounding box center [540, 93] width 33 height 15
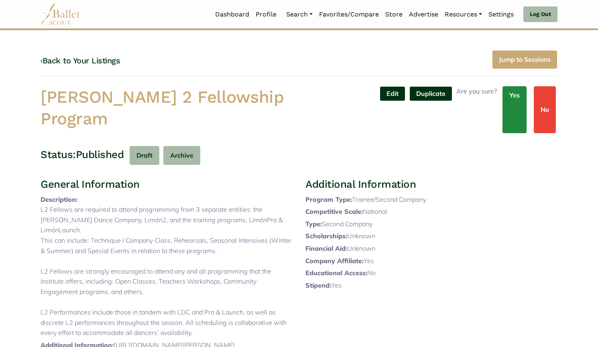
click at [512, 93] on link "Yes" at bounding box center [515, 109] width 24 height 47
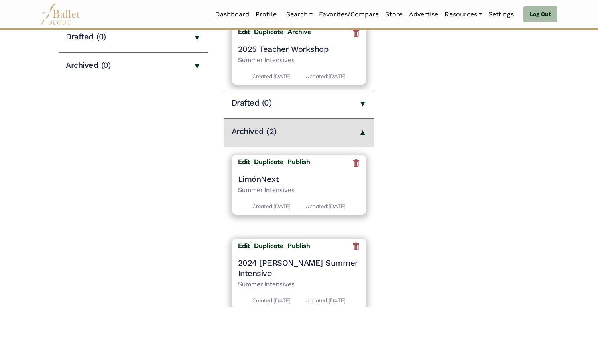
scroll to position [258, 0]
